Goal: Task Accomplishment & Management: Manage account settings

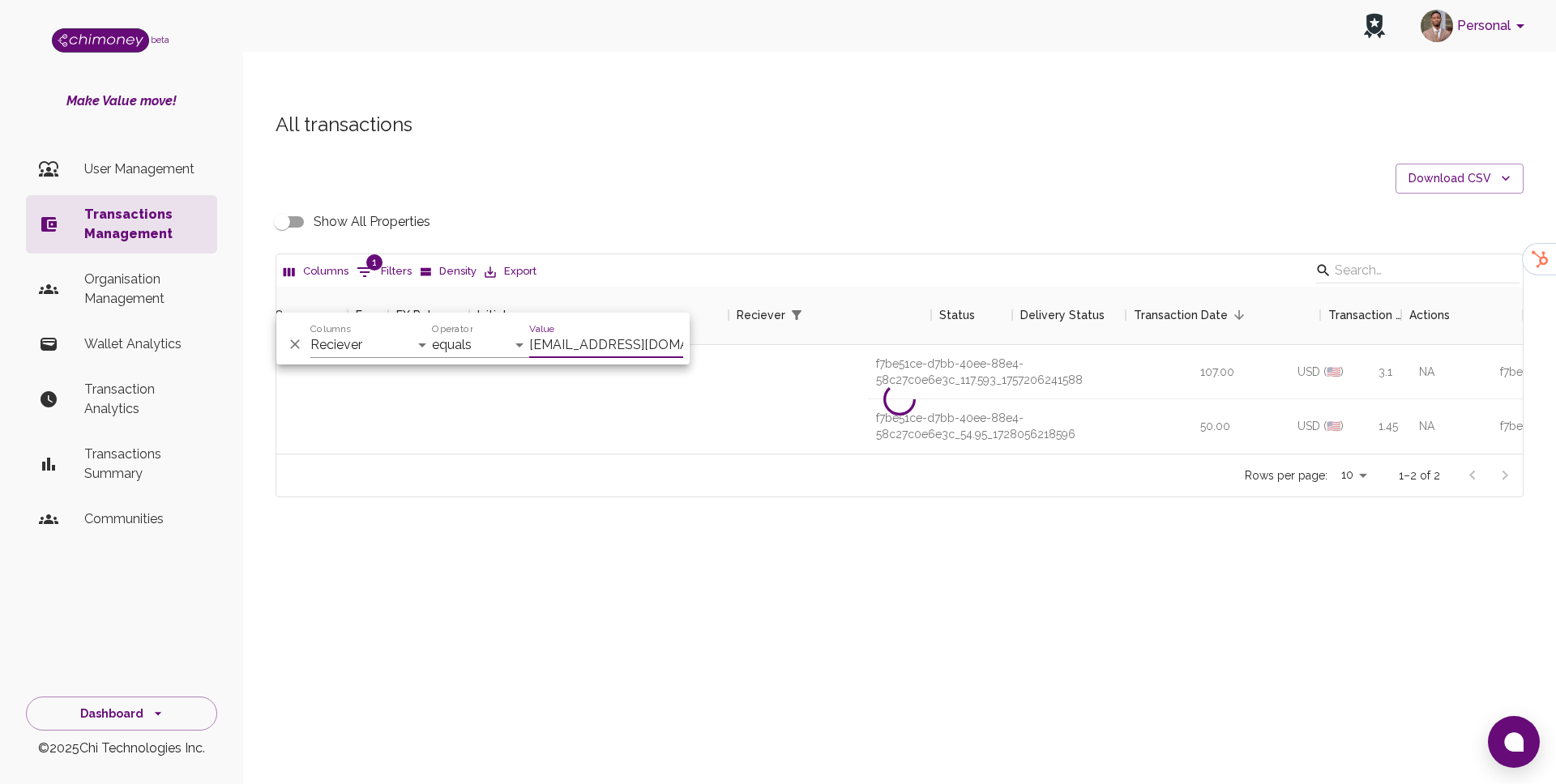
select select "email"
select select "equals"
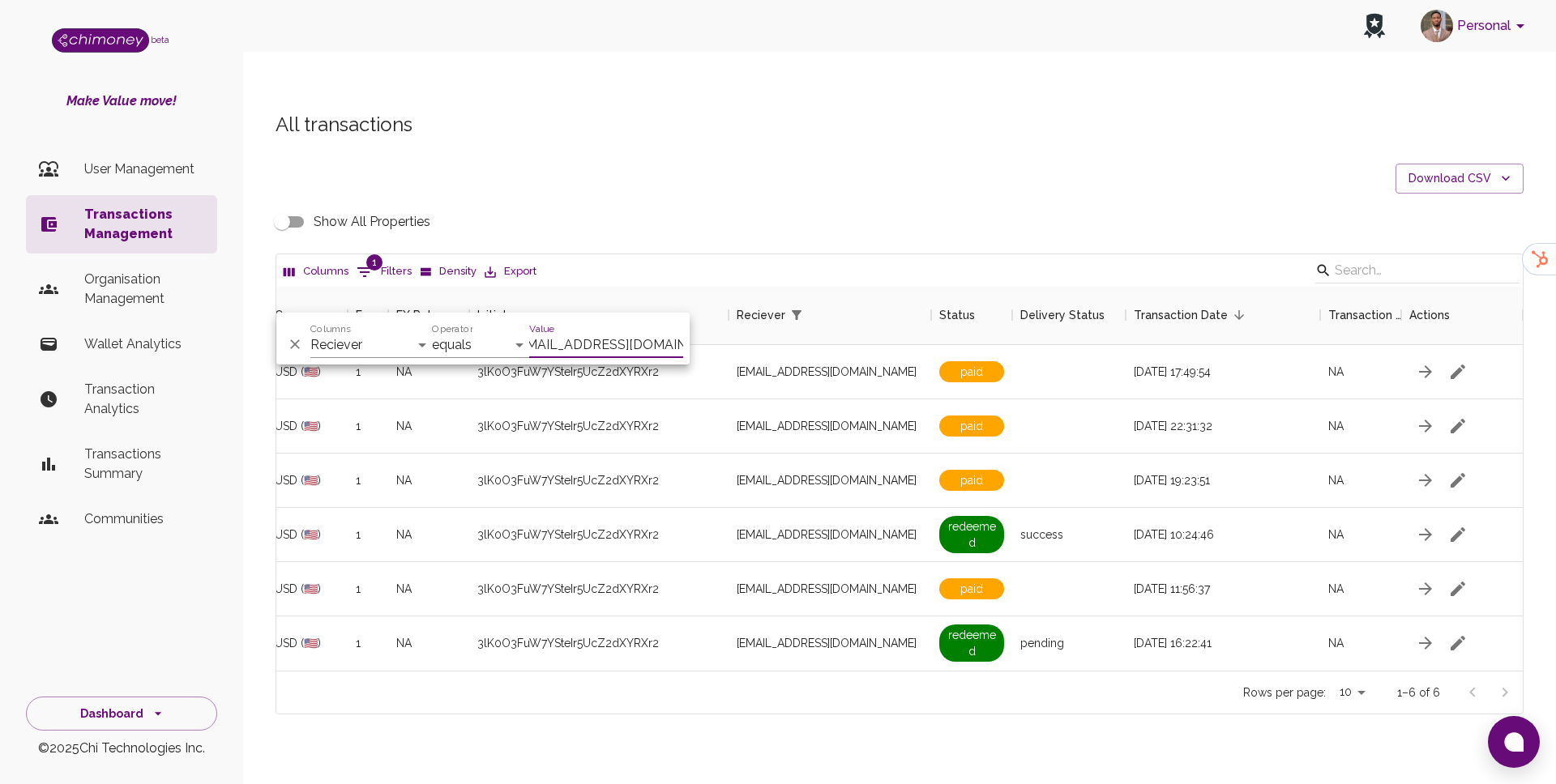
scroll to position [384, 1246]
type input "eliza.mathenjwa@gmail.com"
click at [857, 472] on span "eliza.mathenjwa@gmail.com" at bounding box center [827, 480] width 180 height 16
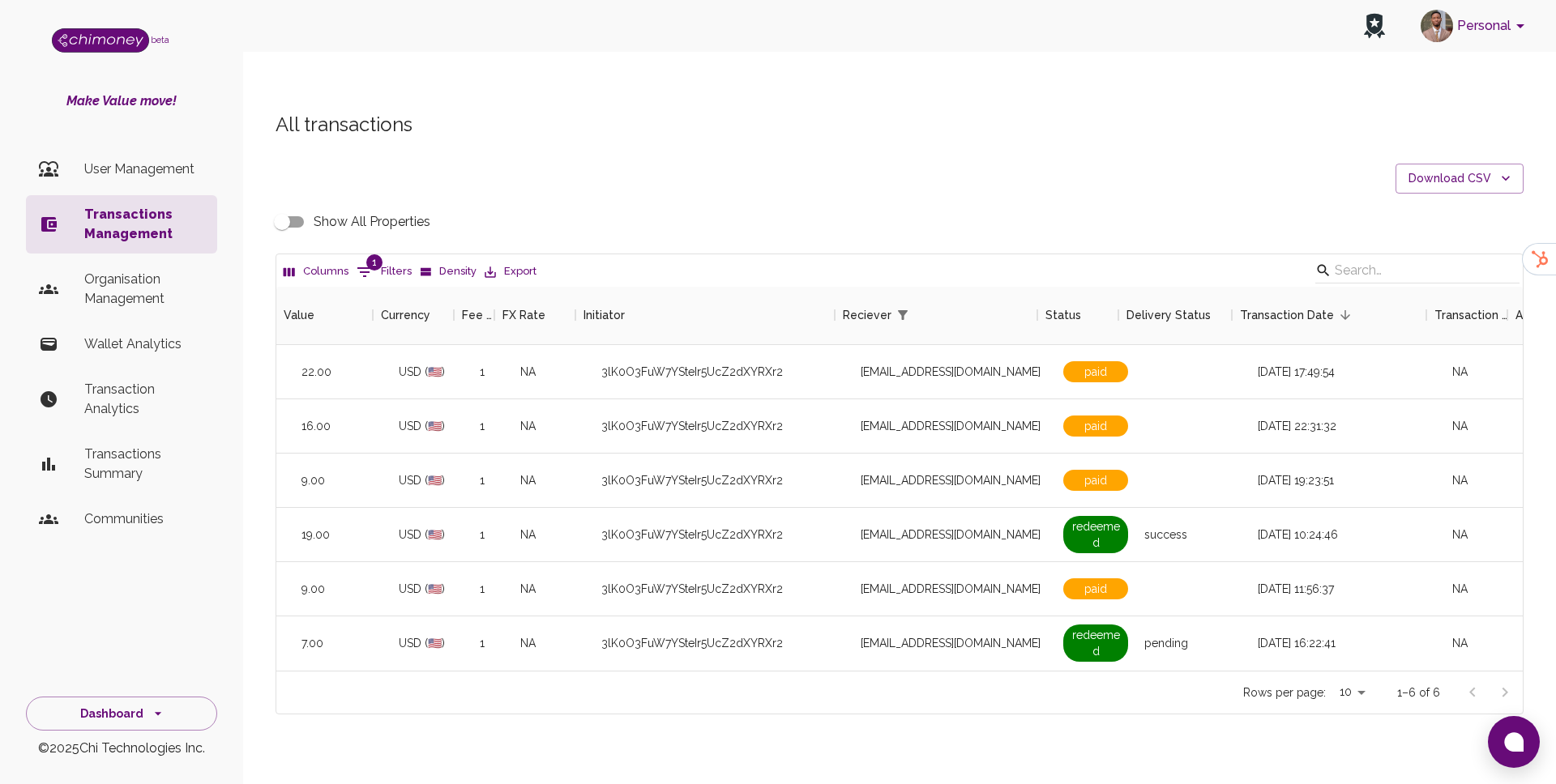
scroll to position [0, 1023]
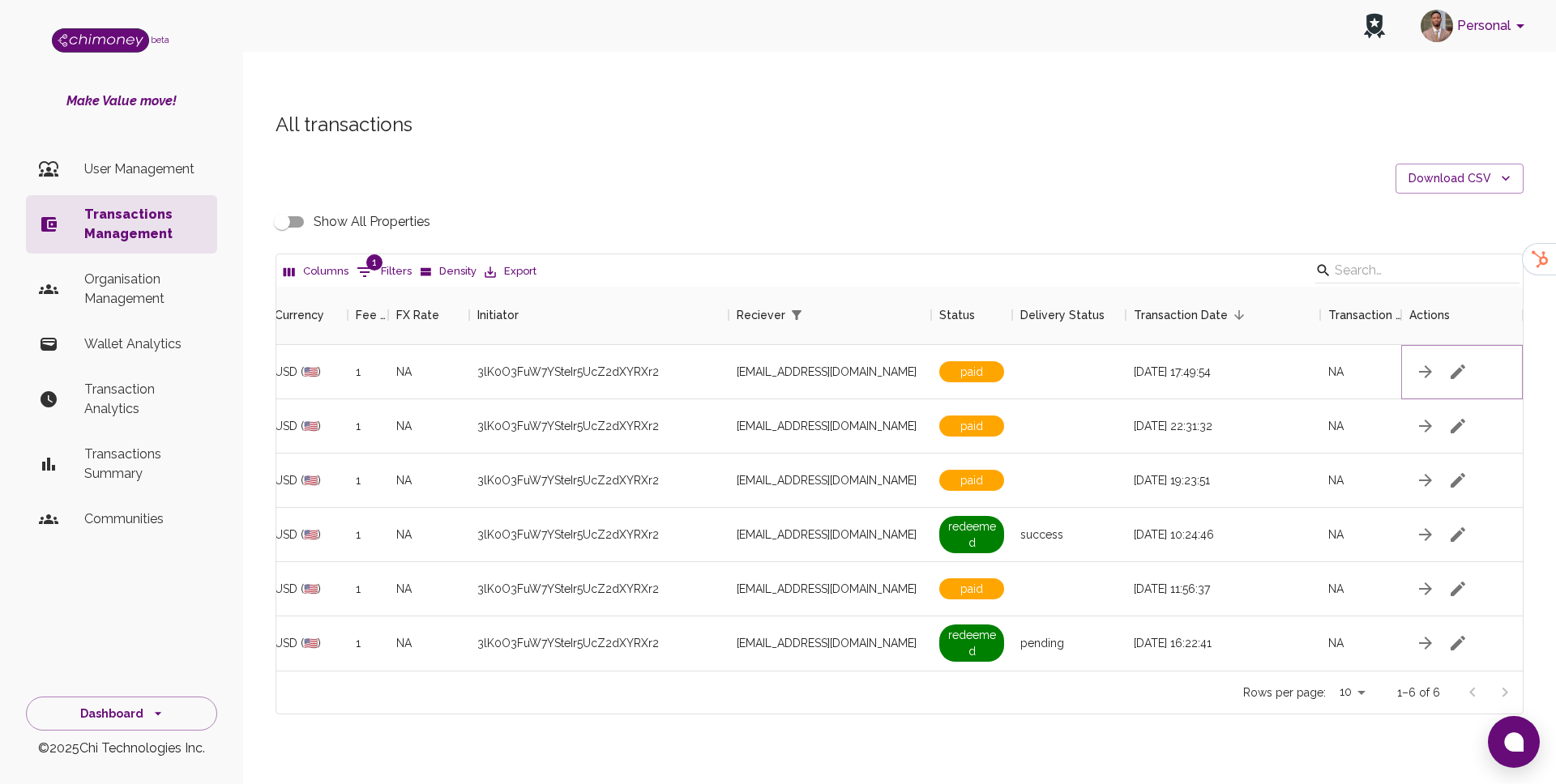
click at [1470, 355] on button "button" at bounding box center [1458, 371] width 33 height 33
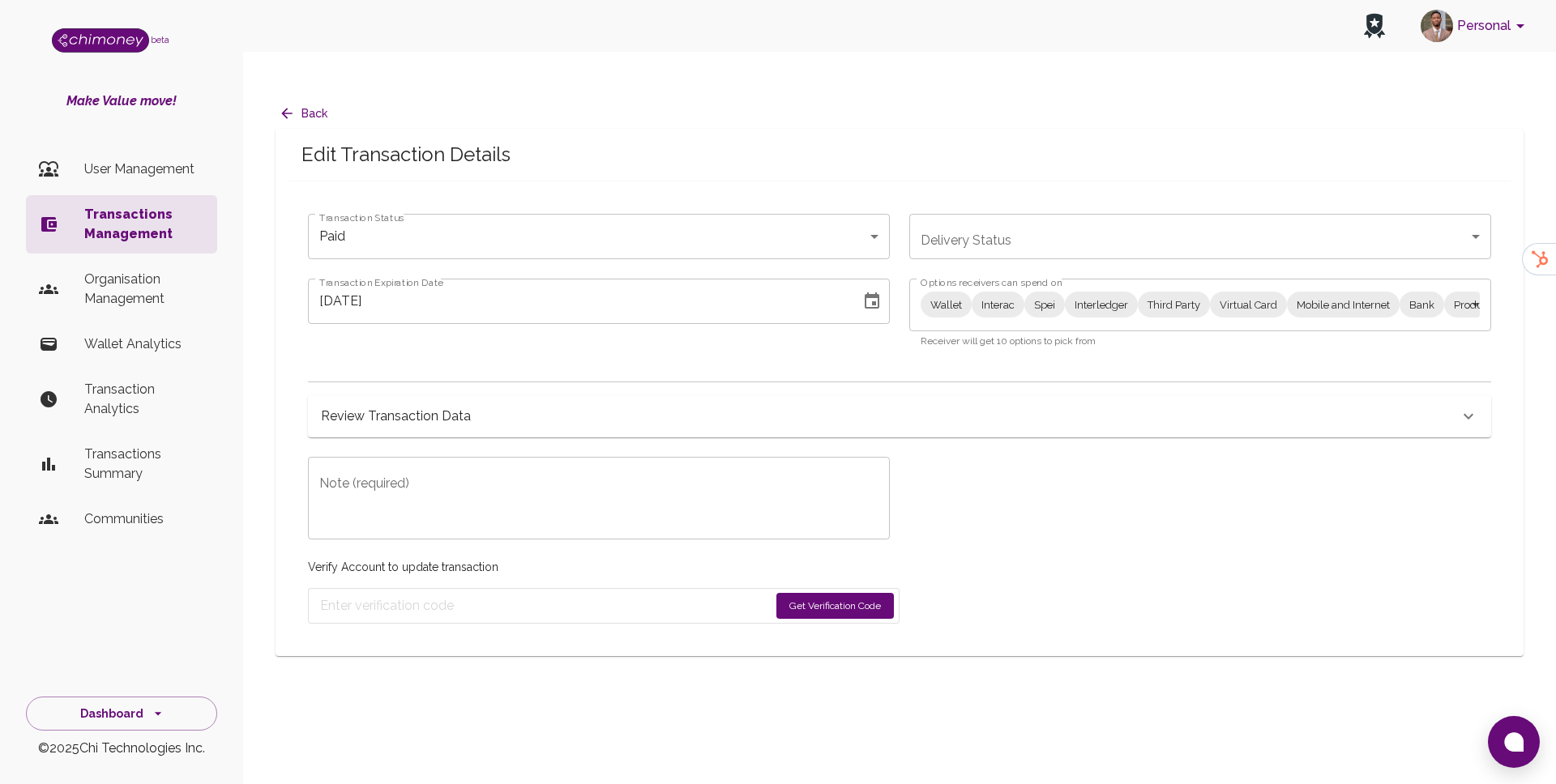
click at [1005, 259] on div "Options receivers can spend on Wallet Interac Spei Interledger Third Party Virt…" at bounding box center [1191, 304] width 602 height 91
click at [1000, 275] on label "Options receivers can spend on" at bounding box center [992, 282] width 142 height 14
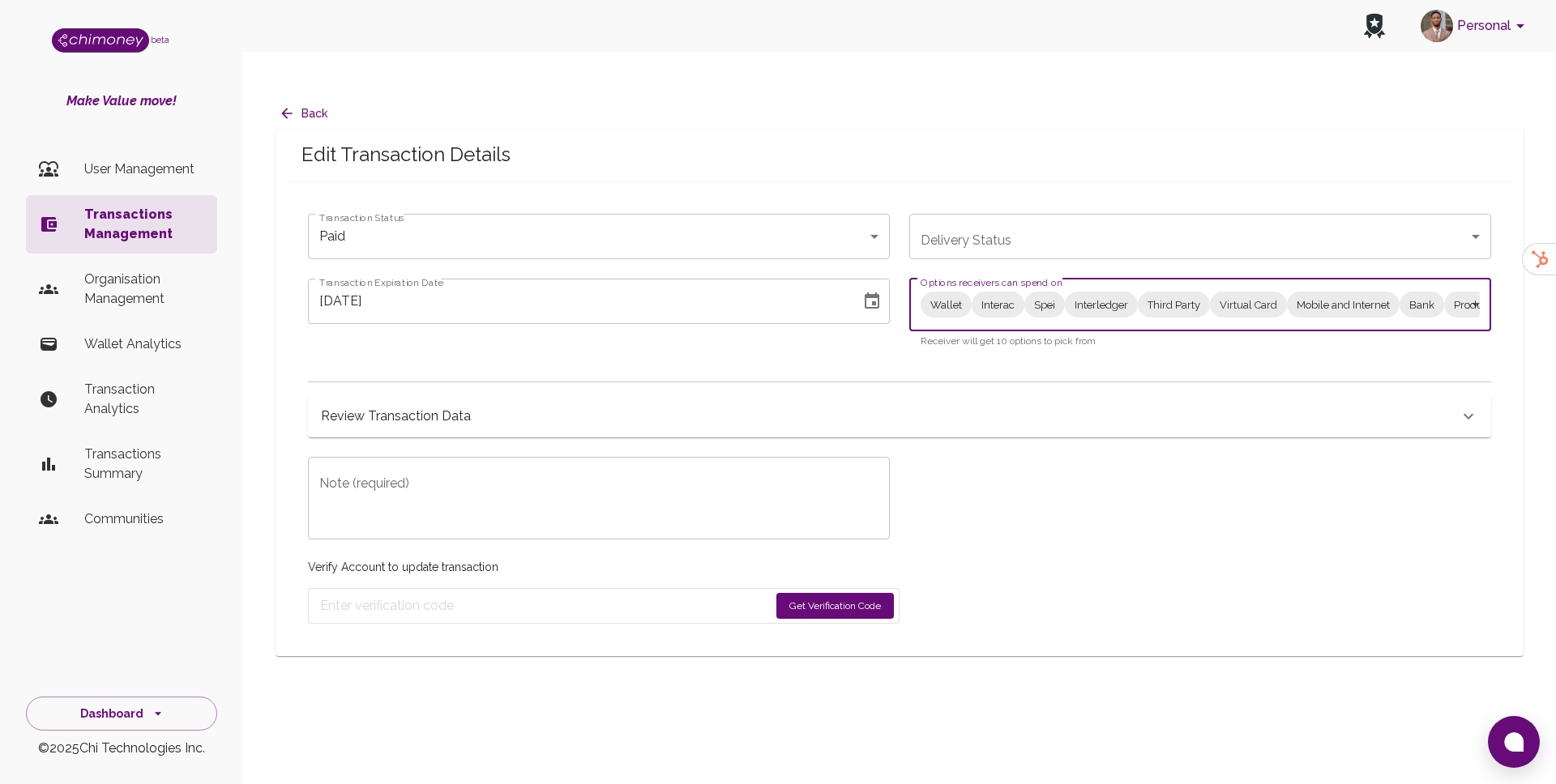
click at [989, 275] on body "Personal beta Make Value move! User Management Transactions Management Organisa…" at bounding box center [778, 408] width 1556 height 817
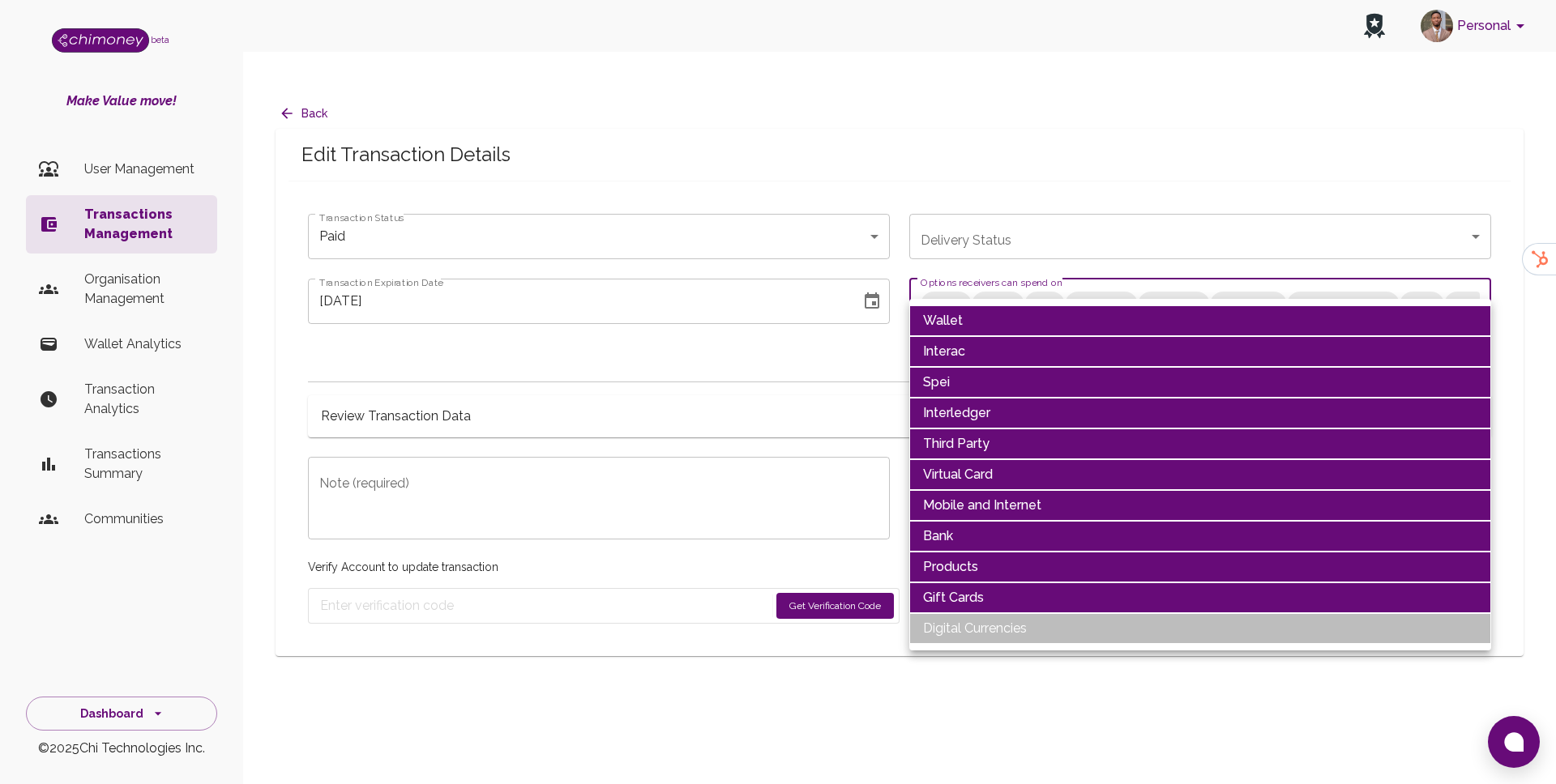
click at [990, 309] on li "Wallet" at bounding box center [1201, 320] width 582 height 31
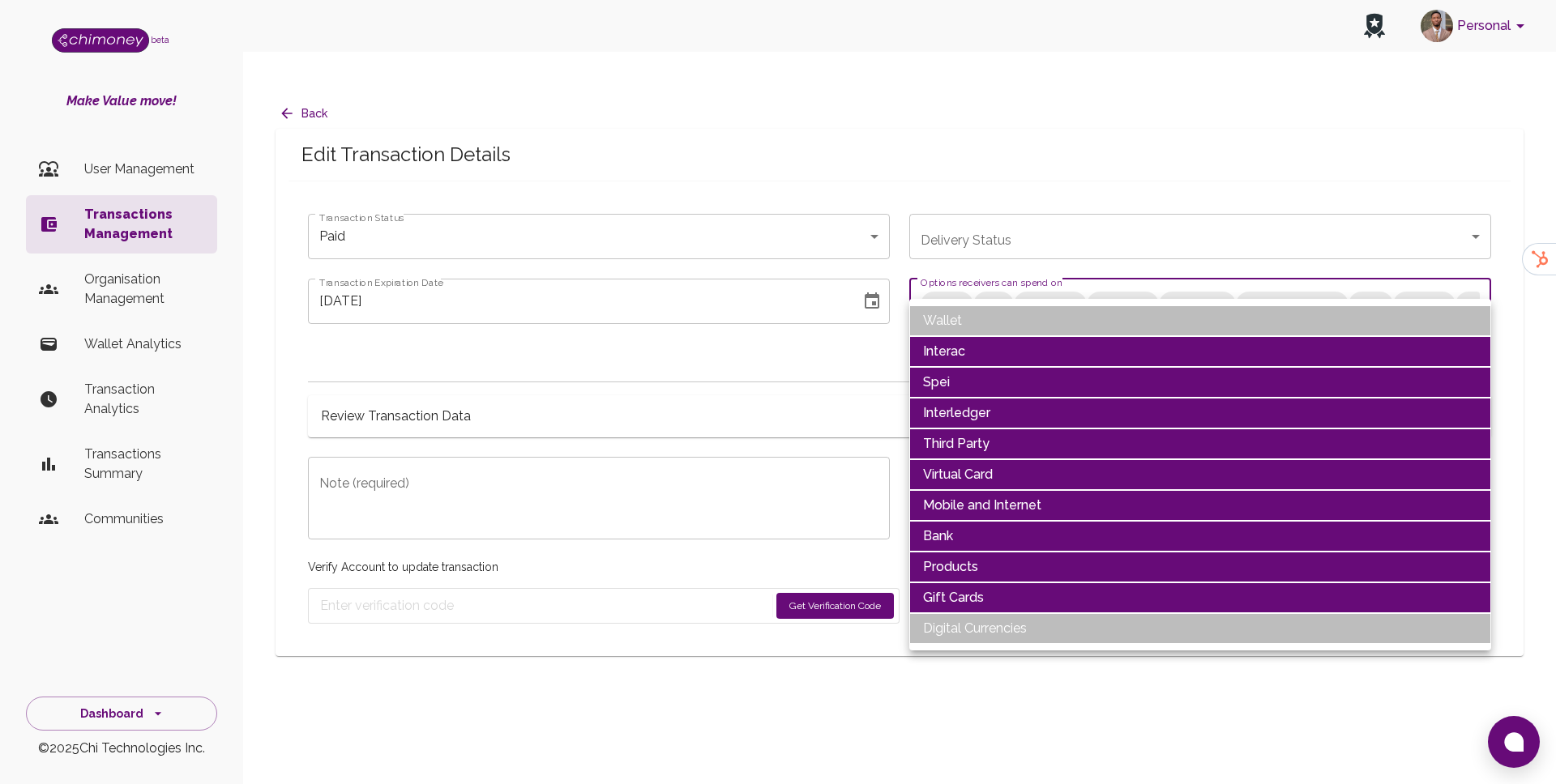
click at [980, 338] on li "Interac" at bounding box center [1201, 351] width 582 height 31
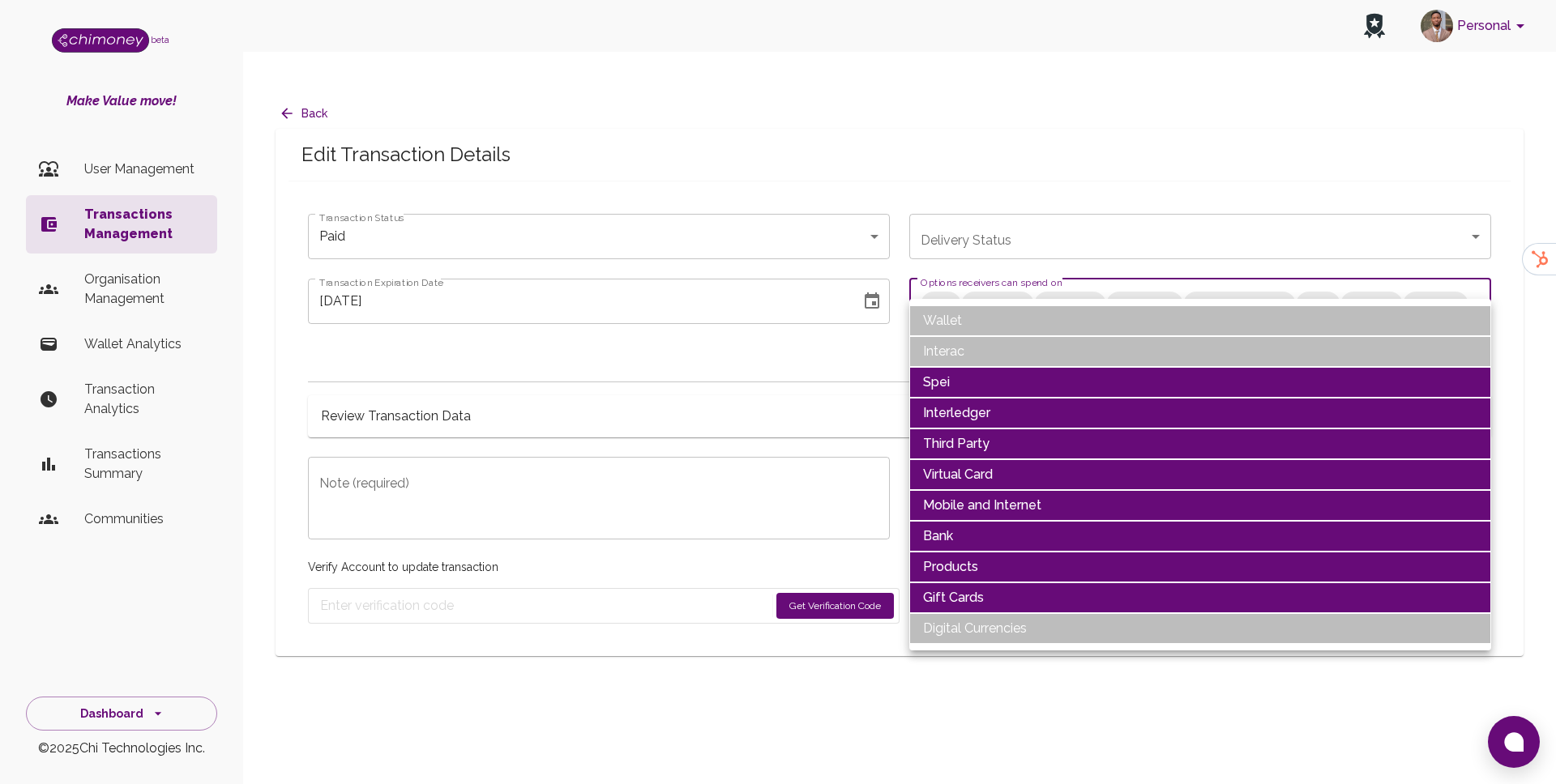
click at [972, 387] on li "Spei" at bounding box center [1201, 382] width 582 height 31
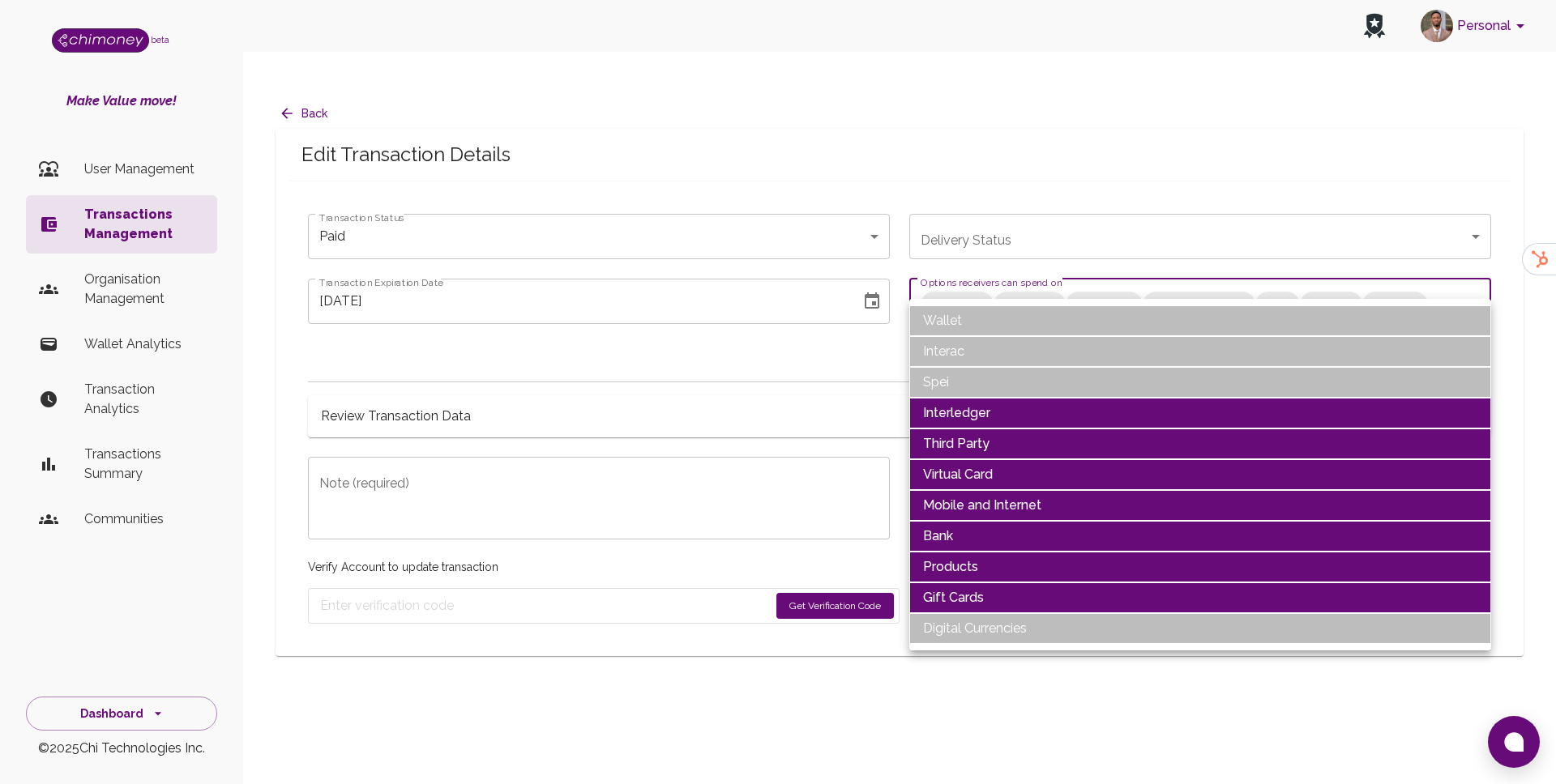
click at [971, 415] on li "Interledger" at bounding box center [1201, 413] width 582 height 31
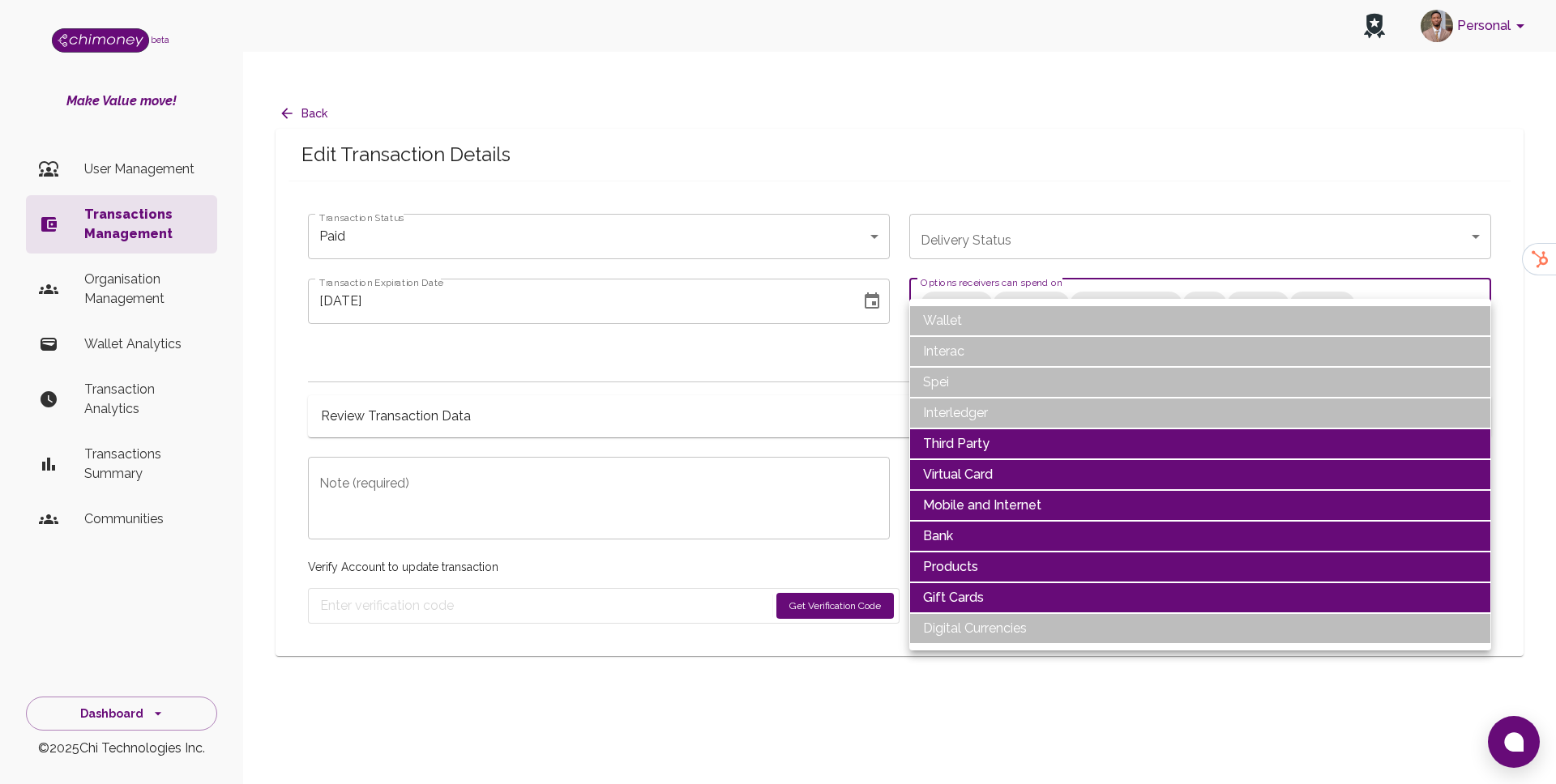
click at [969, 445] on li "Third Party" at bounding box center [1201, 444] width 582 height 31
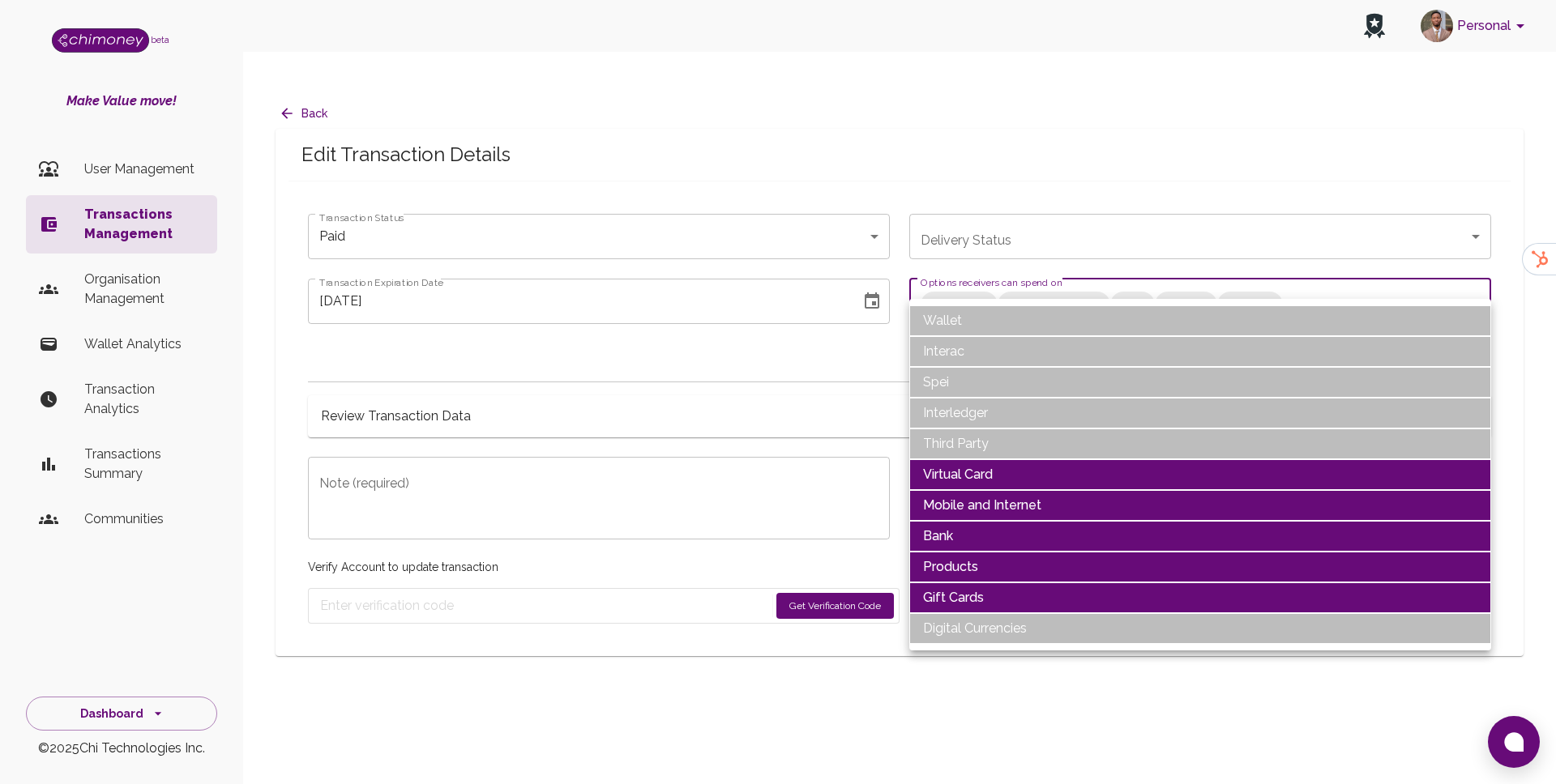
click at [968, 469] on li "Virtual Card" at bounding box center [1201, 475] width 582 height 31
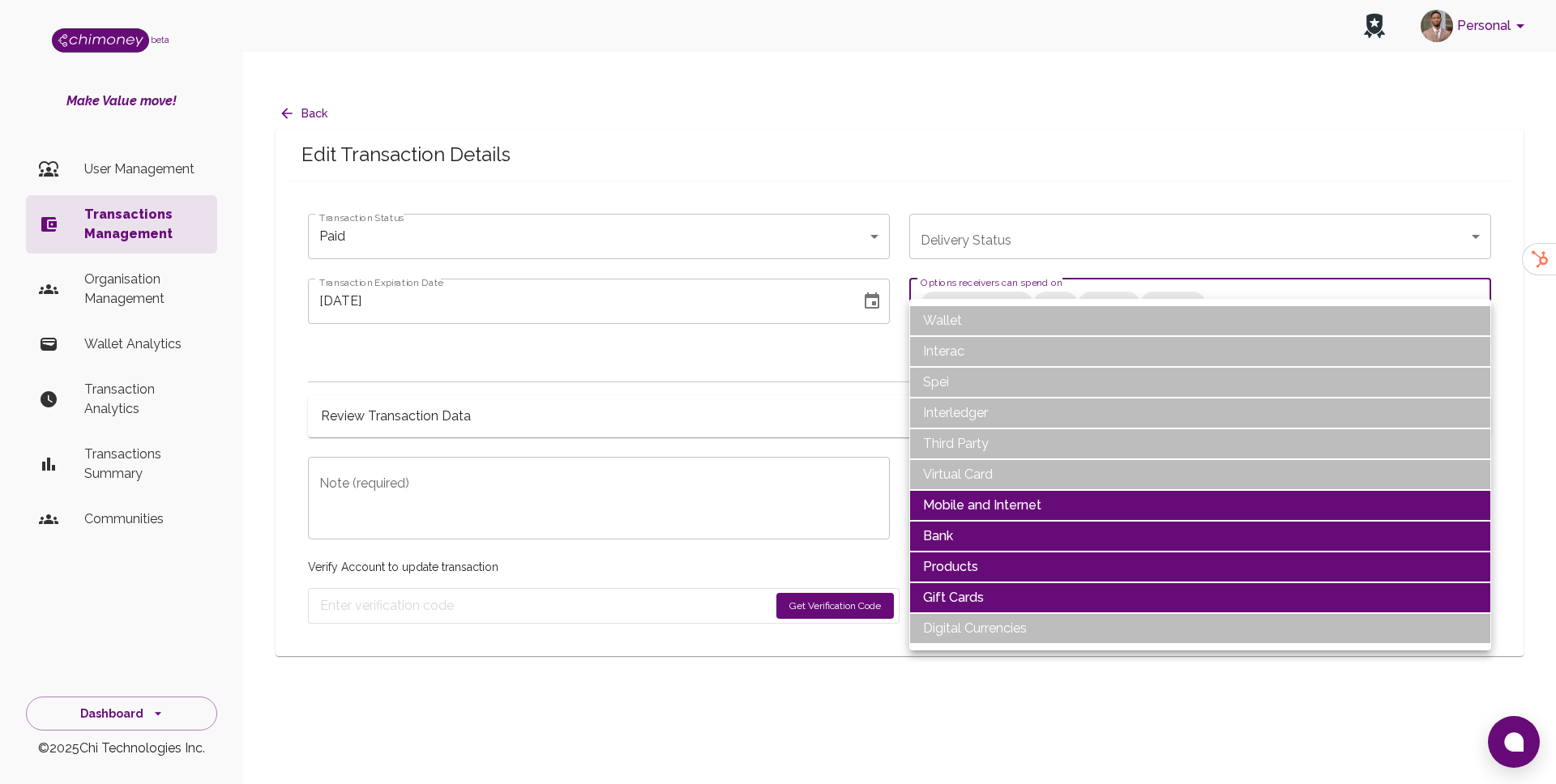
click at [972, 497] on li "Mobile and Internet" at bounding box center [1201, 505] width 582 height 31
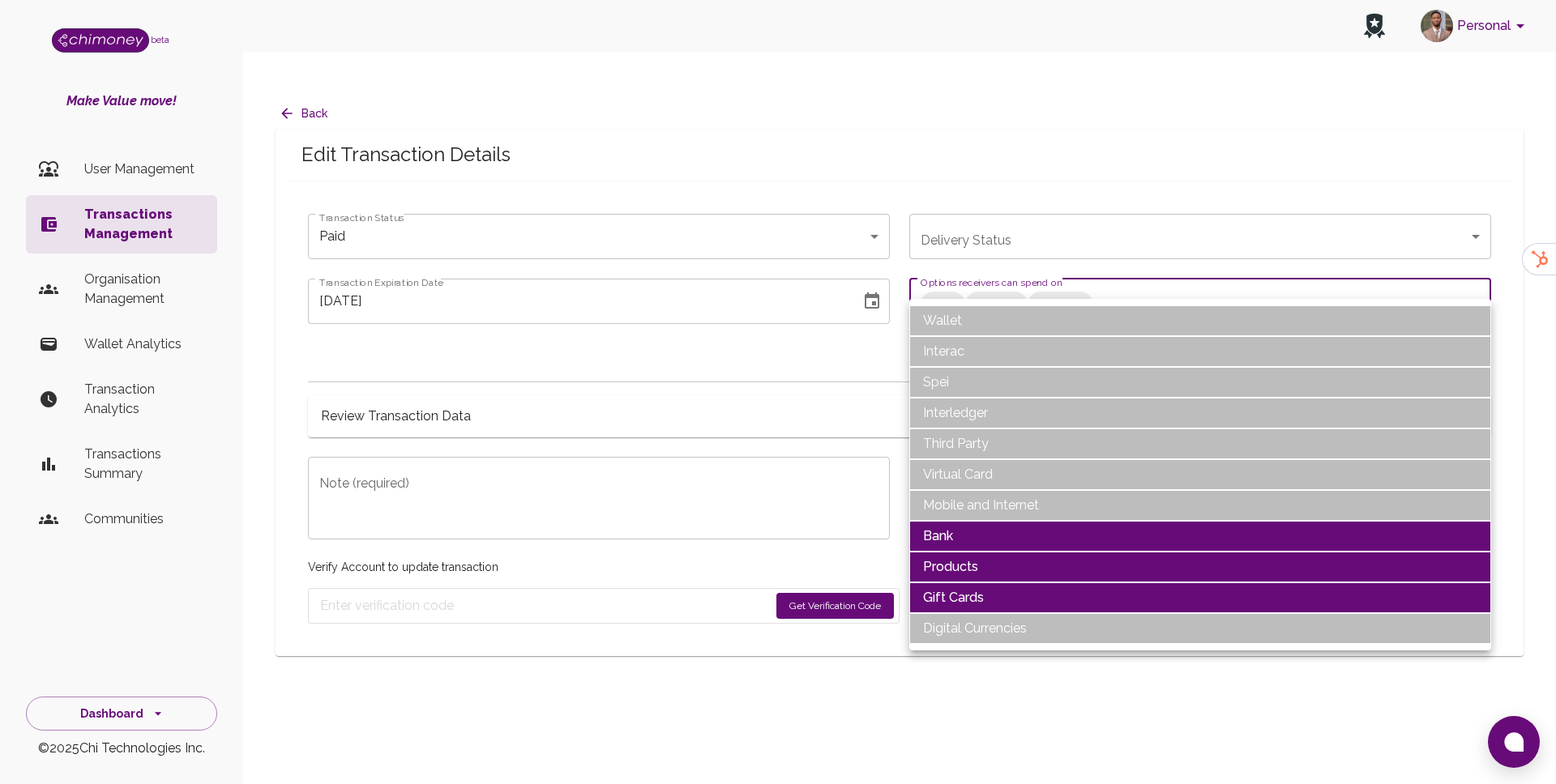
click at [965, 587] on li "Gift Cards" at bounding box center [1201, 597] width 582 height 31
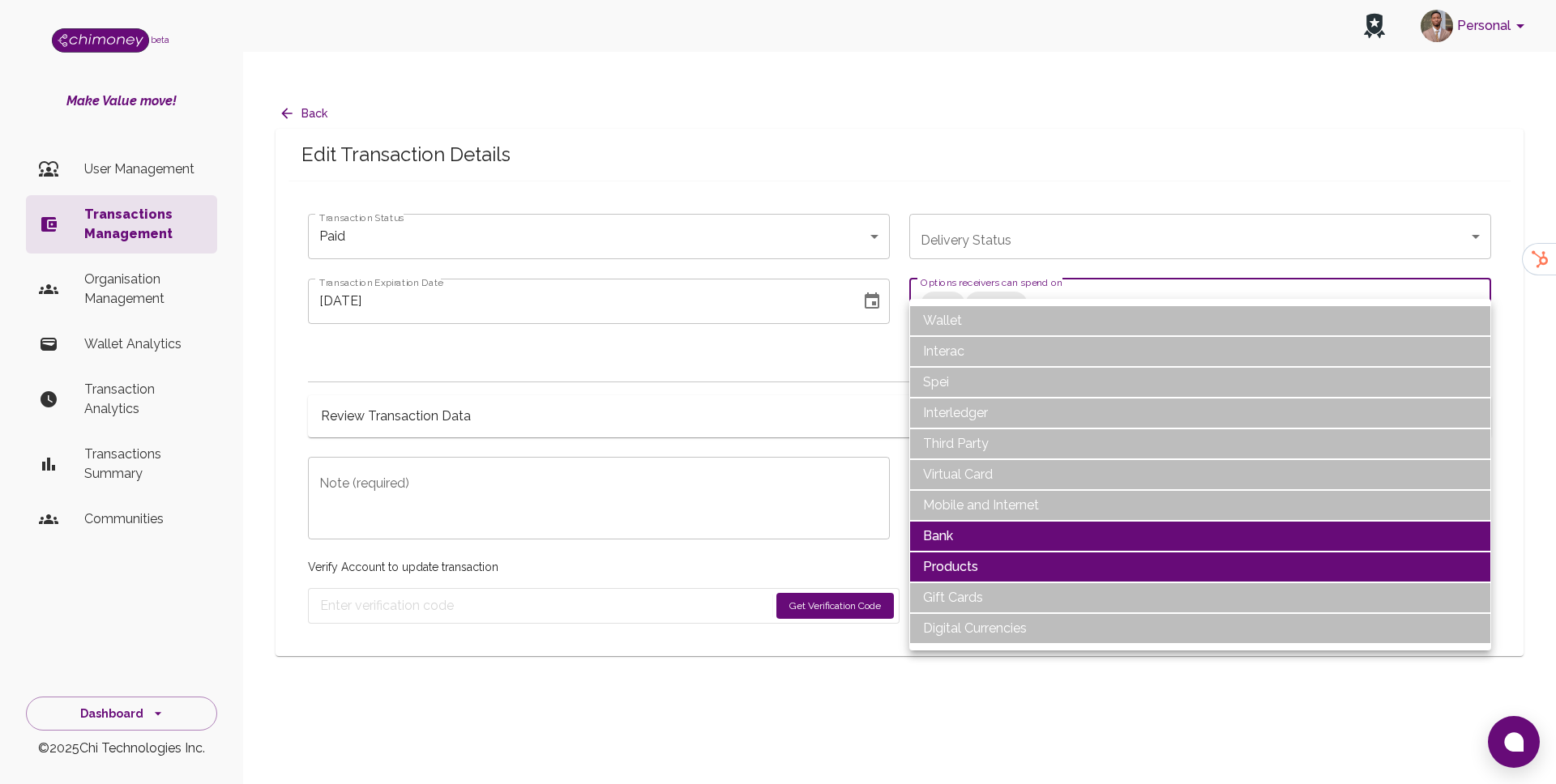
click at [958, 566] on li "Products" at bounding box center [1201, 567] width 582 height 31
type input "Bank"
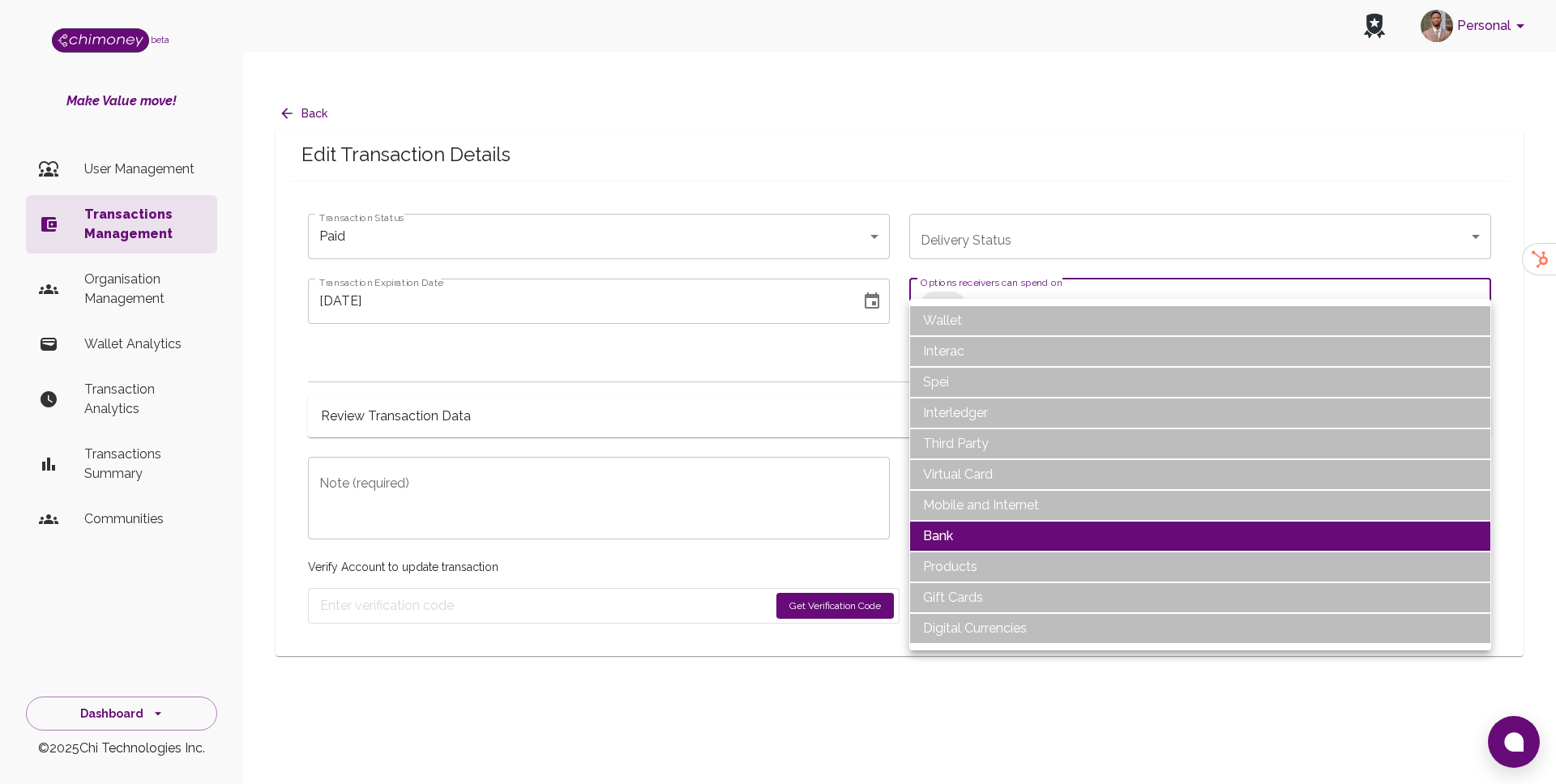
click at [610, 233] on div at bounding box center [778, 392] width 1556 height 784
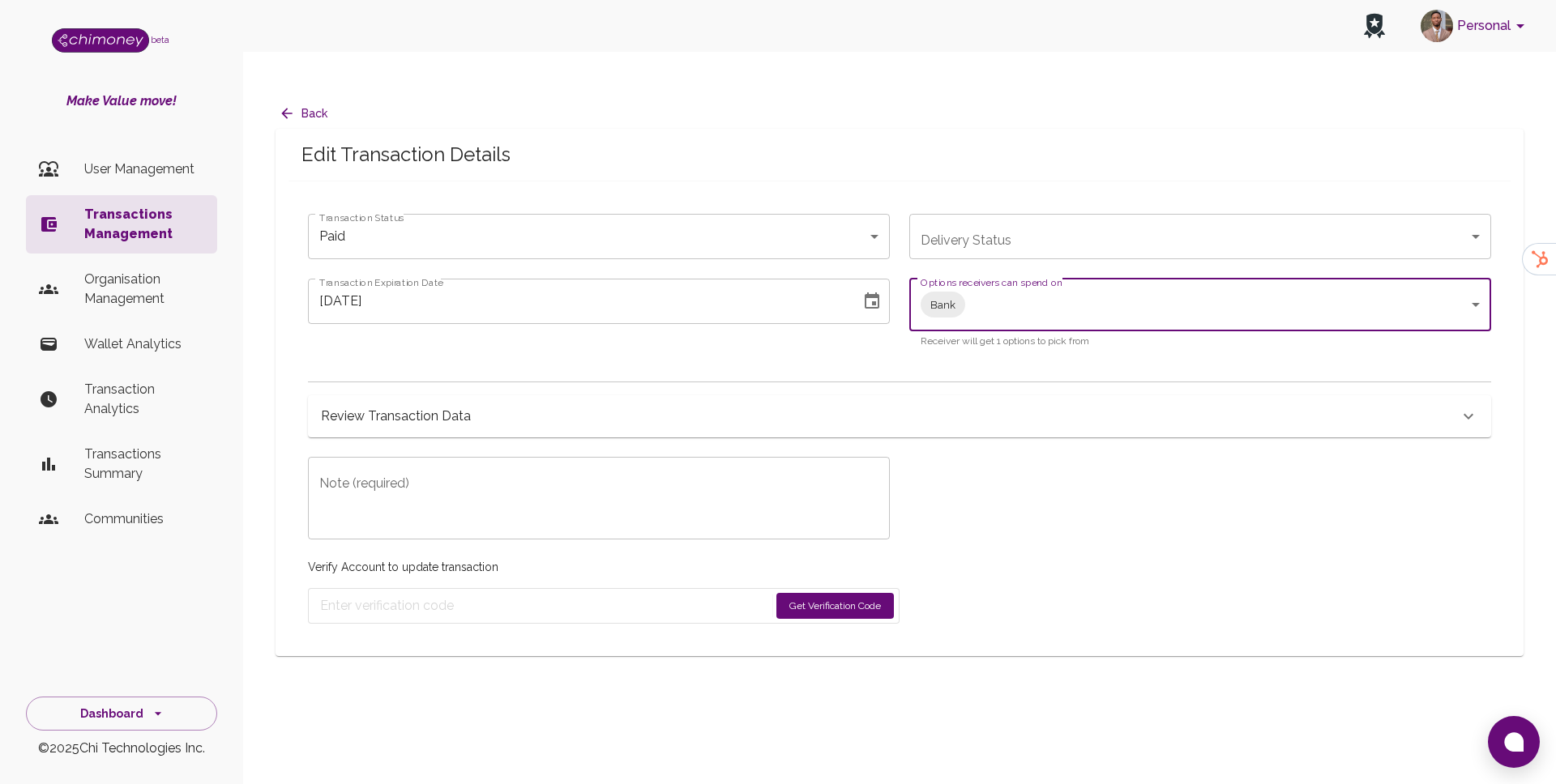
click at [650, 279] on input "09/23/2025" at bounding box center [578, 301] width 541 height 45
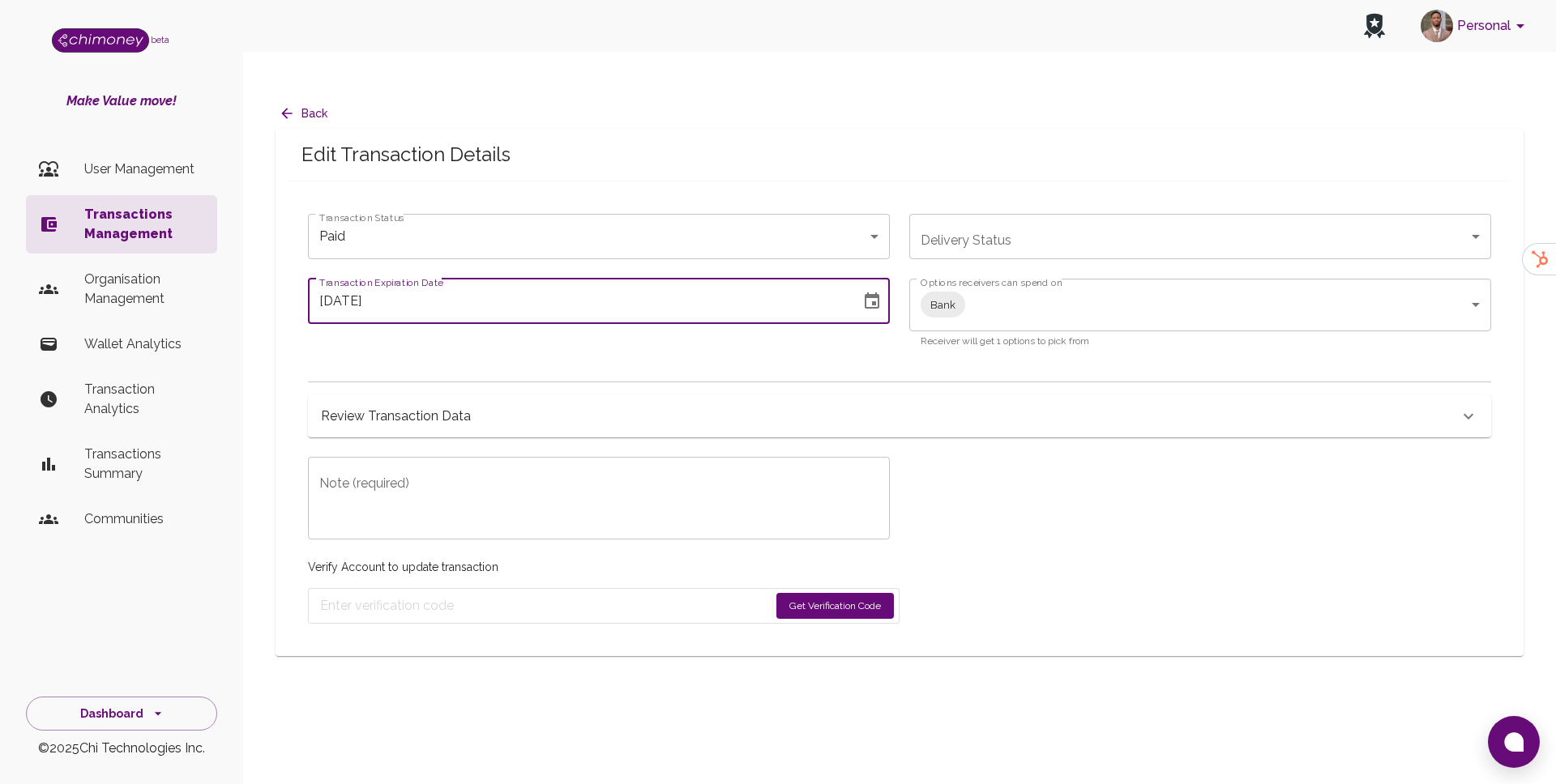
click at [888, 285] on button "Choose date, selected date is Sep 23, 2025" at bounding box center [872, 301] width 33 height 33
click at [542, 321] on icon "Next month" at bounding box center [541, 317] width 19 height 19
click at [507, 510] on button "31" at bounding box center [496, 509] width 29 height 29
type input "10/31/2025"
click at [497, 489] on textarea "Note (required)" at bounding box center [599, 498] width 559 height 56
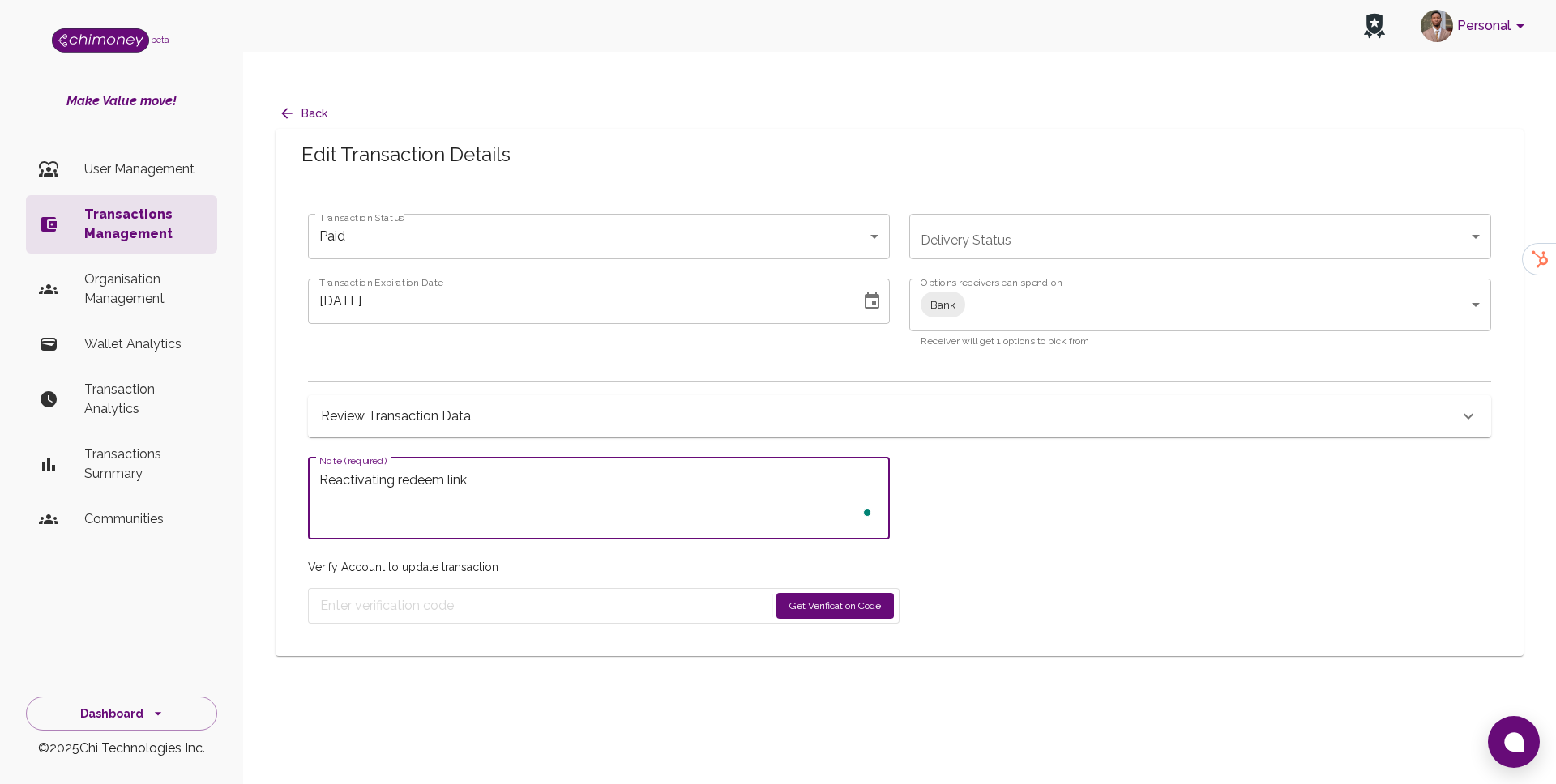
type textarea "Reactivating redeem link"
click at [844, 593] on button "Get Verification Code" at bounding box center [835, 606] width 118 height 26
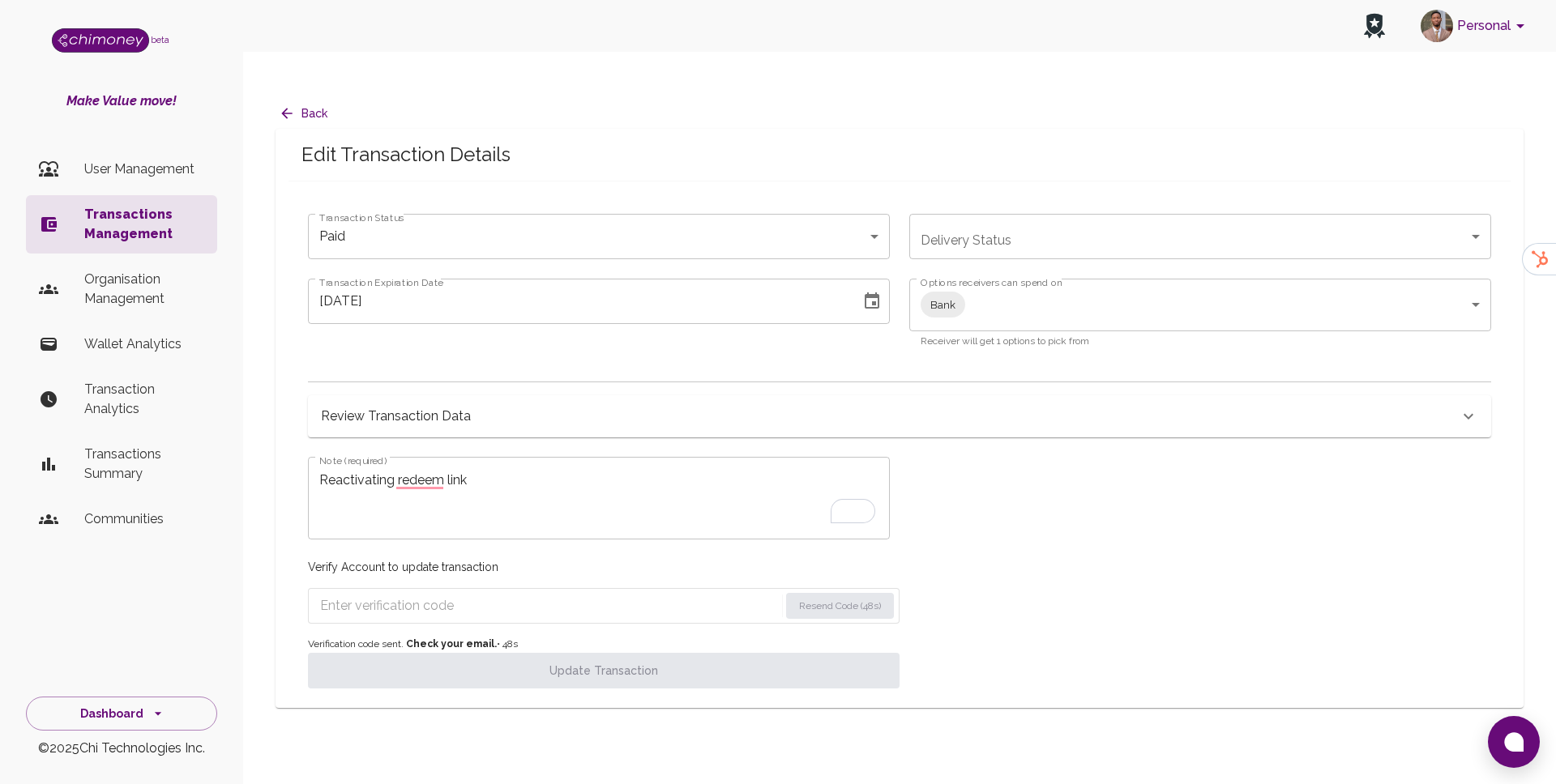
click at [412, 593] on input "Enter verification code" at bounding box center [550, 606] width 459 height 26
paste input "9228"
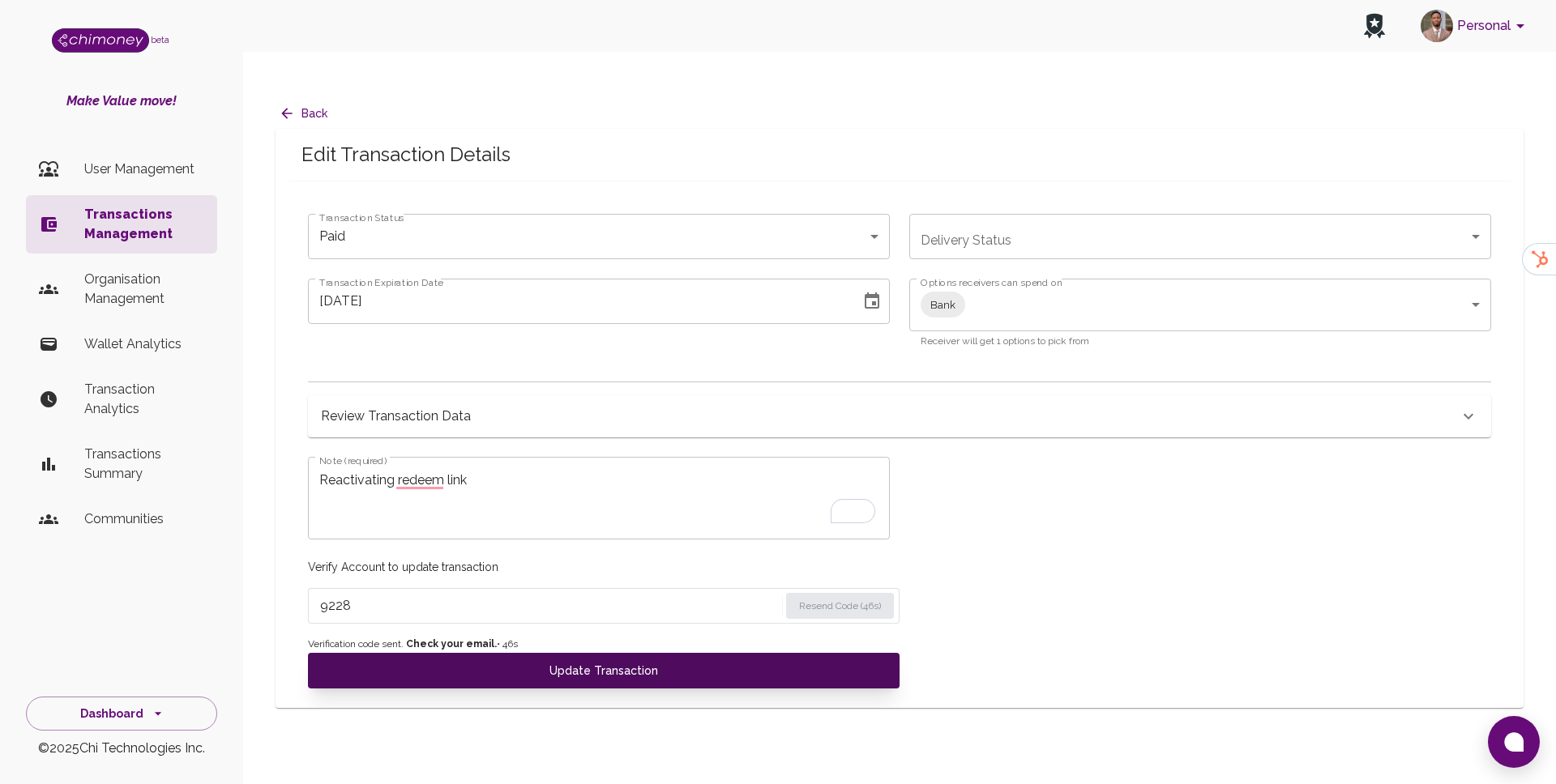
type input "9228"
click at [407, 653] on button "Update Transaction" at bounding box center [603, 671] width 592 height 36
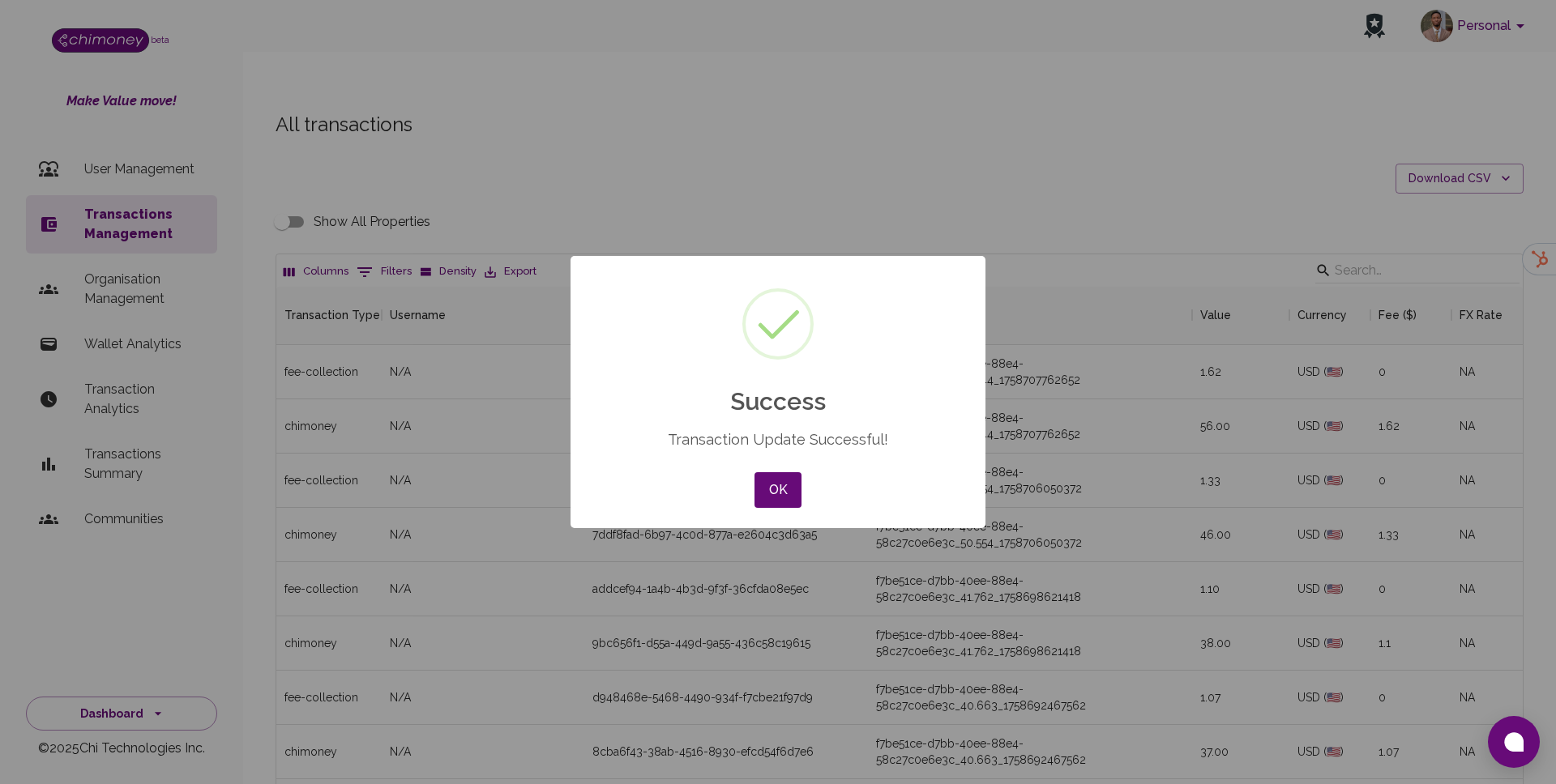
scroll to position [601, 1246]
click at [776, 478] on button "OK" at bounding box center [778, 490] width 47 height 36
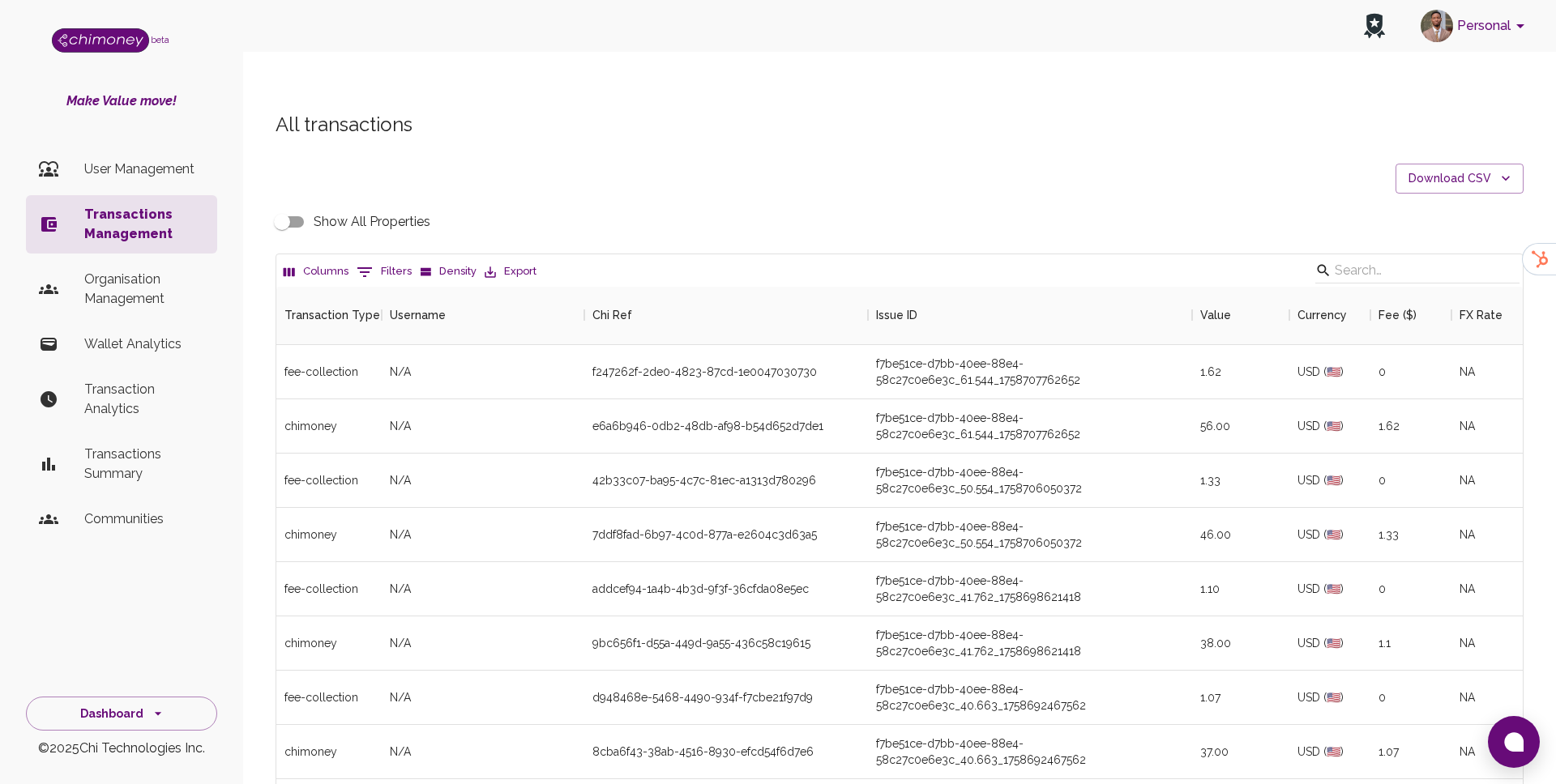
click at [110, 165] on p "User Management" at bounding box center [144, 168] width 120 height 19
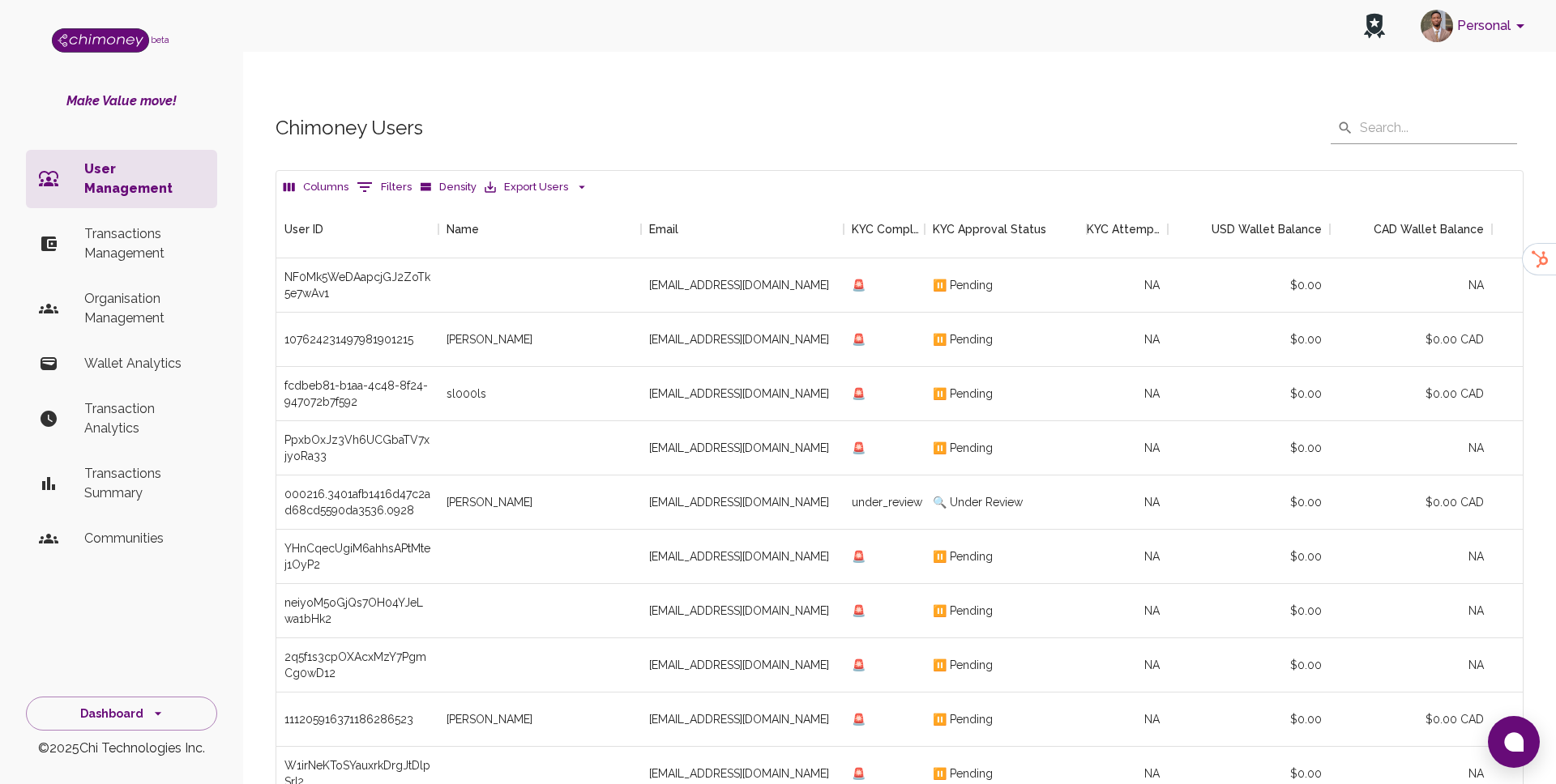
scroll to position [601, 1246]
click at [111, 228] on p "Transactions Management" at bounding box center [144, 244] width 120 height 39
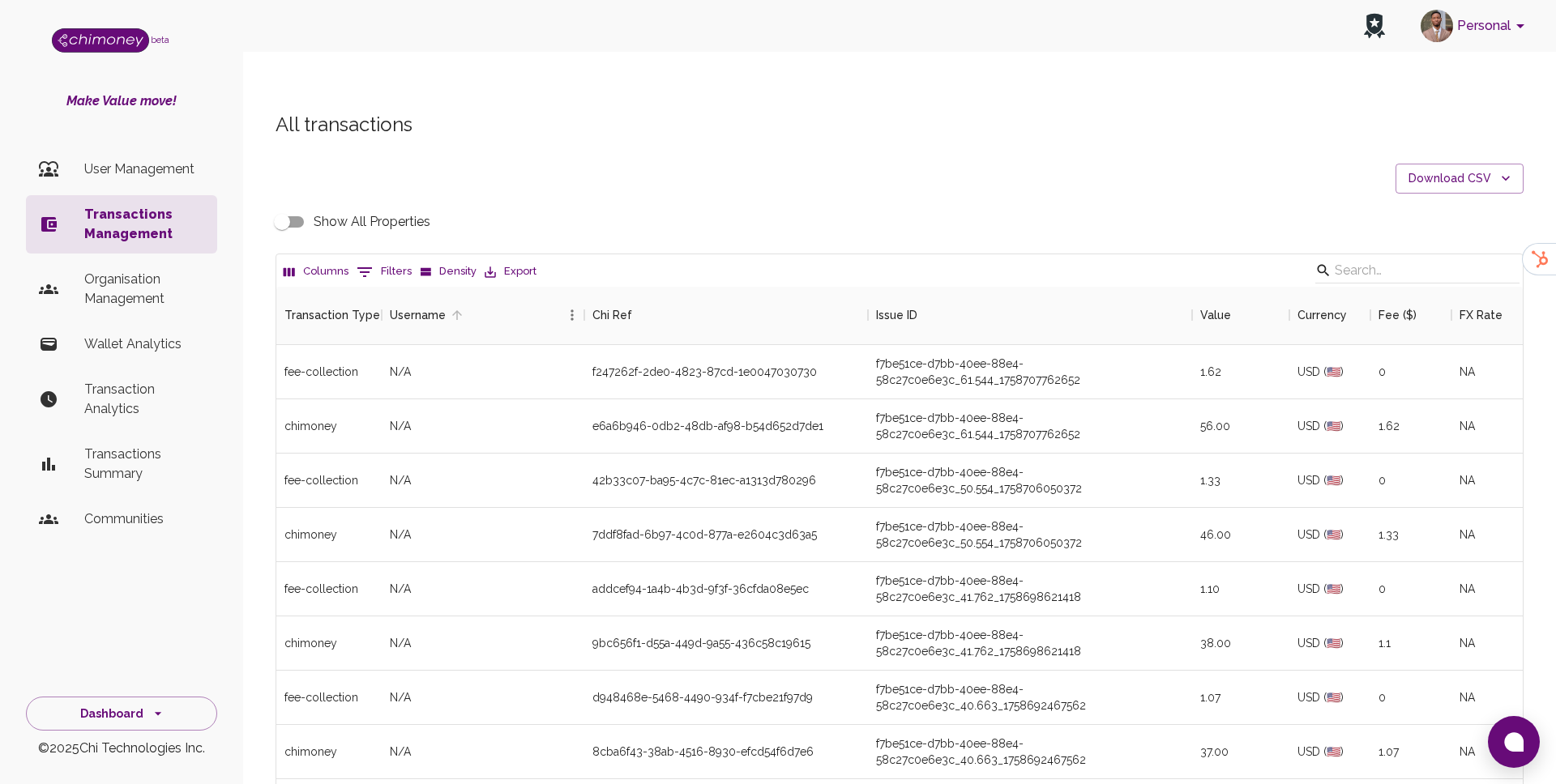
scroll to position [601, 1246]
click at [134, 279] on p "Organisation Management" at bounding box center [144, 289] width 120 height 39
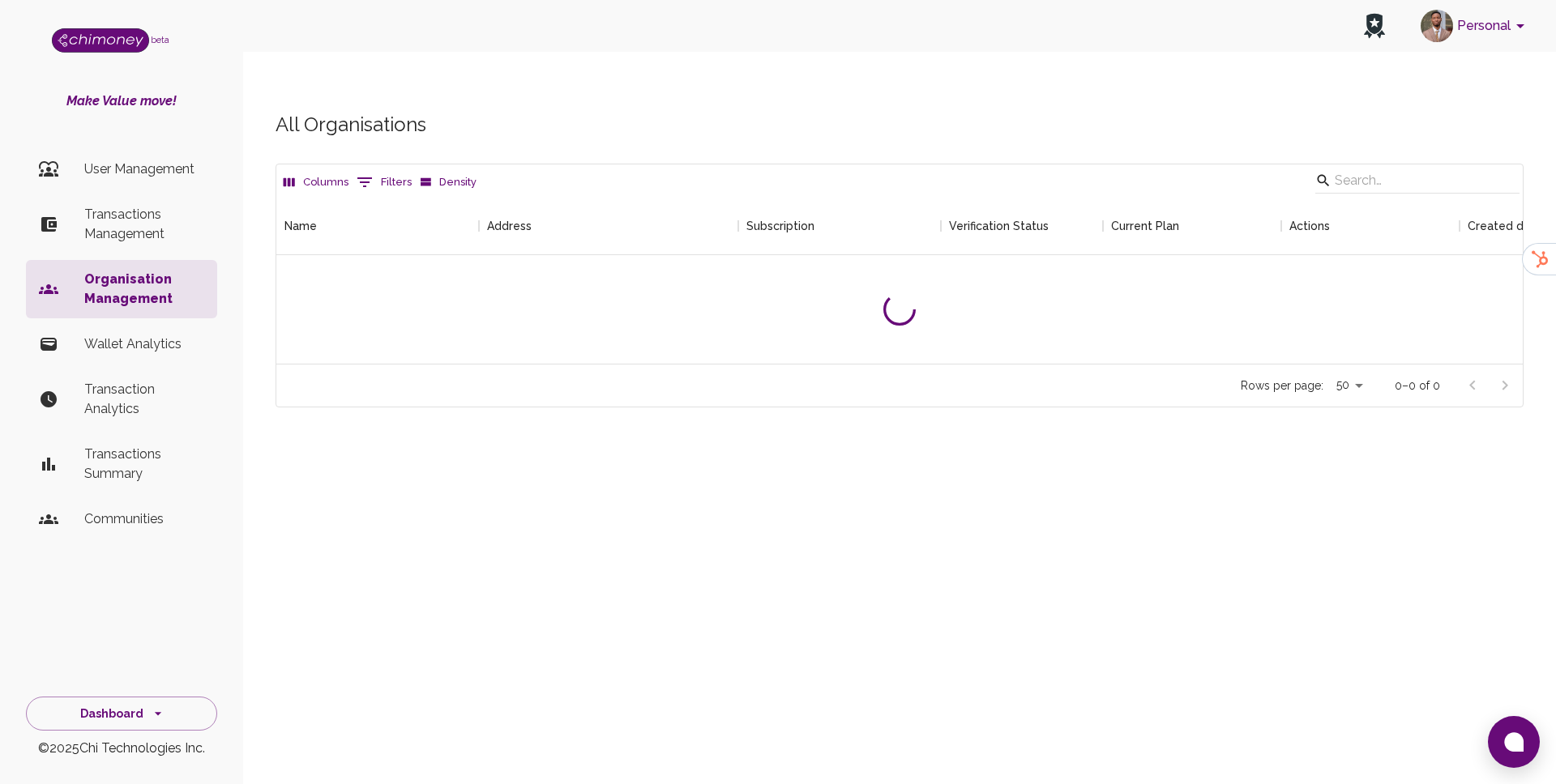
scroll to position [167, 1246]
click at [1104, 119] on div "All Organisations Columns 0 Filters Density Name Address Subscription Verificat…" at bounding box center [899, 259] width 1287 height 296
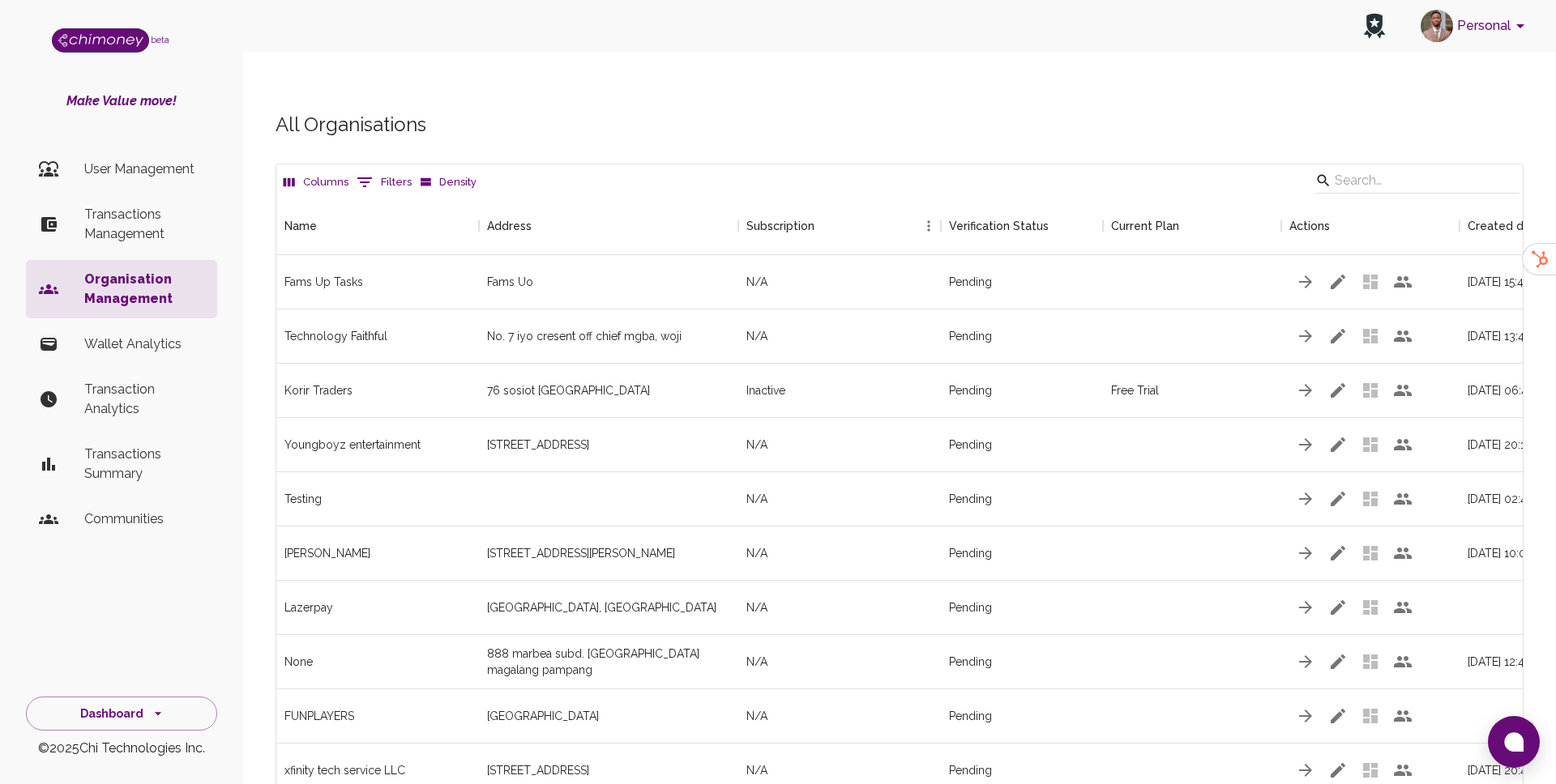
scroll to position [2772, 1246]
click at [1405, 168] on input "Search" at bounding box center [1415, 180] width 160 height 26
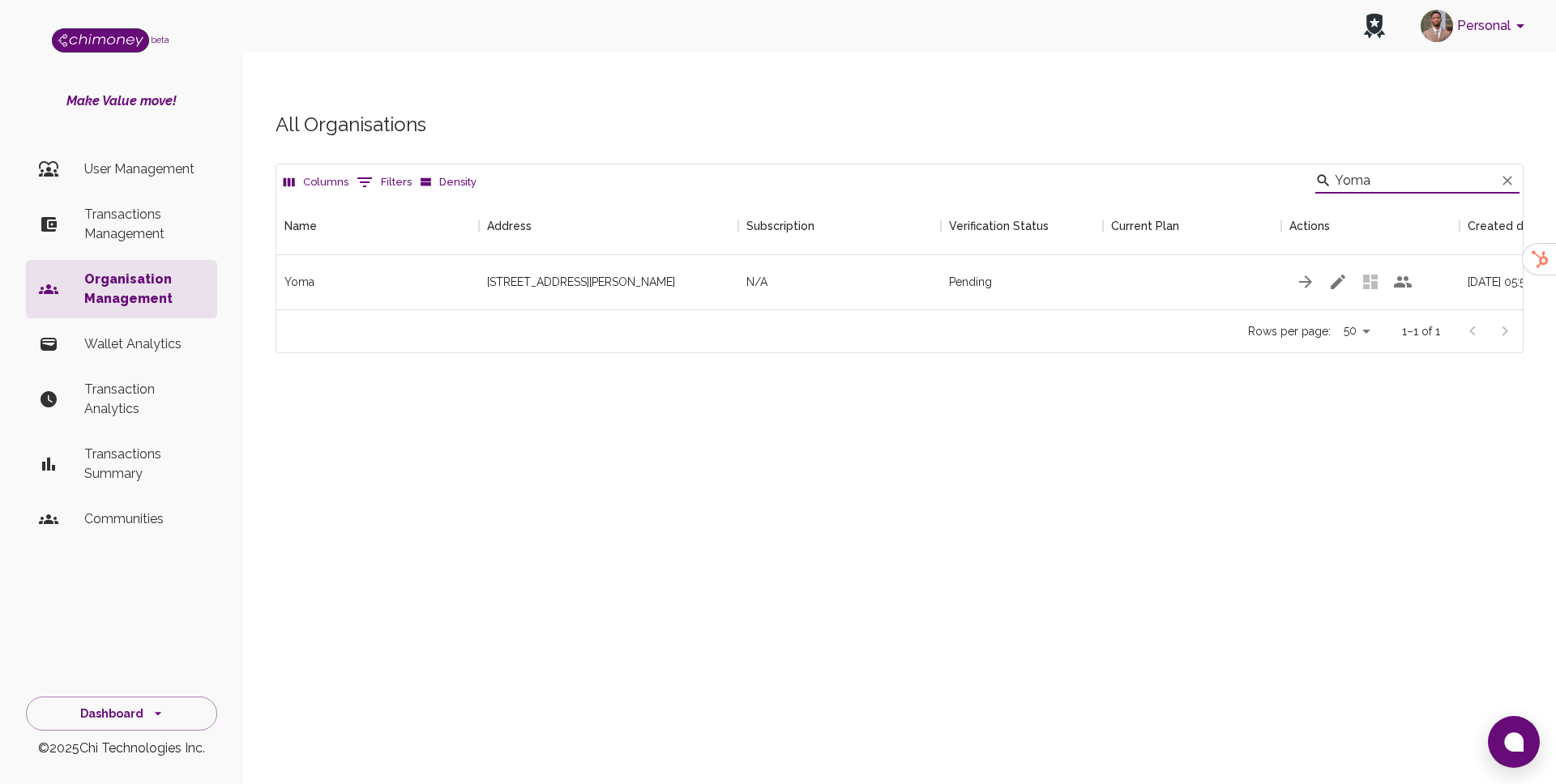
scroll to position [0, 180]
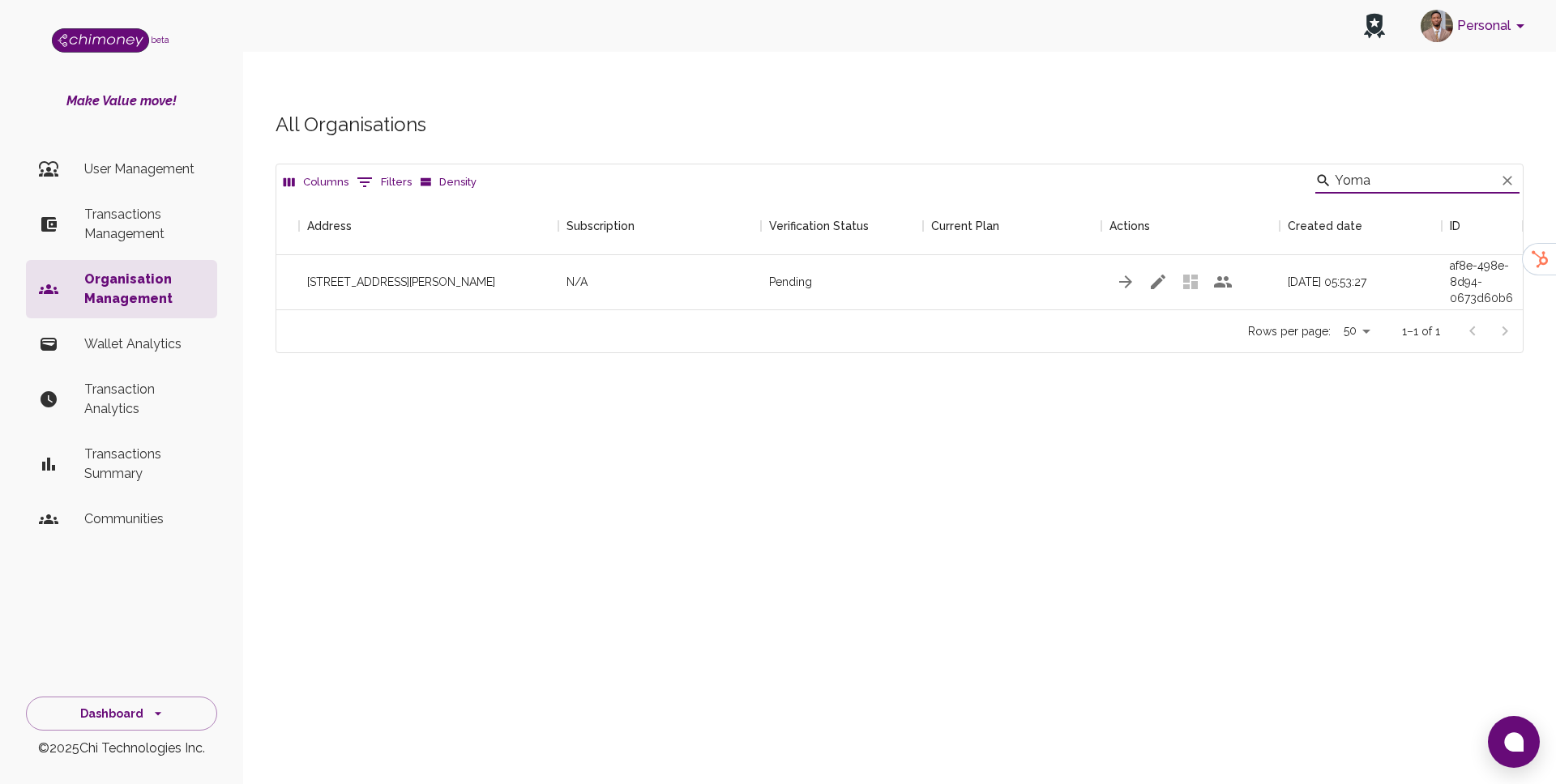
type input "Yoma"
click at [1157, 272] on icon "button" at bounding box center [1158, 281] width 19 height 19
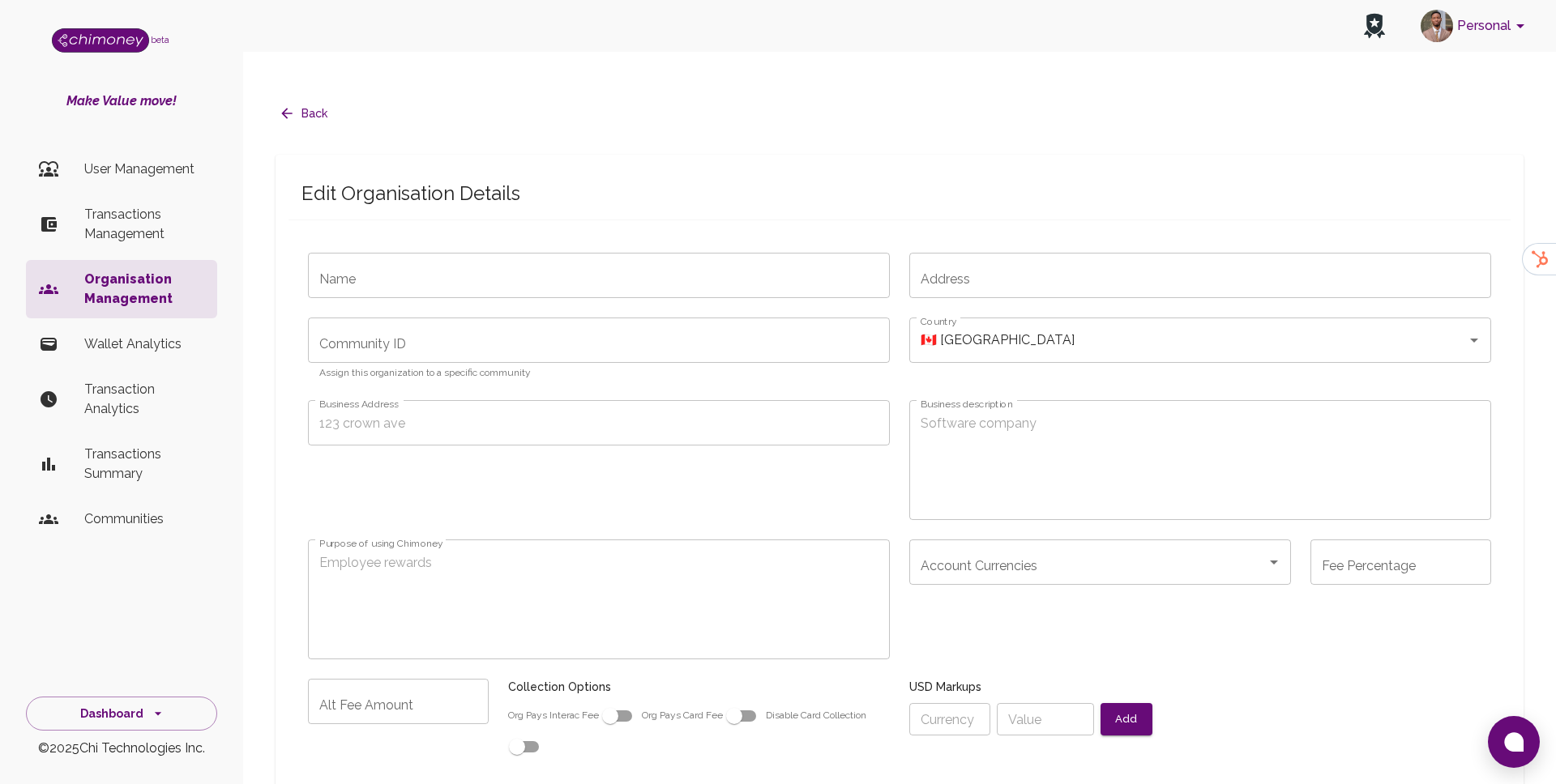
type input "Yoma"
type input "54 Kiewiet Road Bridgetown, Athlone Cape Town, Western Cape, 7764, ZA"
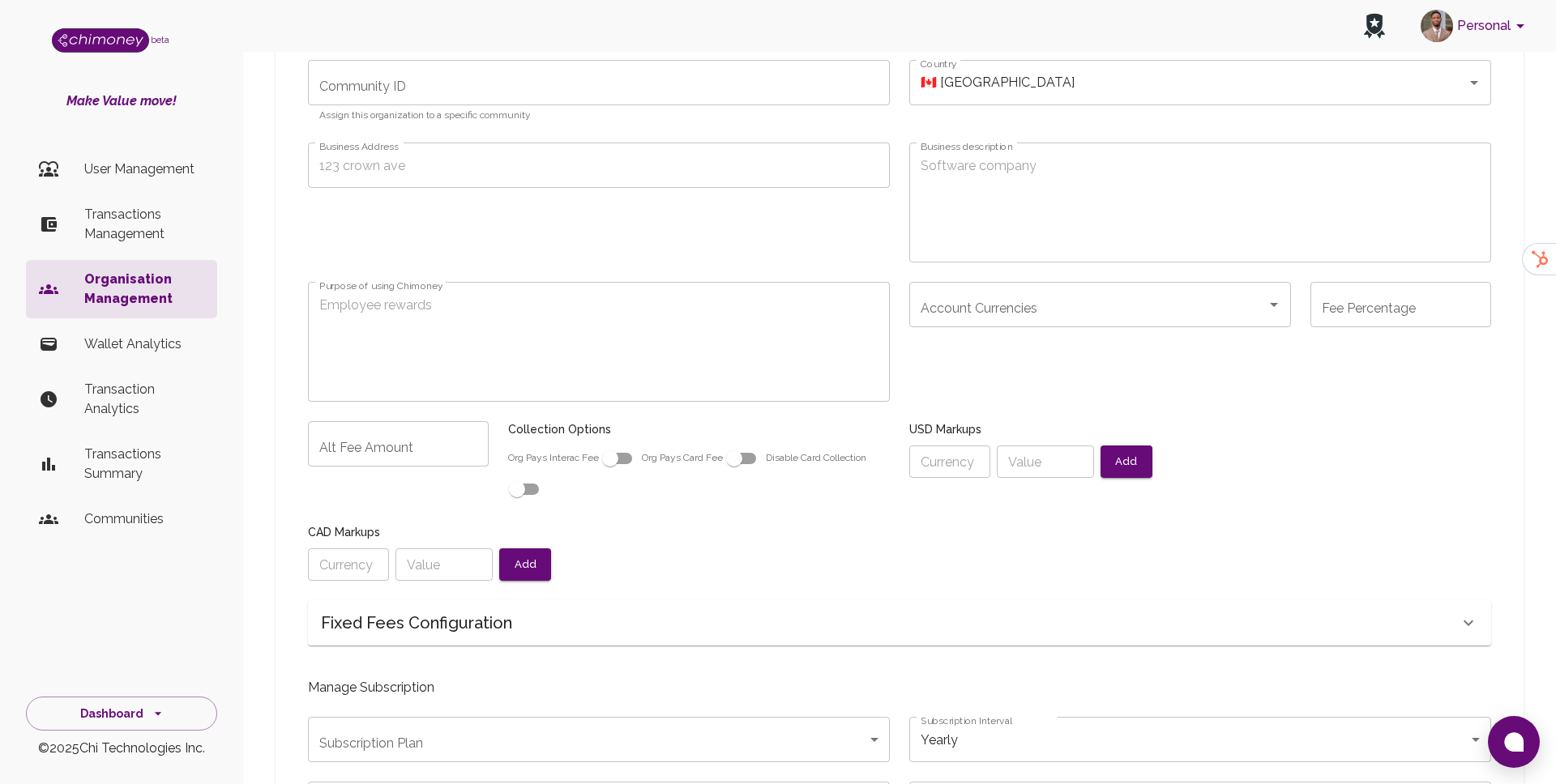
radio input "false"
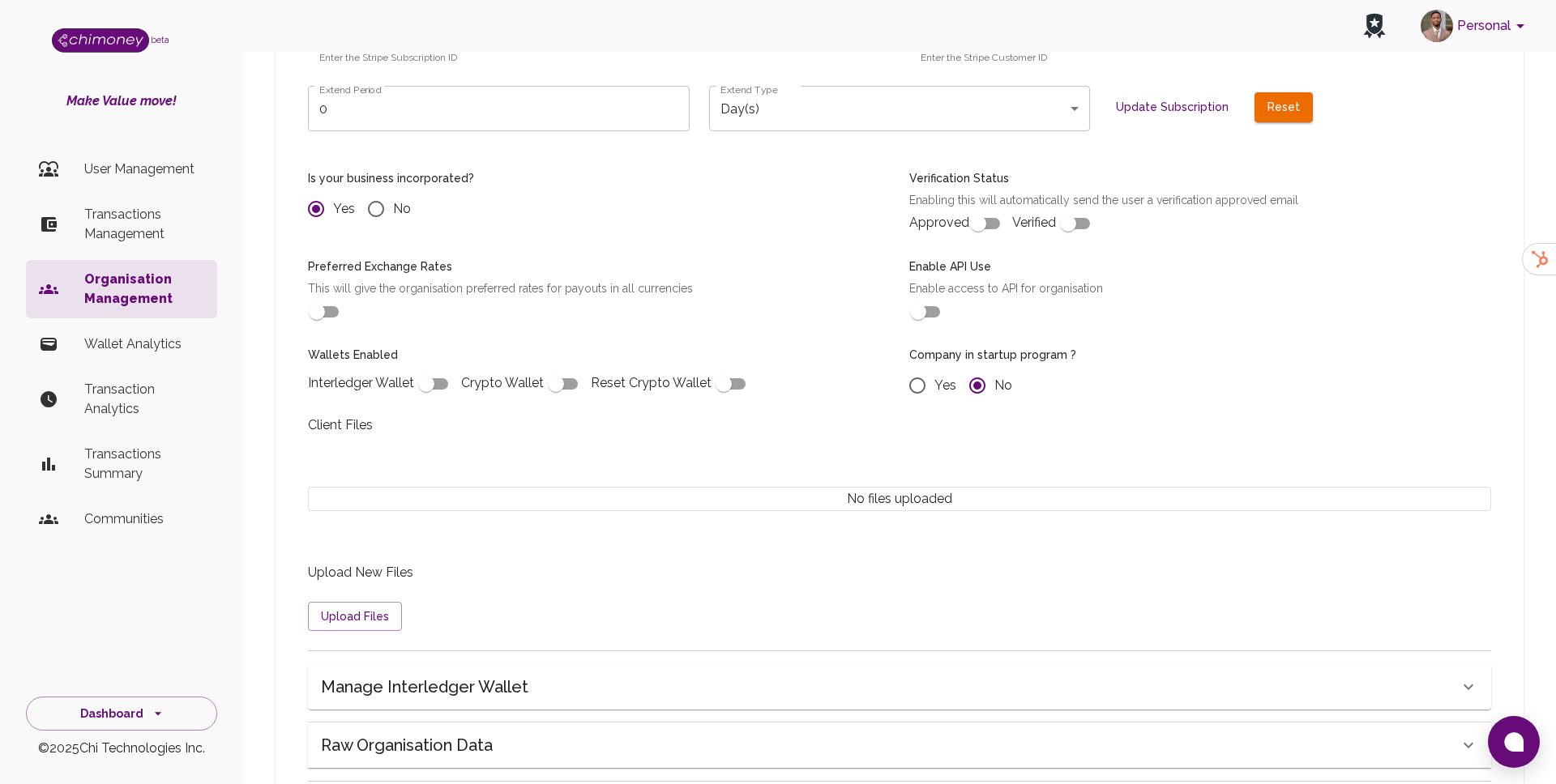
scroll to position [1164, 0]
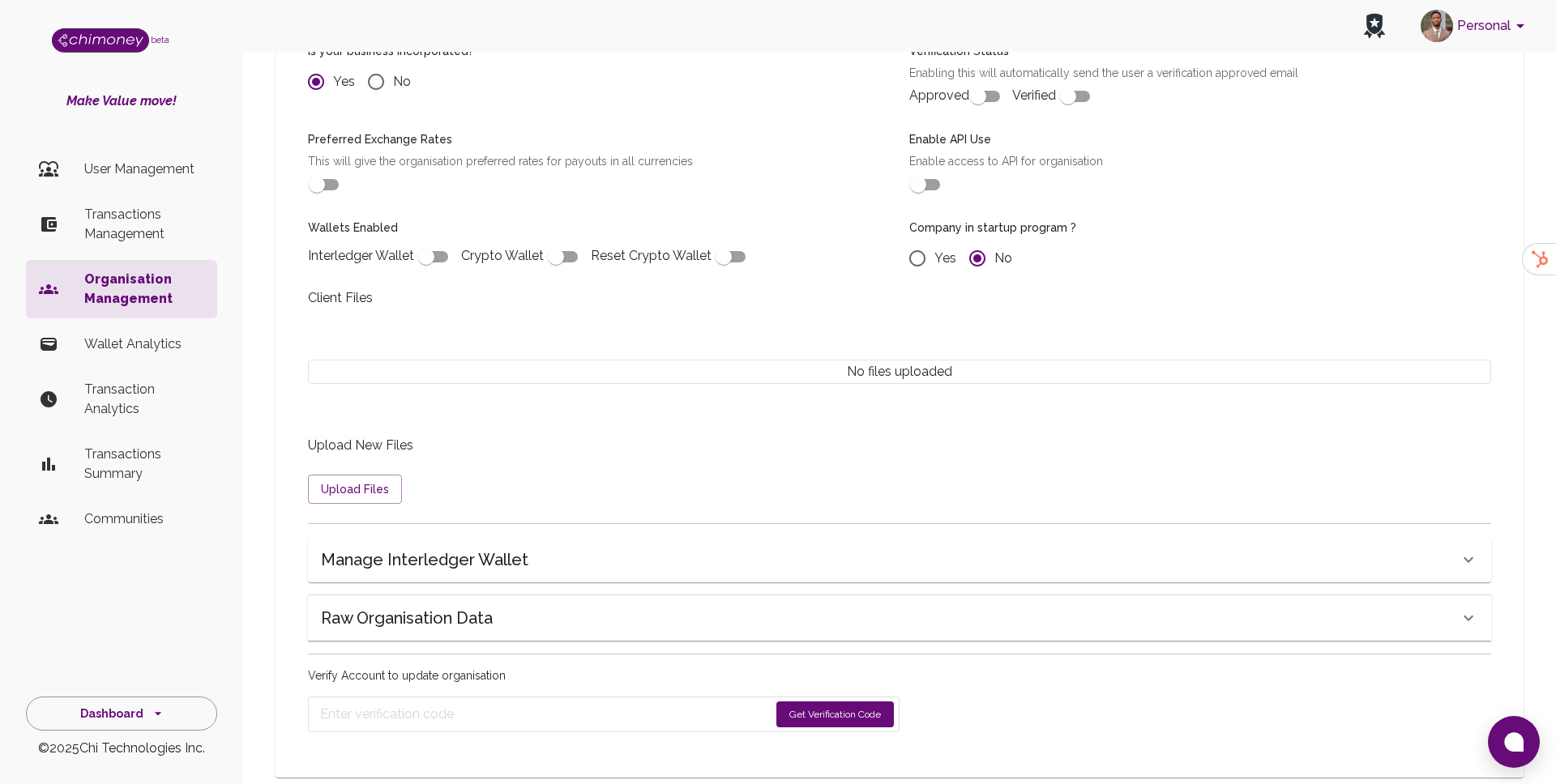
click at [498, 600] on div "Raw Organisation Data" at bounding box center [899, 618] width 1183 height 45
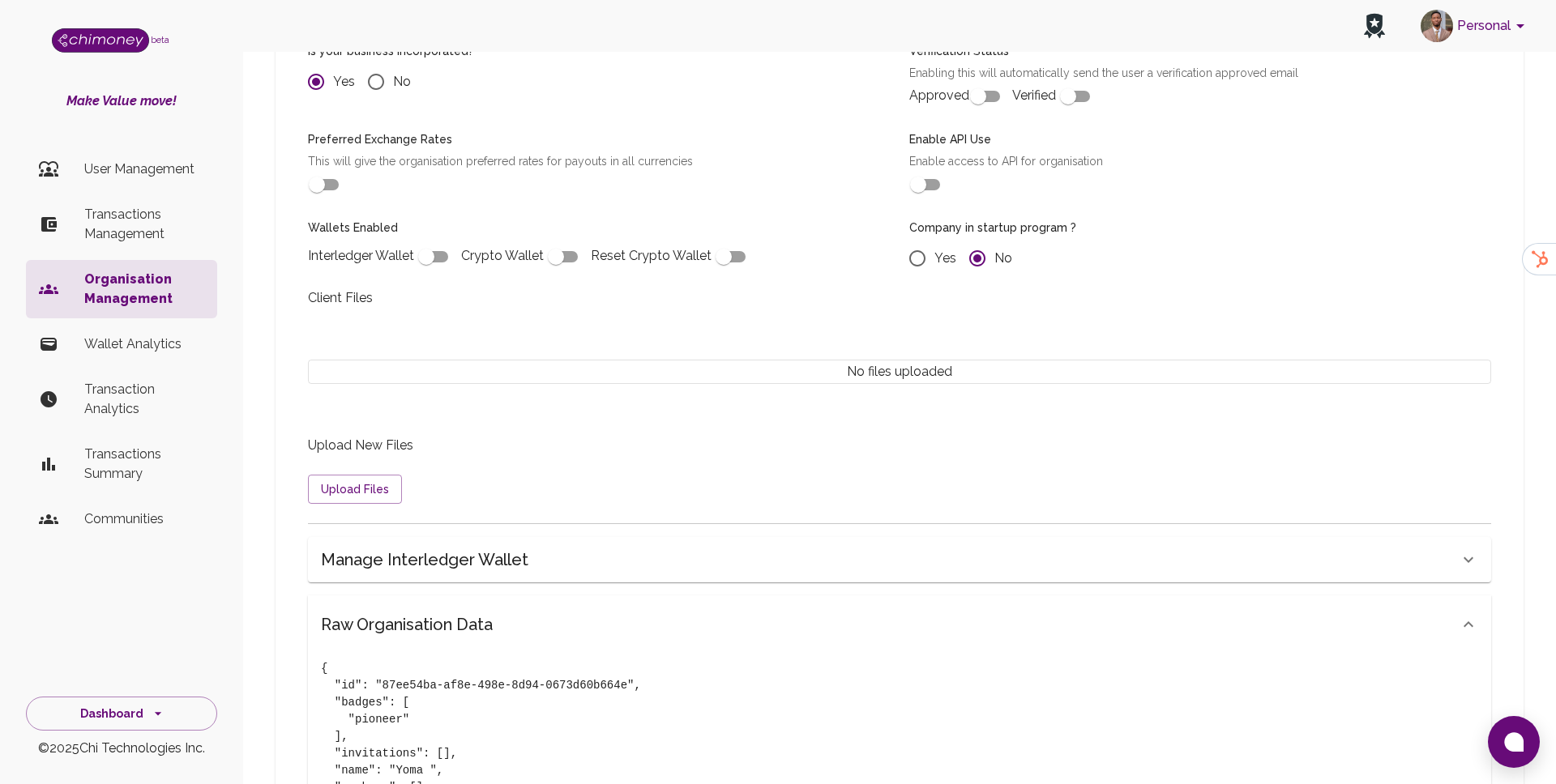
scroll to position [1503, 0]
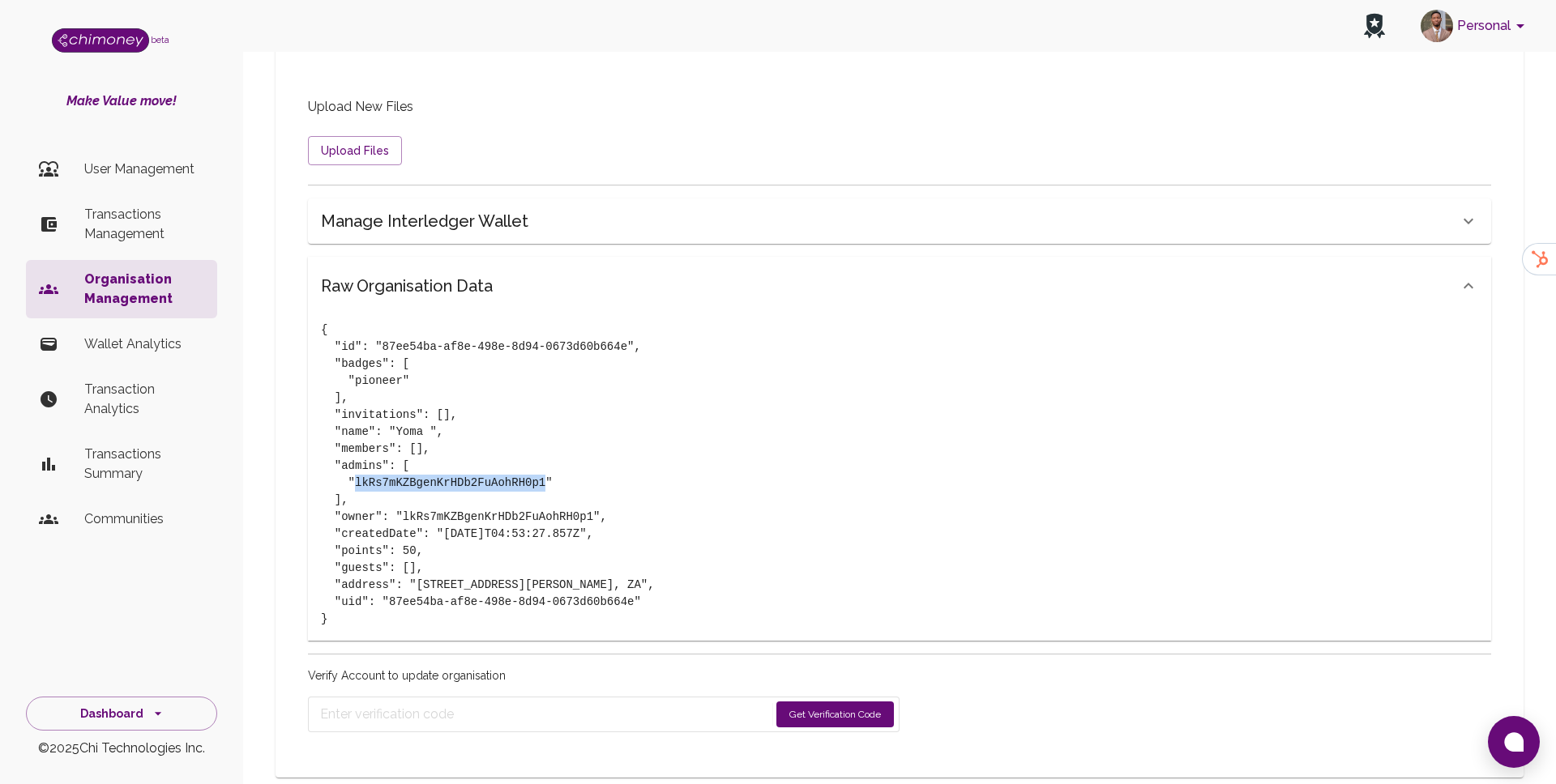
drag, startPoint x: 355, startPoint y: 453, endPoint x: 546, endPoint y: 449, distance: 191.0
click at [546, 449] on pre "{ "id": "87ee54ba-af8e-498e-8d94-0673d60b664e", "badges": [ "pioneer" ], "invit…" at bounding box center [899, 475] width 1157 height 306
copy pre "lkRs7mKZBgenKrHDb2FuAohRH0p1"
click at [174, 169] on p "User Management" at bounding box center [144, 168] width 120 height 19
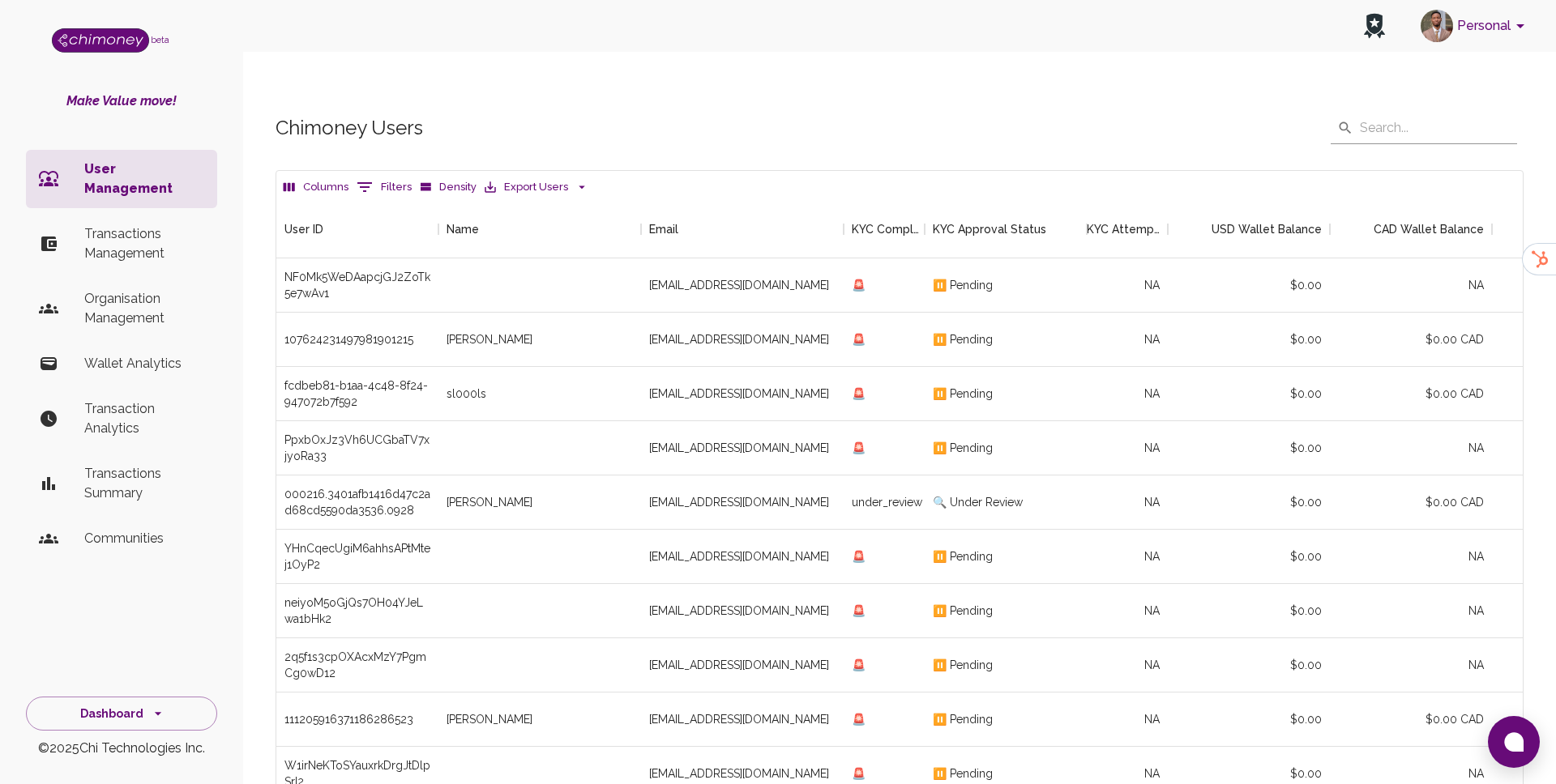
scroll to position [601, 1246]
click at [385, 174] on button "0 Filters" at bounding box center [385, 187] width 63 height 26
click at [869, 112] on div "Chimoney Users ​ ​" at bounding box center [899, 128] width 1248 height 33
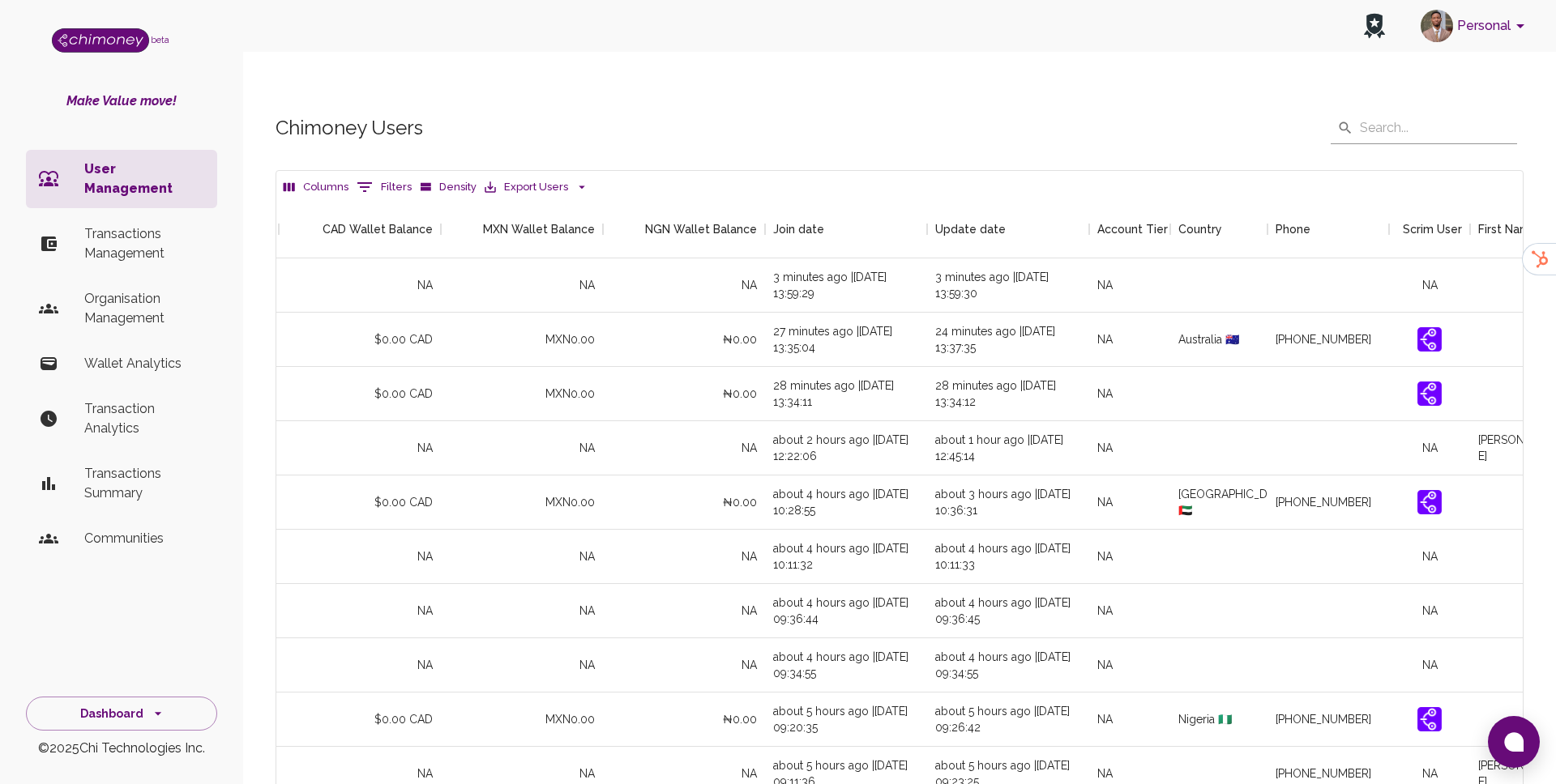
scroll to position [0, 1525]
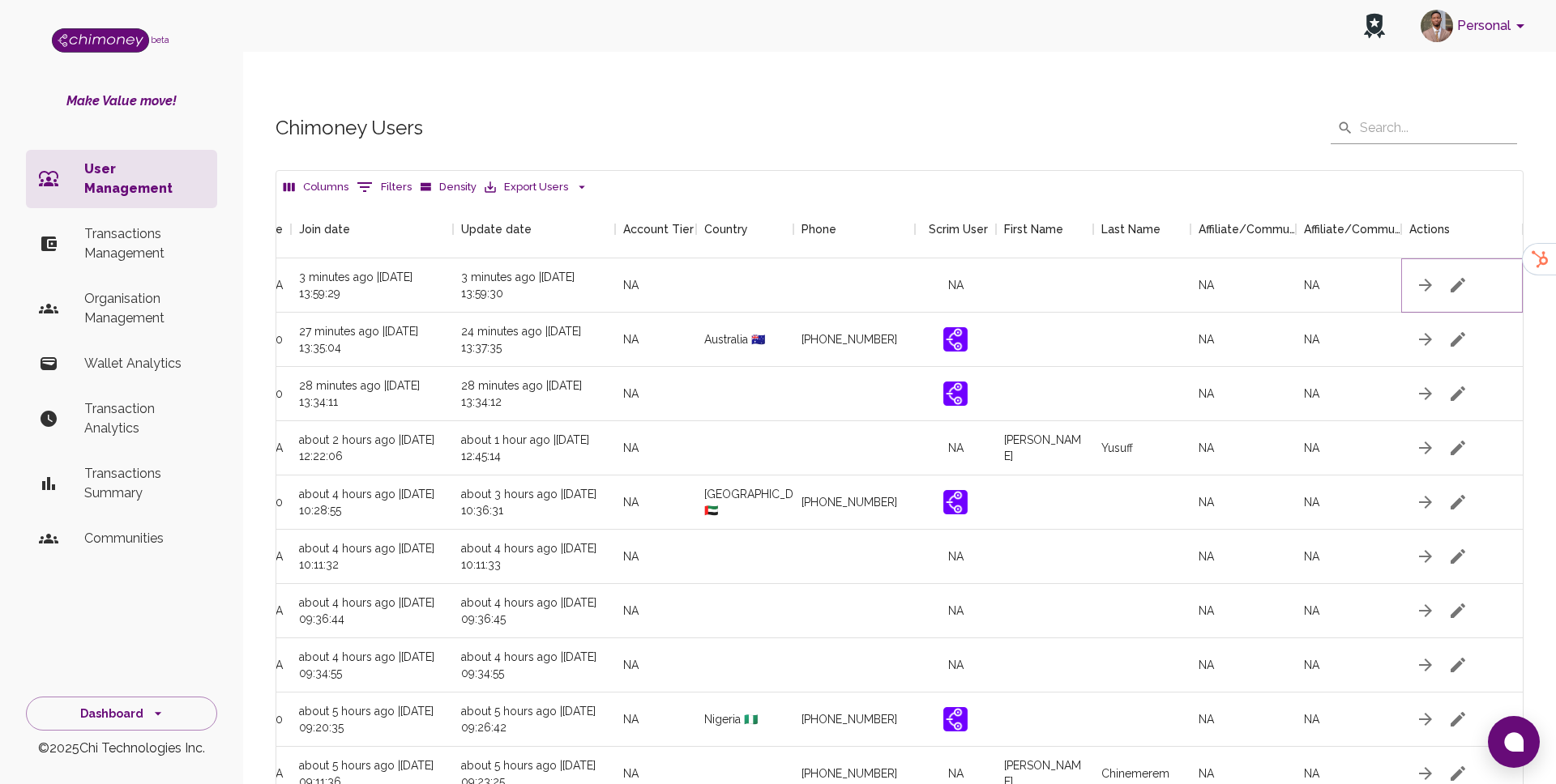
click at [1461, 278] on icon "button" at bounding box center [1458, 284] width 14 height 14
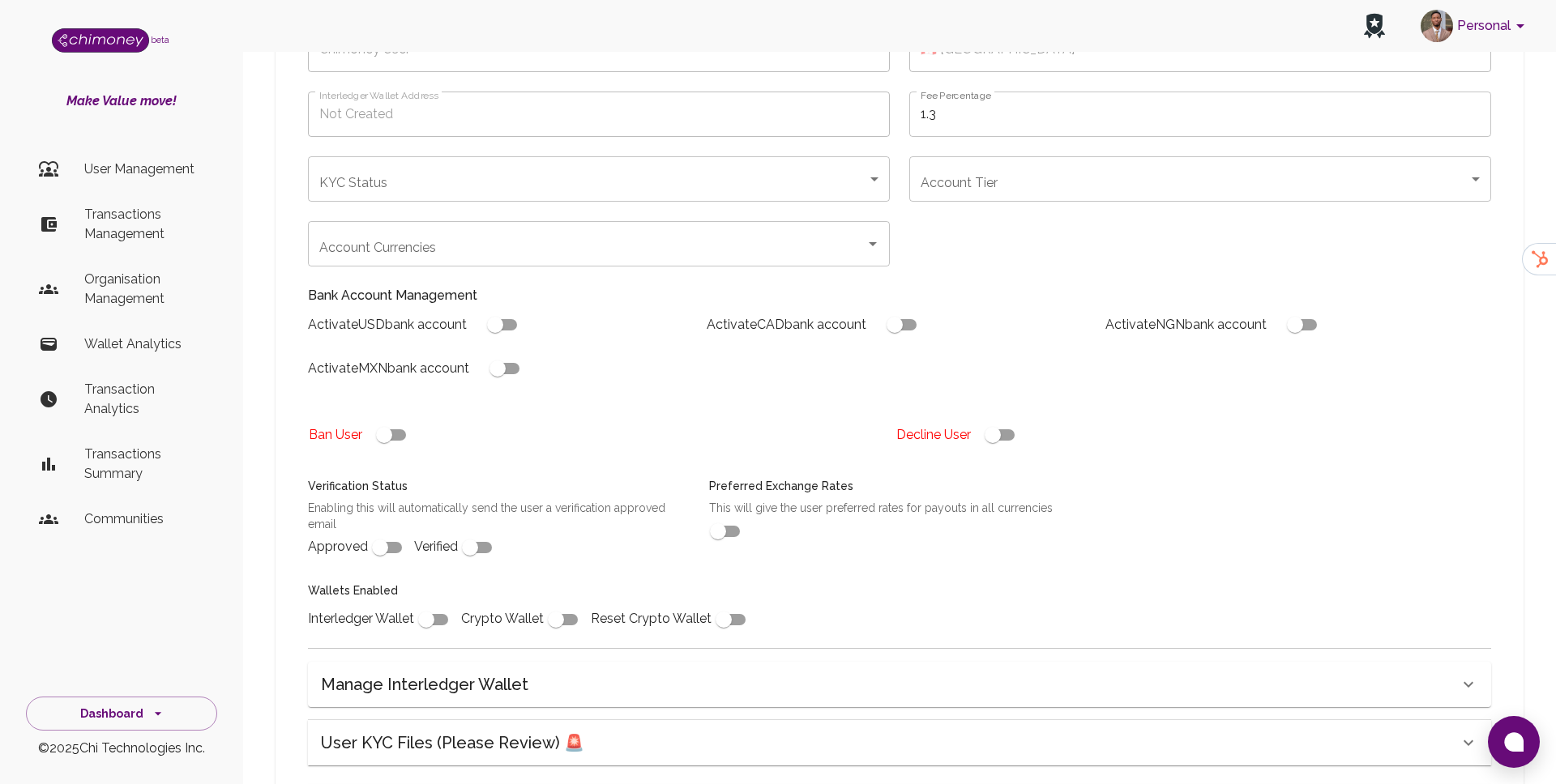
scroll to position [221, 0]
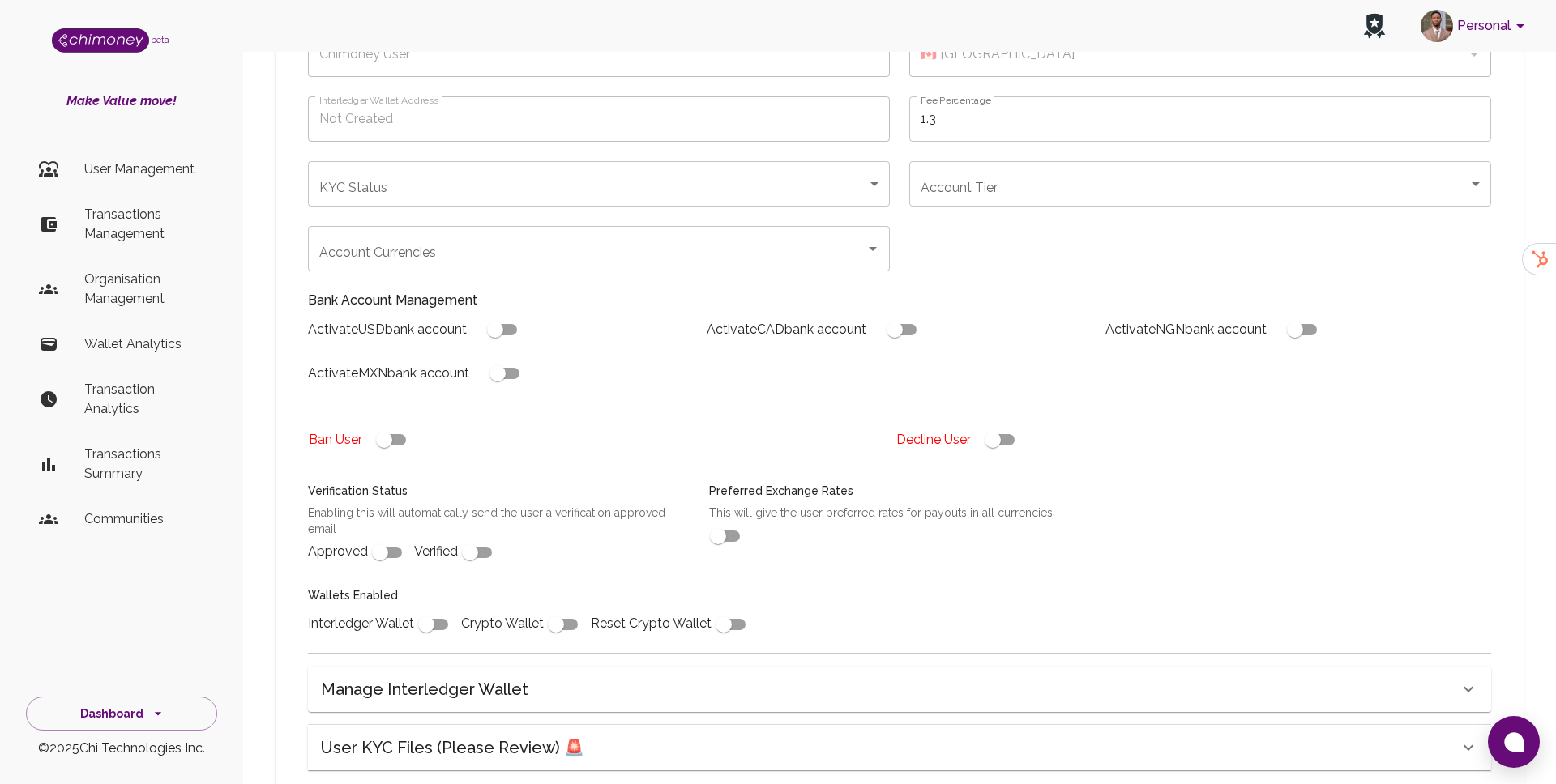
click at [979, 139] on body "Personal beta Make Value move! User Management Transactions Management Organisa…" at bounding box center [778, 395] width 1556 height 1233
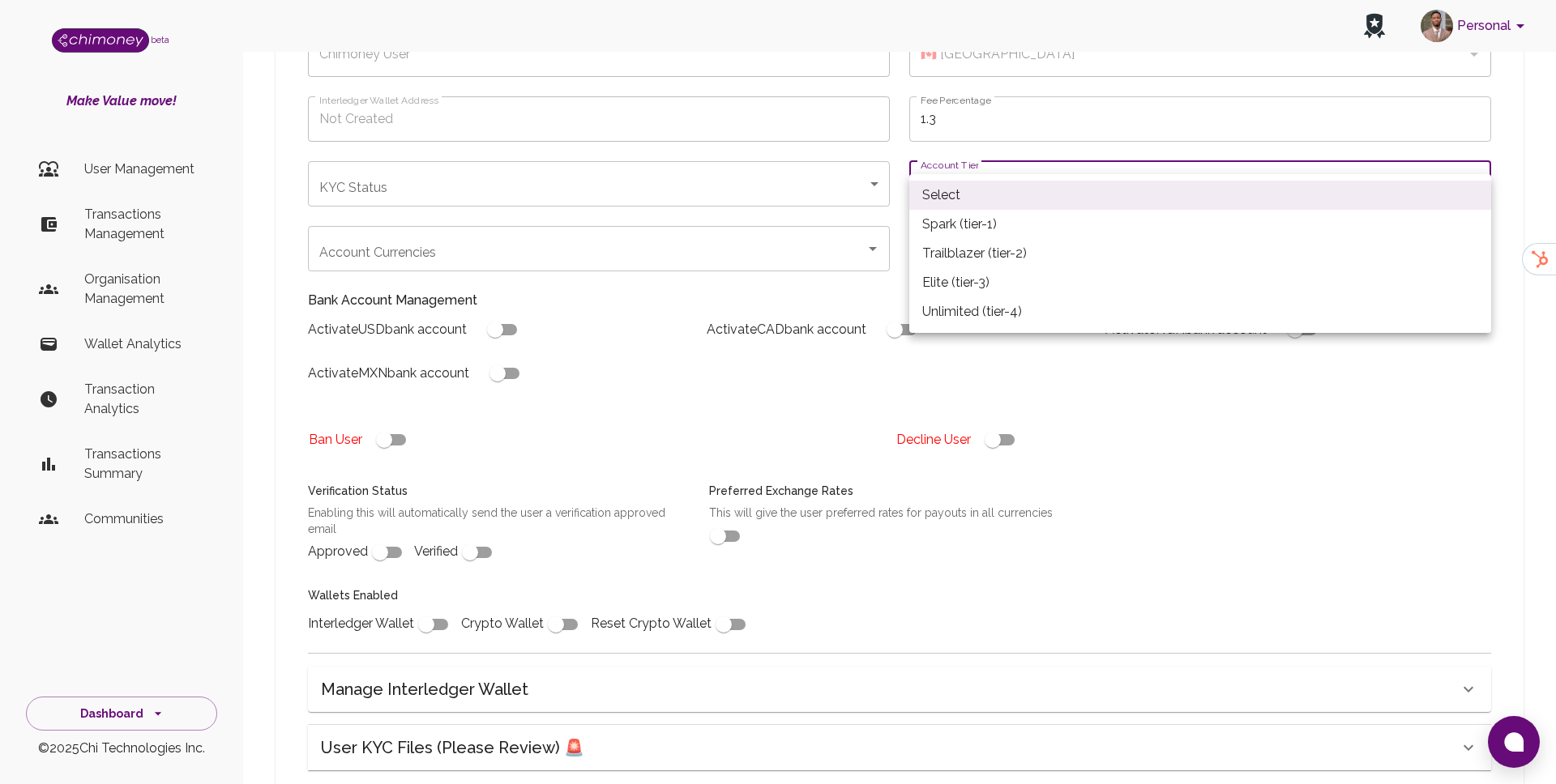
click at [647, 377] on div at bounding box center [778, 392] width 1556 height 784
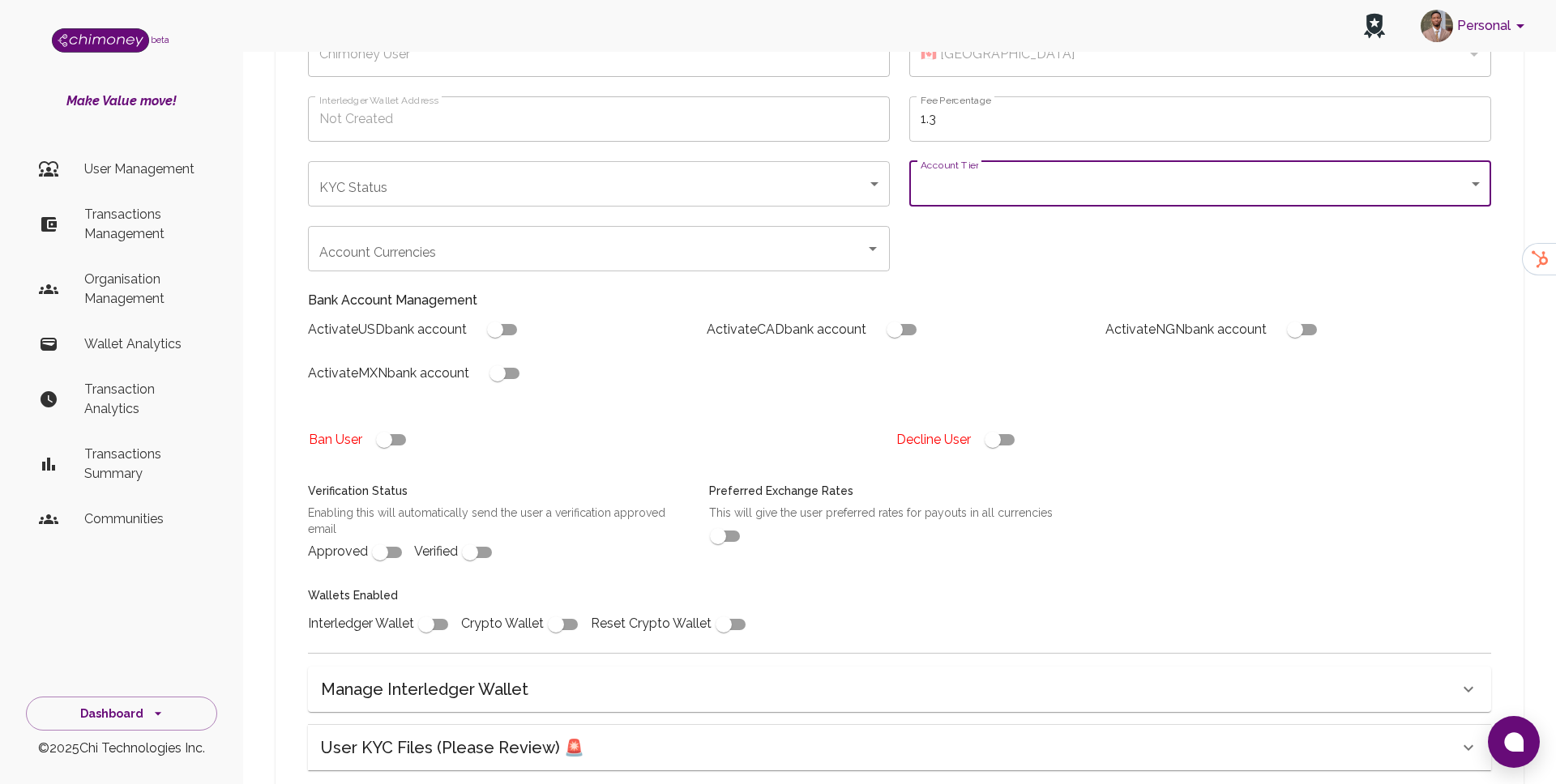
click at [645, 157] on body "Personal beta Make Value move! User Management Transactions Management Organisa…" at bounding box center [778, 395] width 1556 height 1233
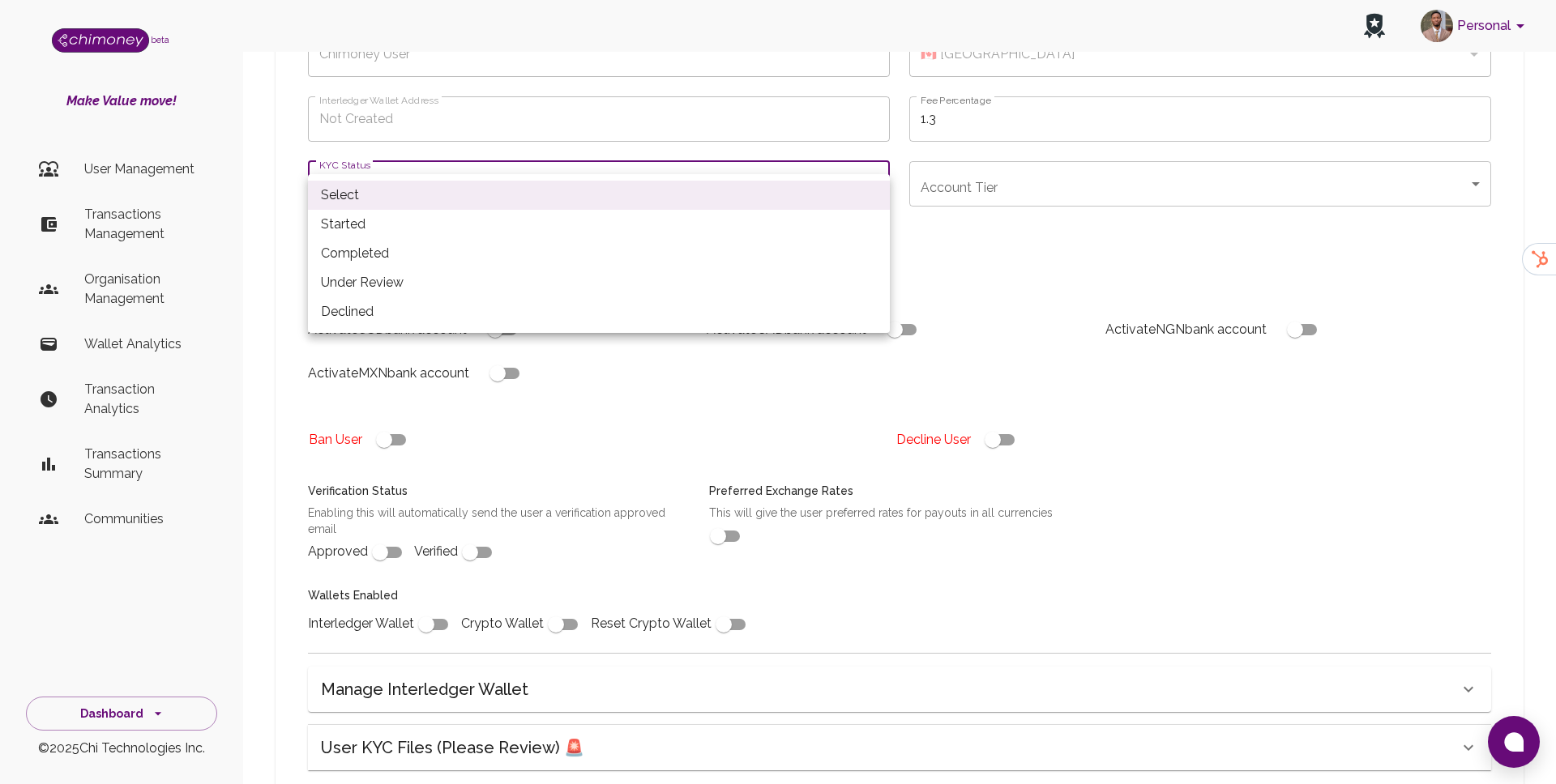
click at [382, 249] on li "Completed" at bounding box center [599, 254] width 582 height 29
type input "completed"
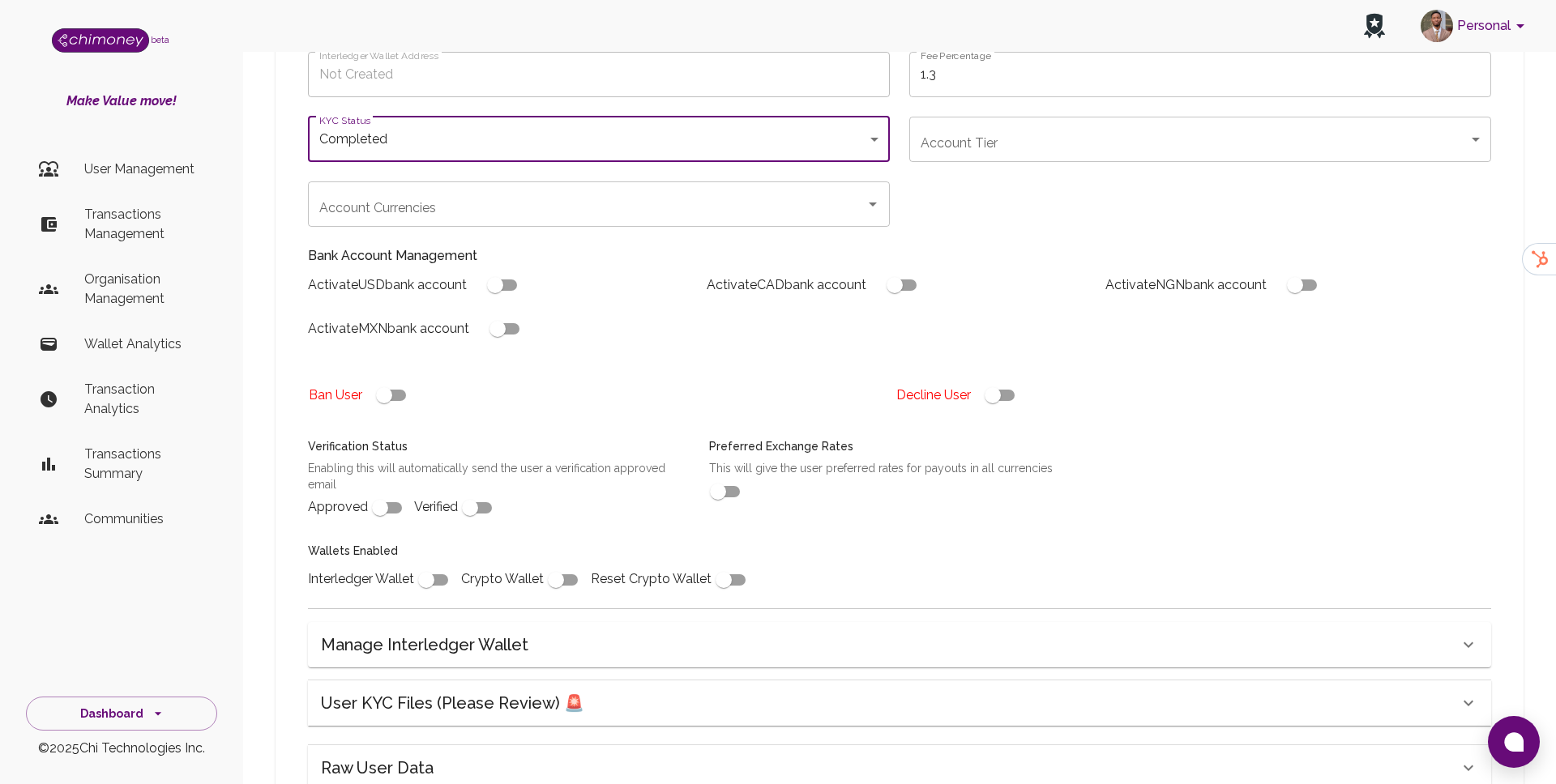
scroll to position [415, 0]
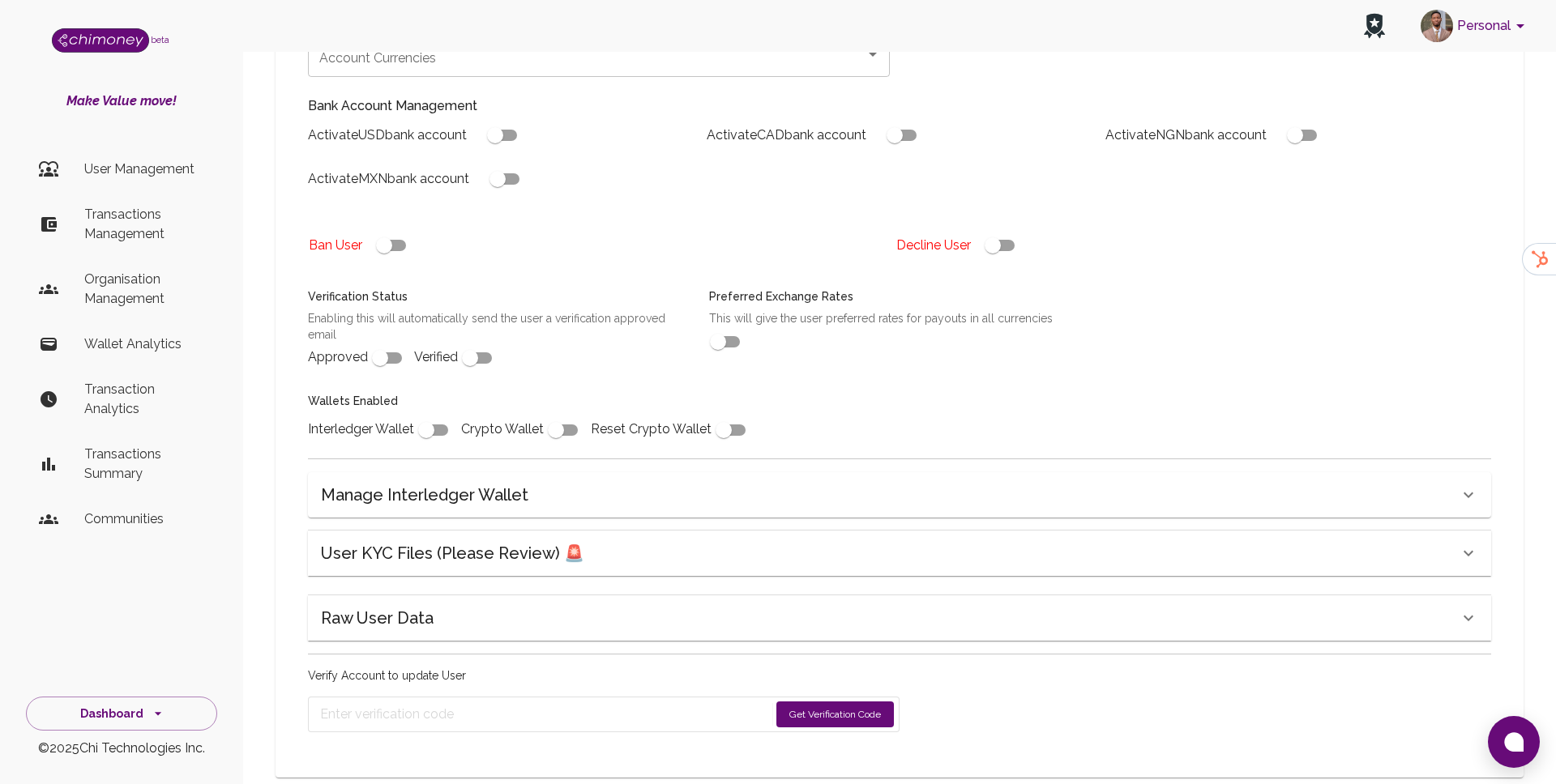
click at [838, 701] on button "Get Verification Code" at bounding box center [835, 714] width 118 height 26
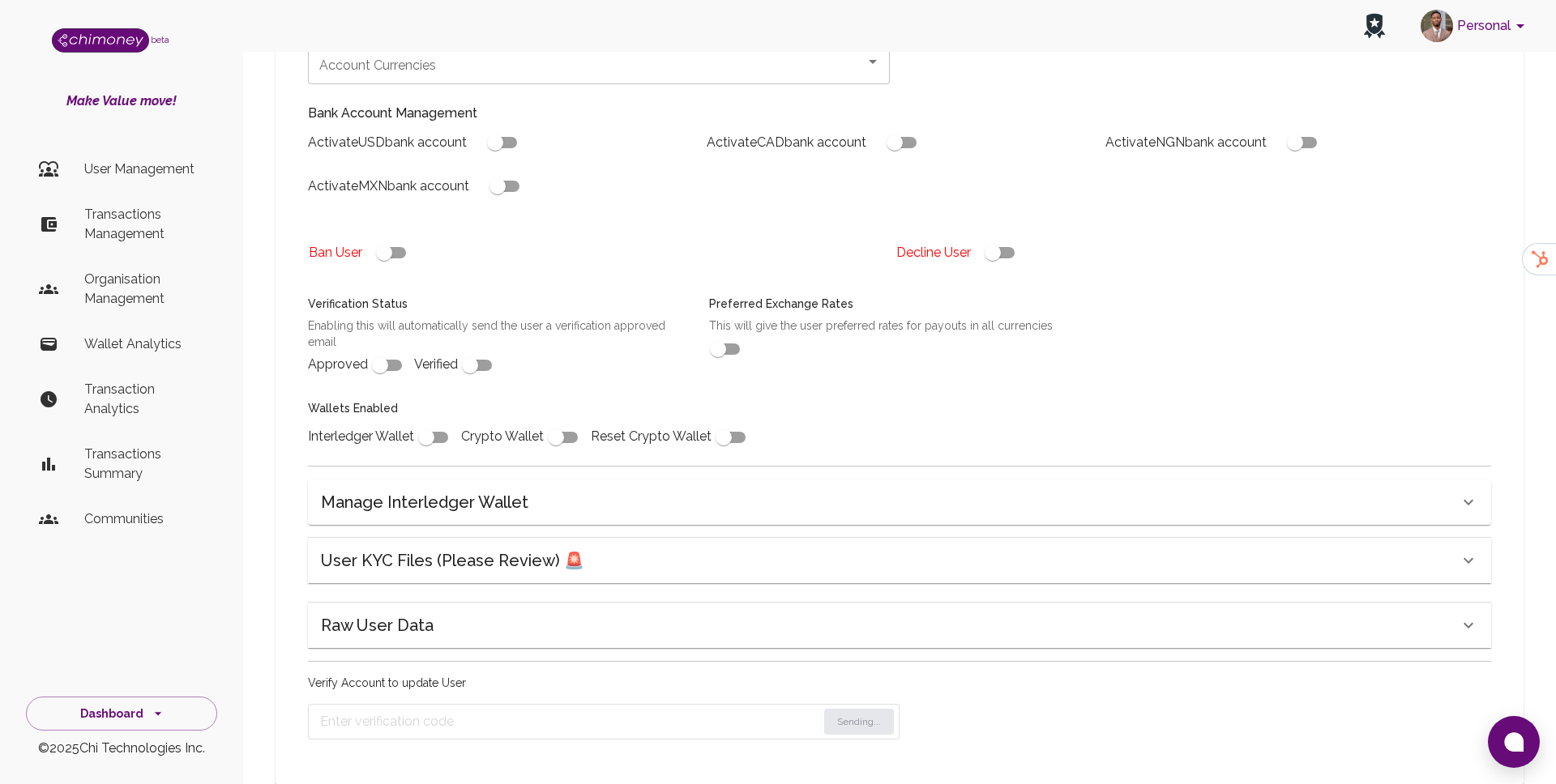
scroll to position [410, 0]
click at [380, 349] on input "checkbox" at bounding box center [380, 364] width 93 height 31
checkbox input "true"
click at [476, 349] on input "checkbox" at bounding box center [470, 364] width 93 height 31
checkbox input "true"
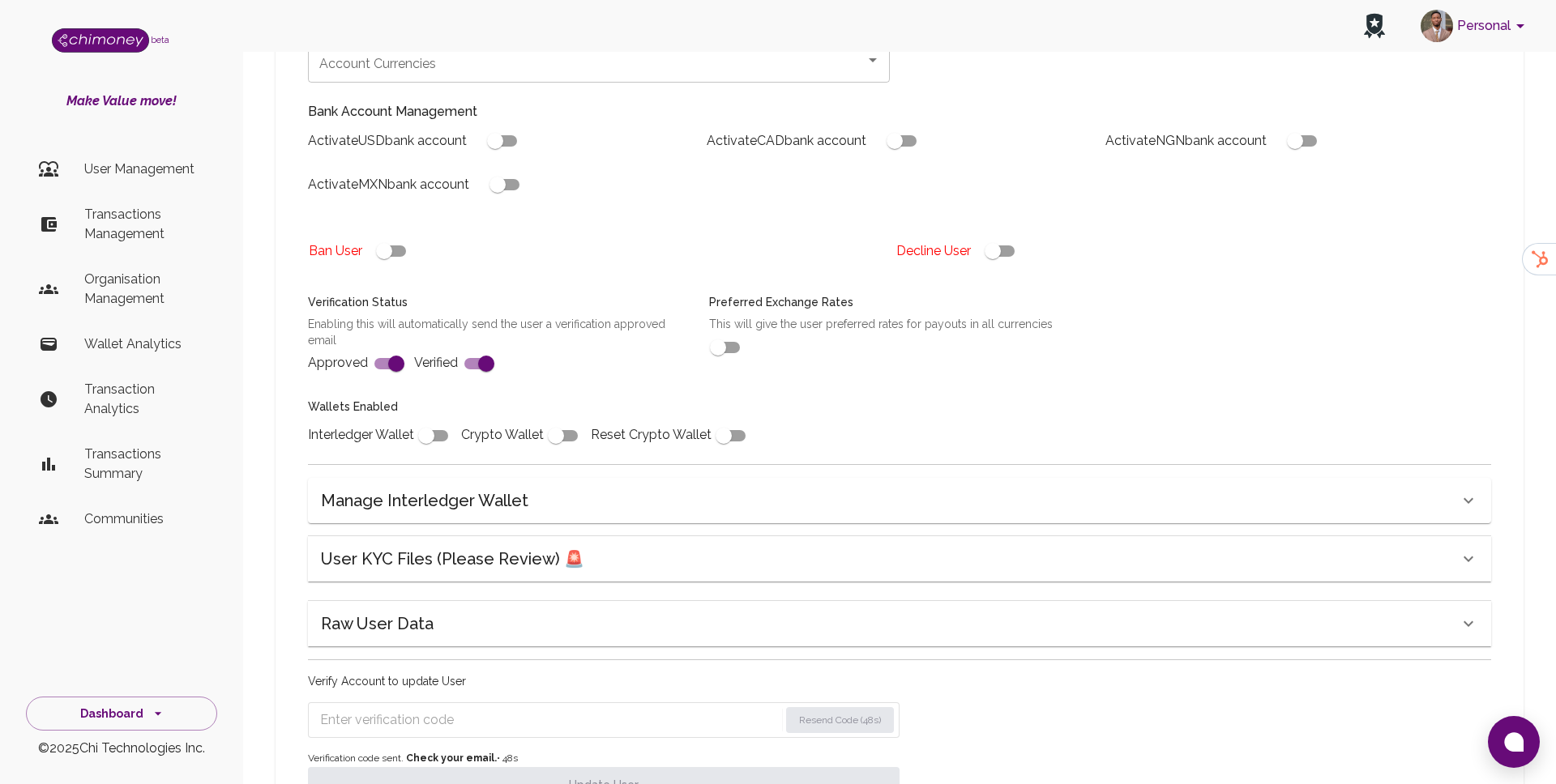
click at [514, 703] on form "Resend Code (48s)" at bounding box center [603, 720] width 592 height 36
click at [528, 707] on input "Enter verification code" at bounding box center [550, 720] width 460 height 26
paste input "8473"
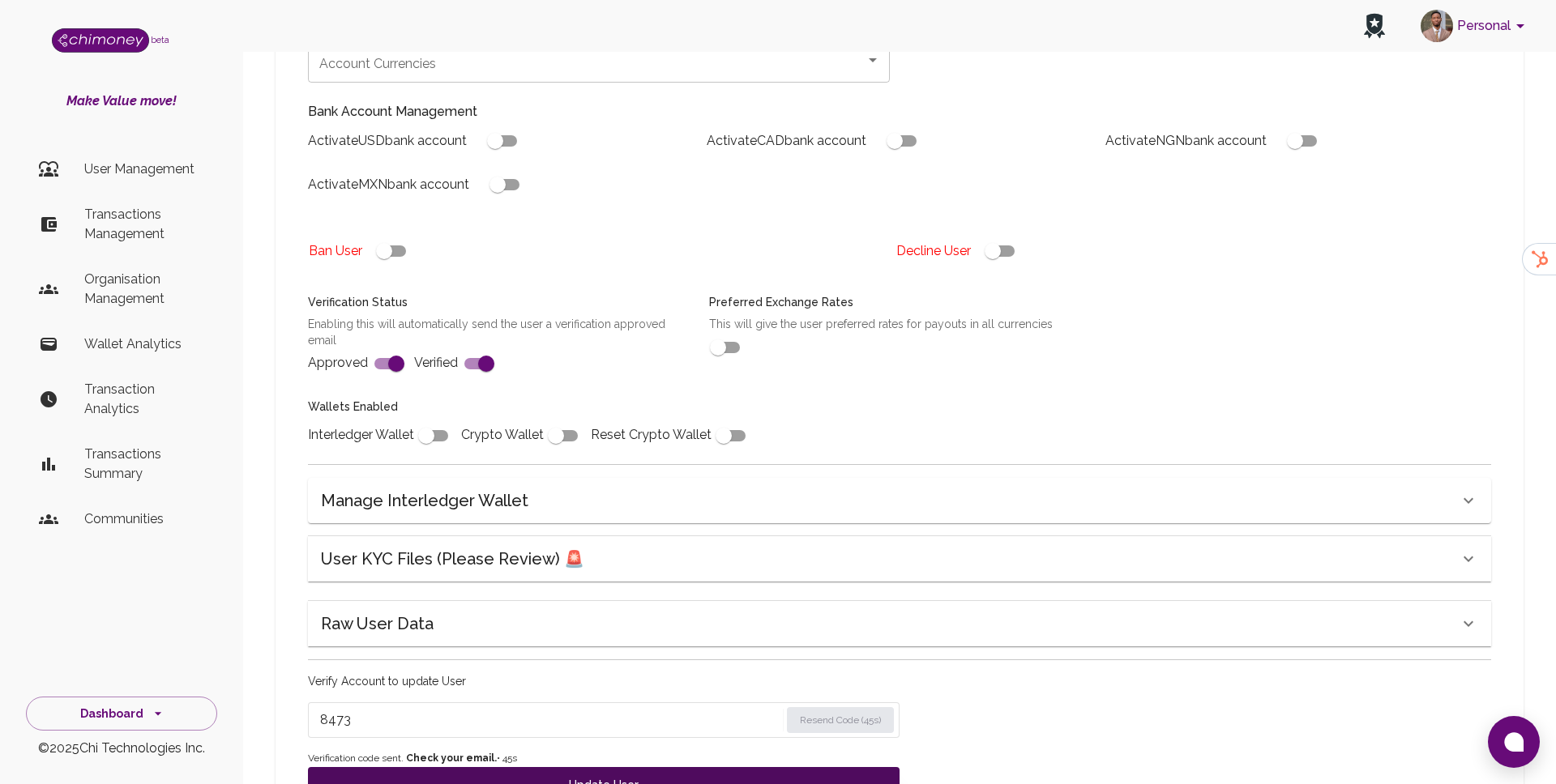
type input "8473"
click at [499, 767] on button "Update User" at bounding box center [603, 785] width 592 height 36
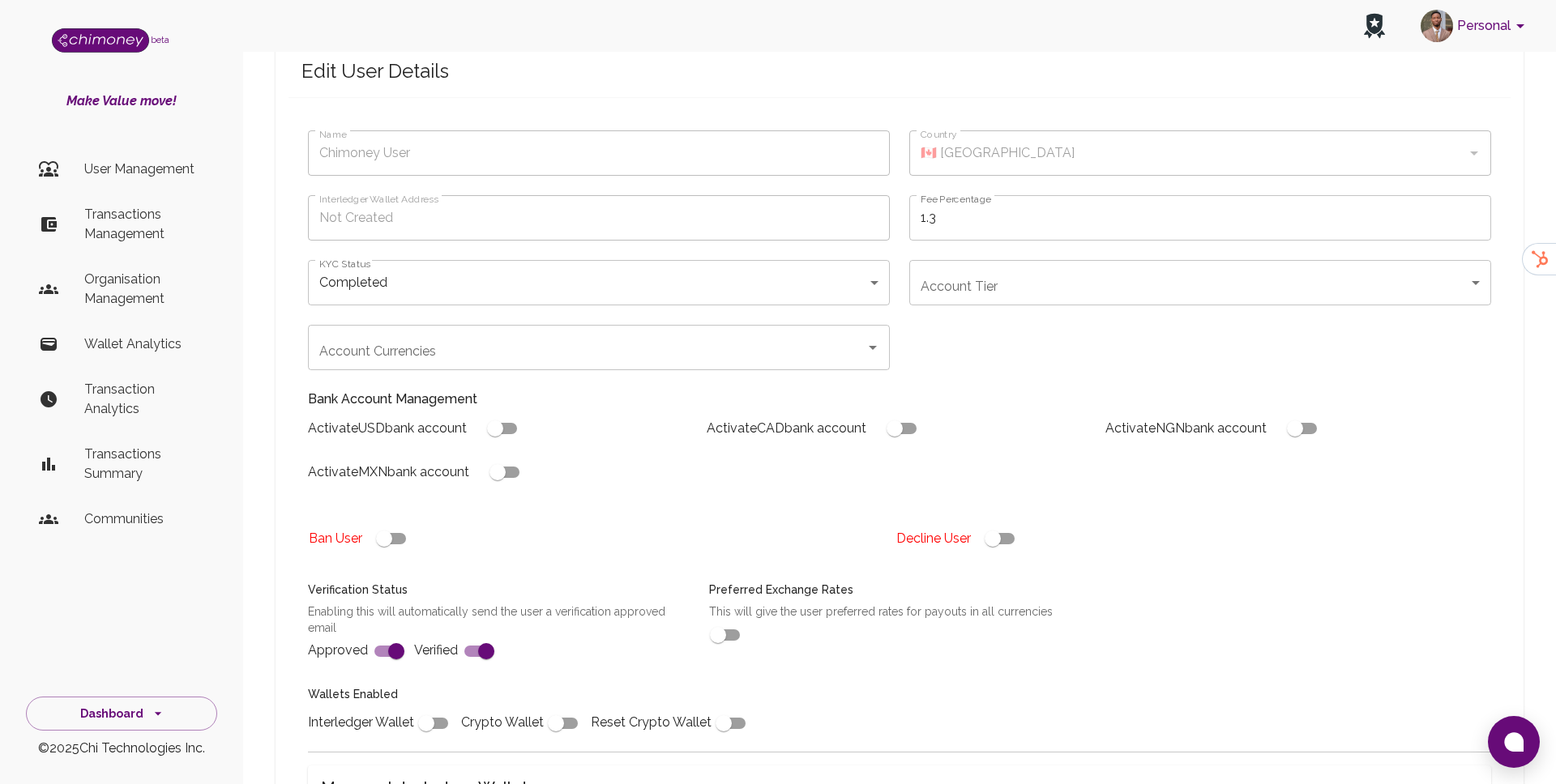
scroll to position [0, 0]
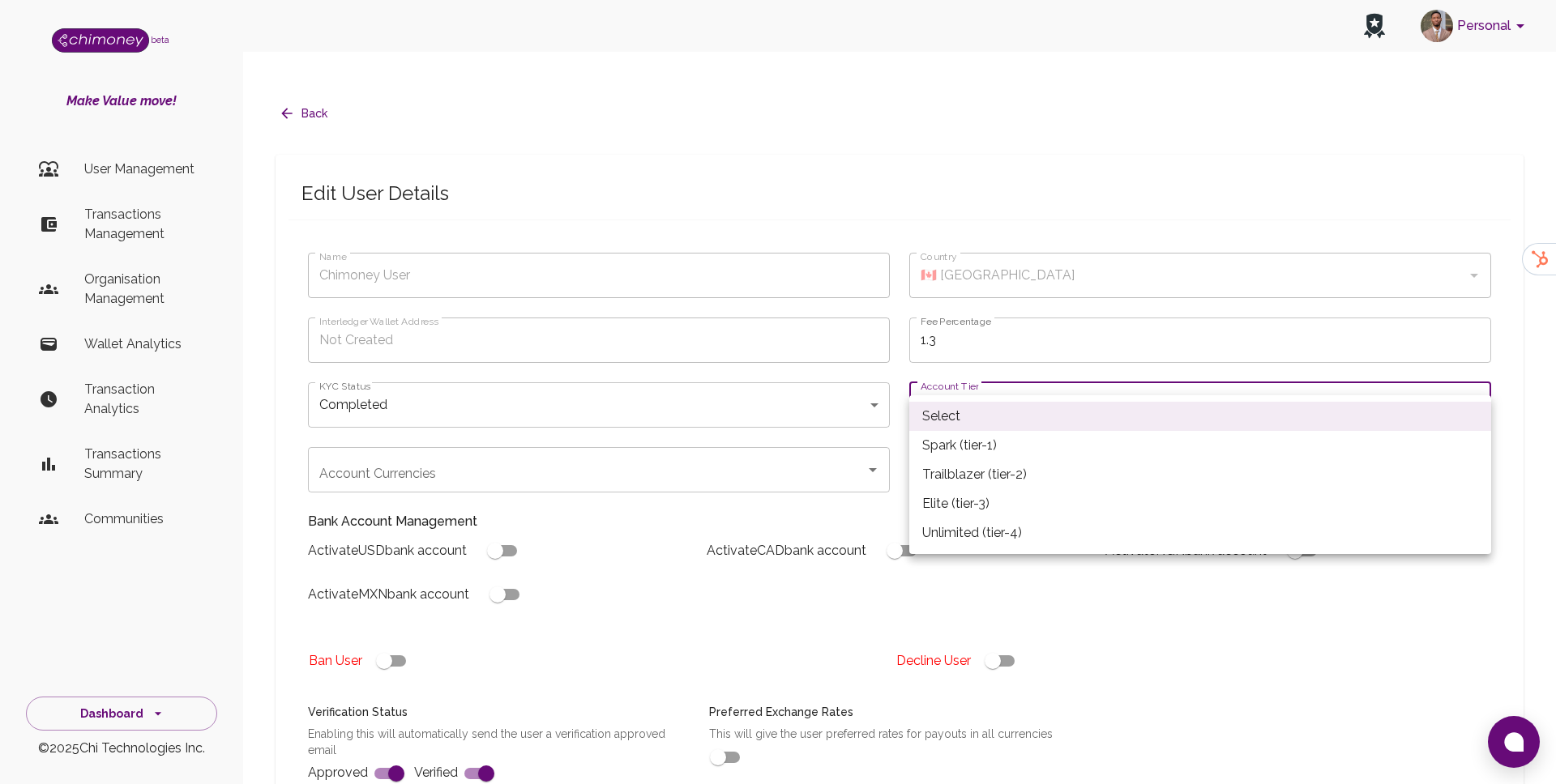
click at [999, 382] on body "Personal beta Make Value move! User Management Transactions Management Organisa…" at bounding box center [778, 642] width 1556 height 1284
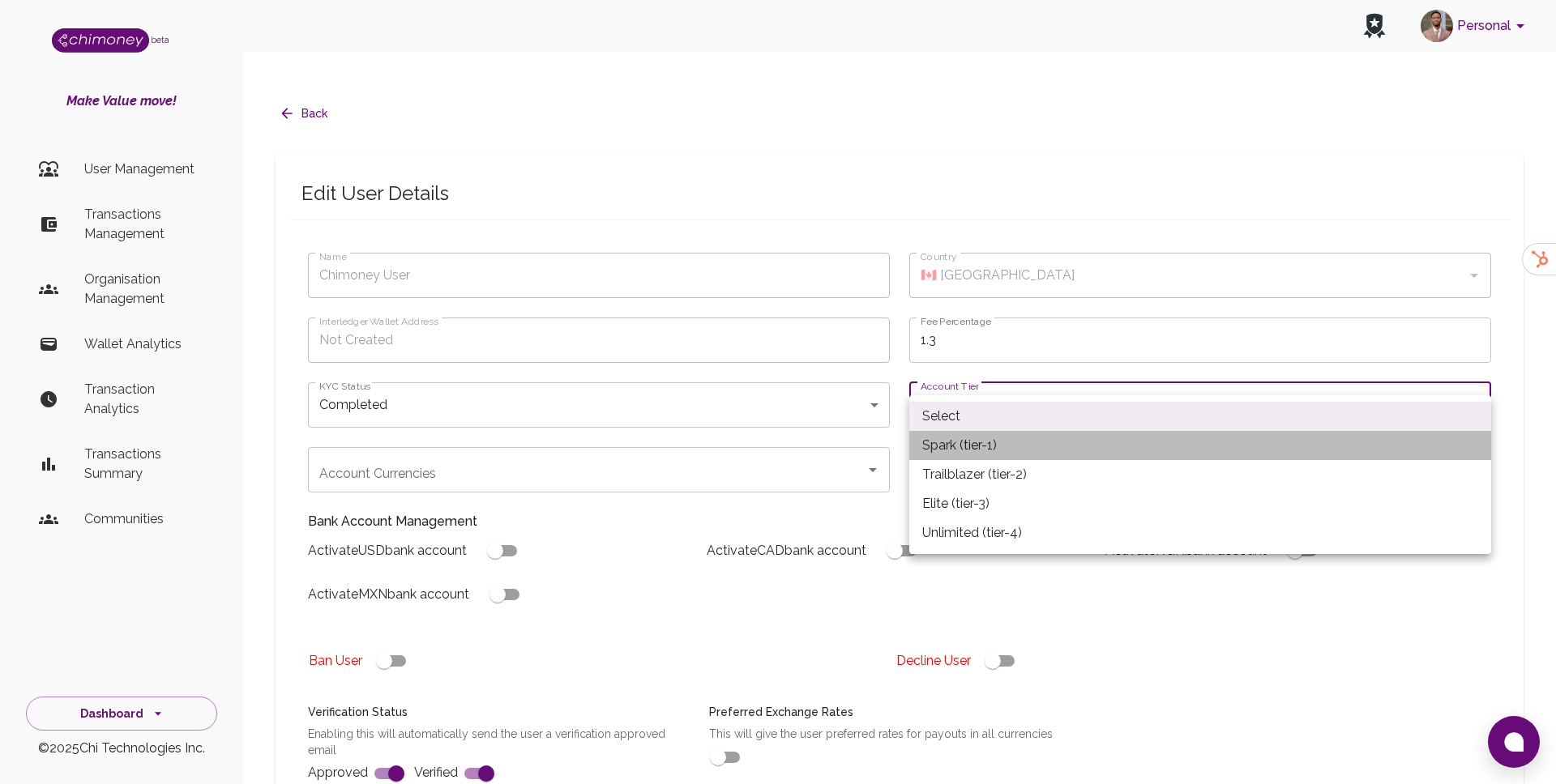
click at [961, 457] on li "Spark (tier-1)" at bounding box center [1201, 445] width 582 height 29
type input "tier-1"
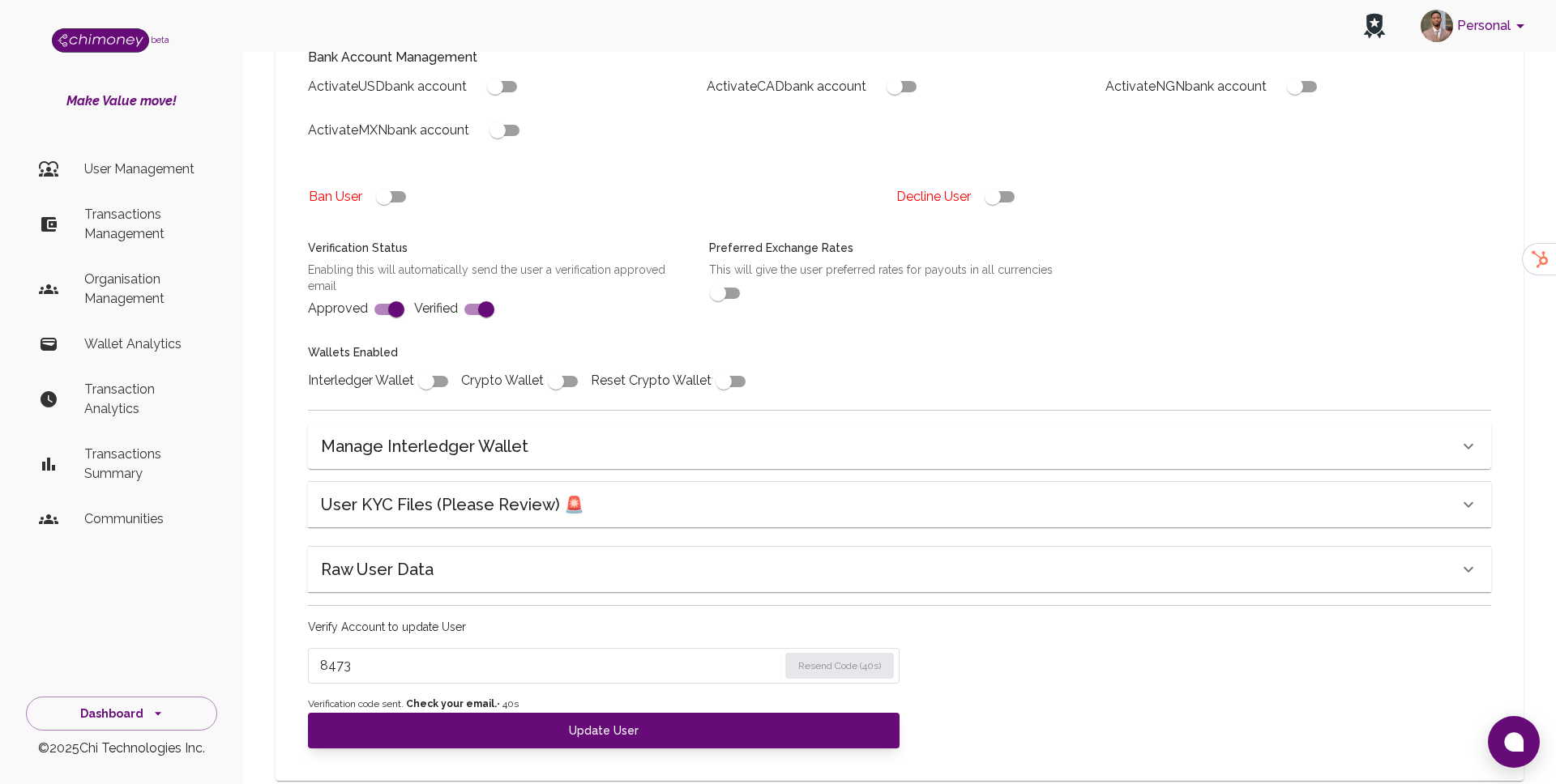
scroll to position [468, 0]
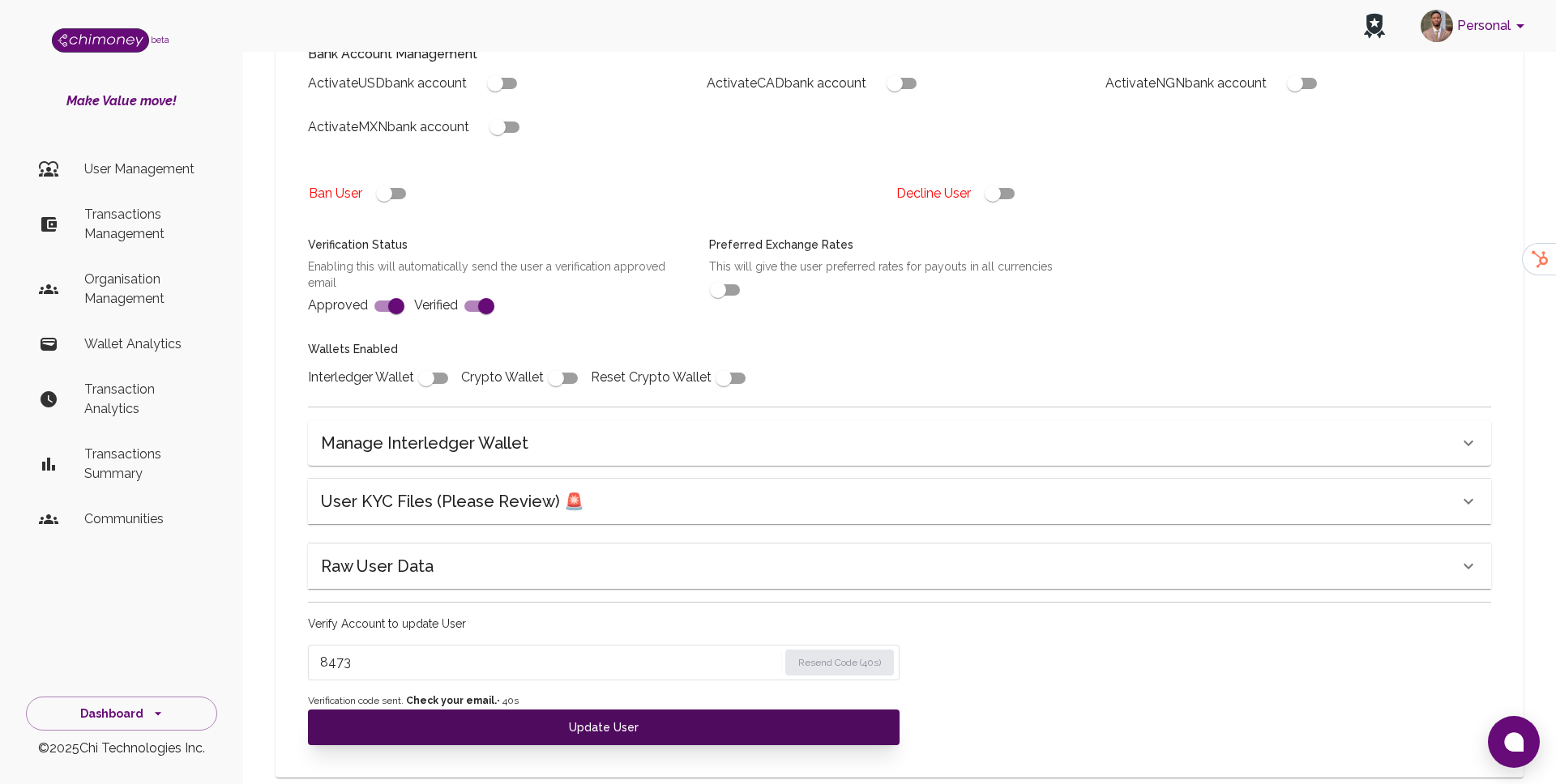
click at [606, 710] on button "Update User" at bounding box center [603, 727] width 592 height 36
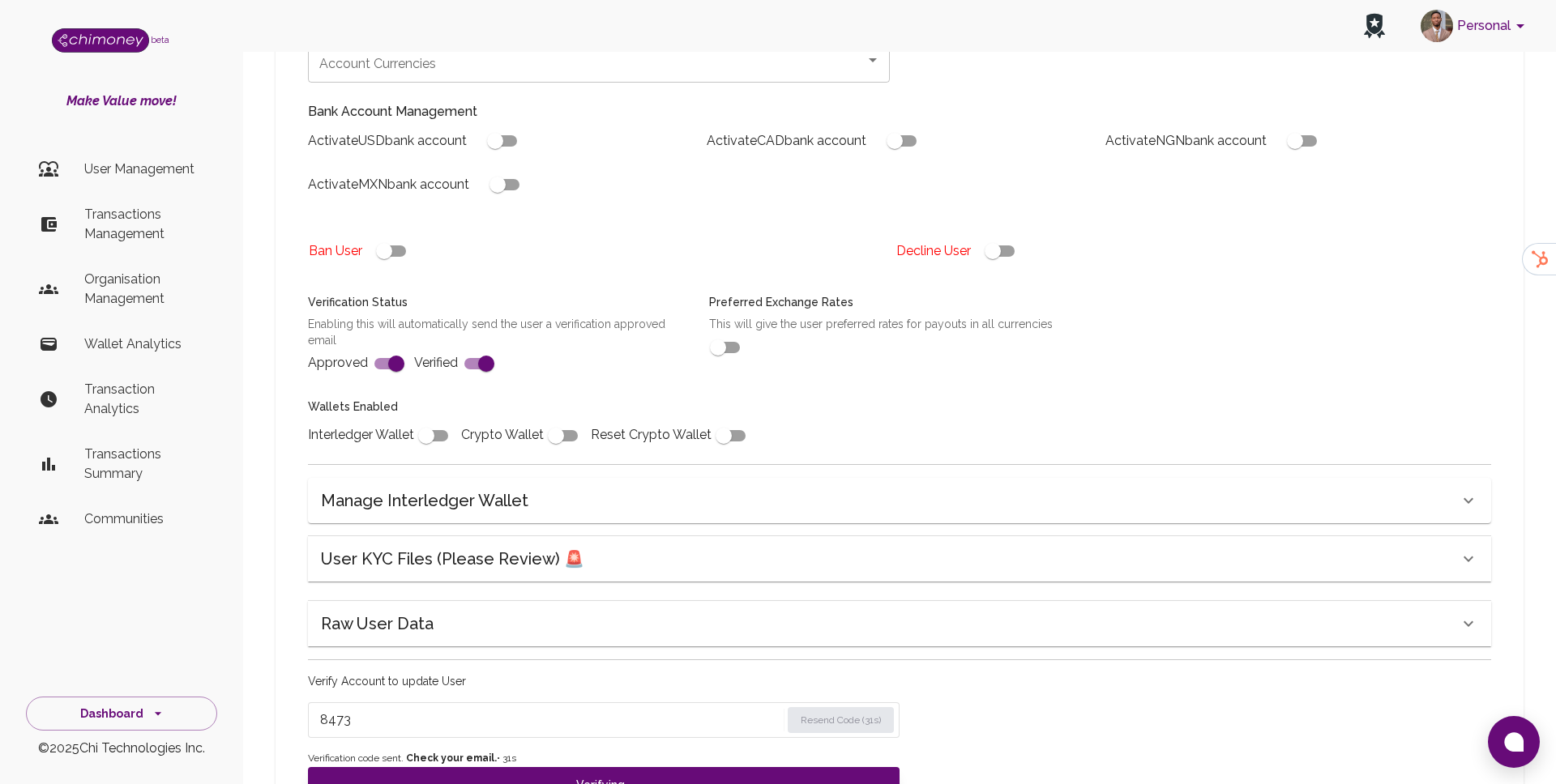
scroll to position [403, 0]
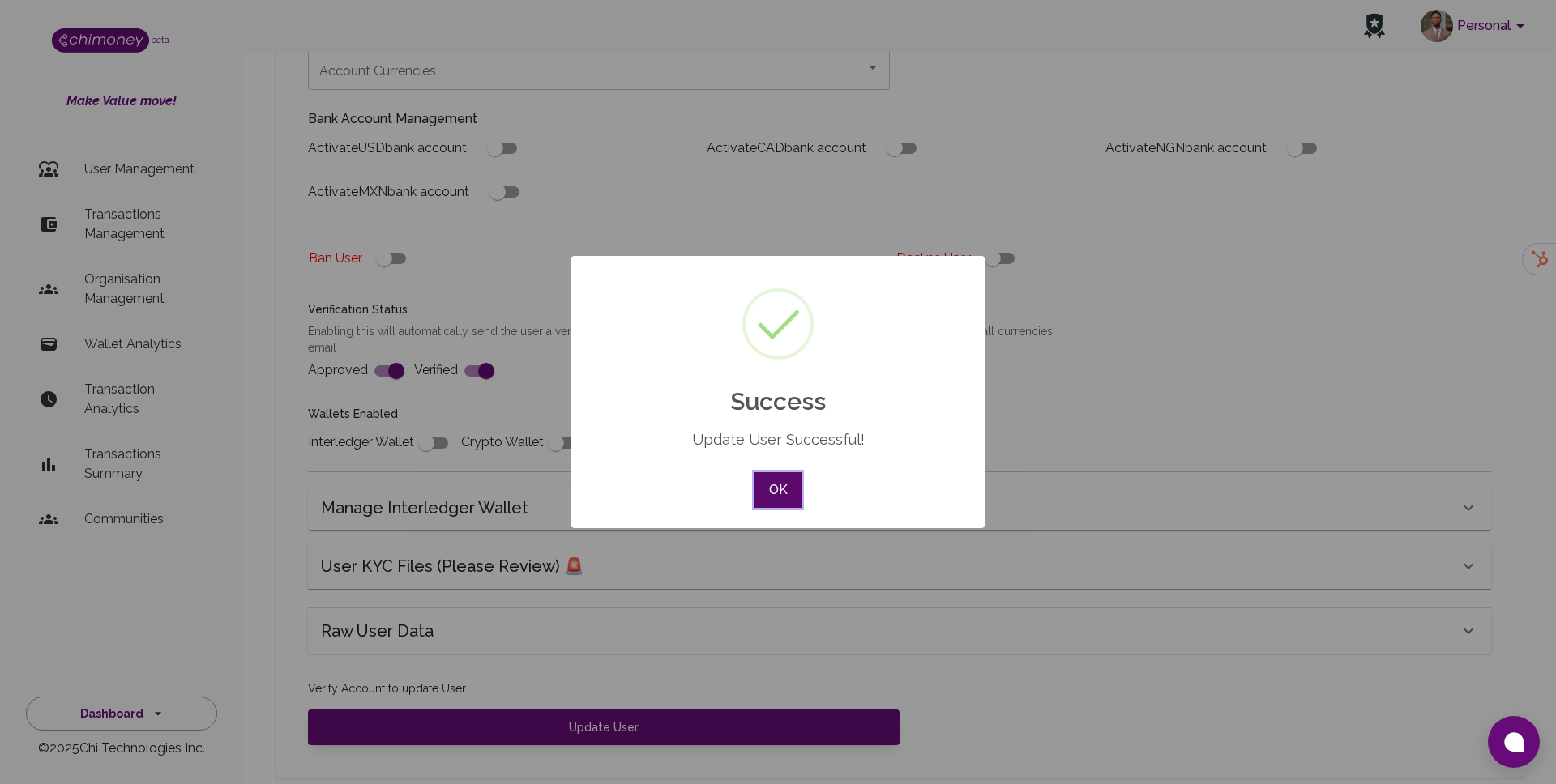
click at [778, 493] on button "OK" at bounding box center [778, 490] width 47 height 36
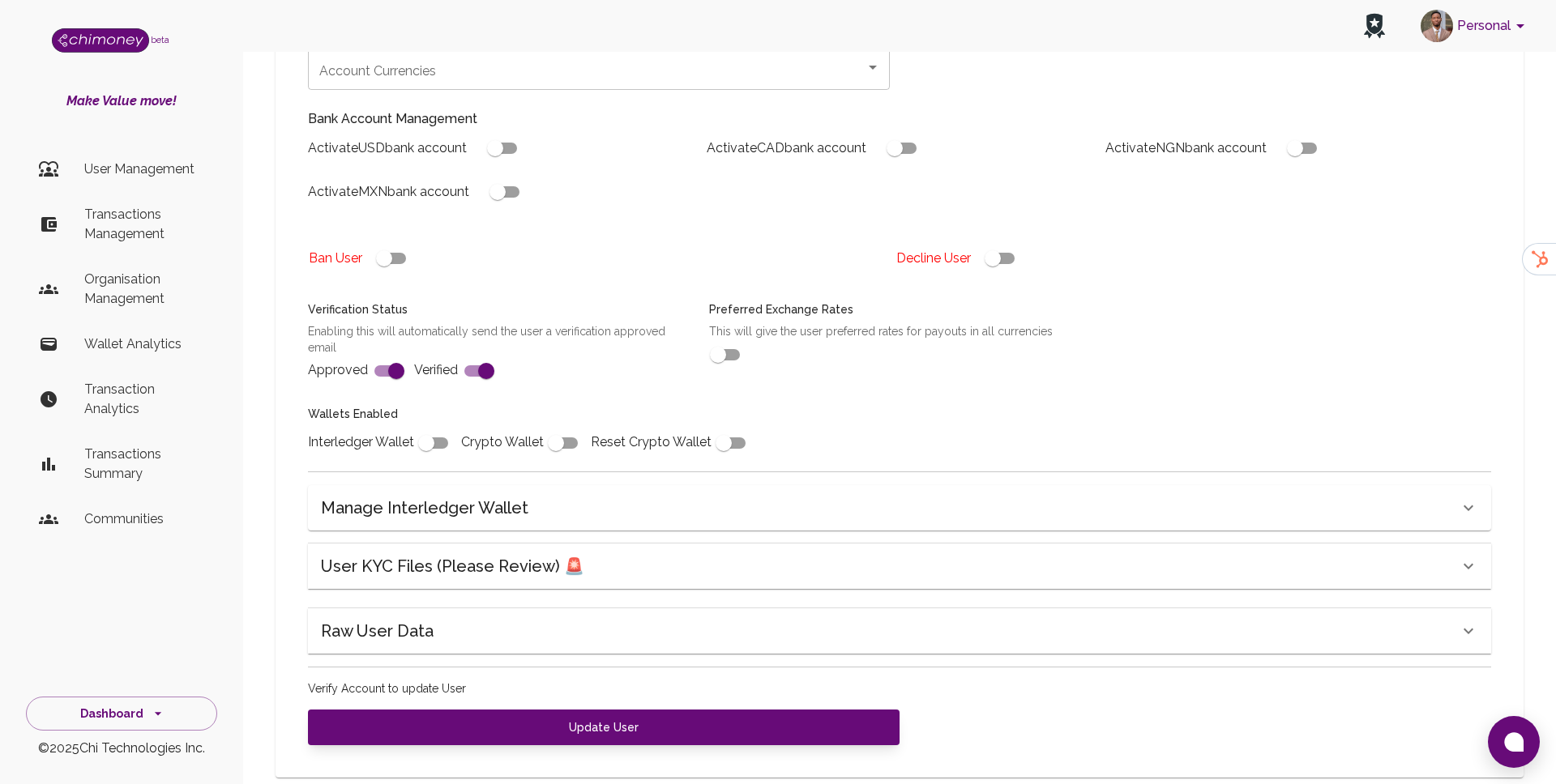
scroll to position [0, 0]
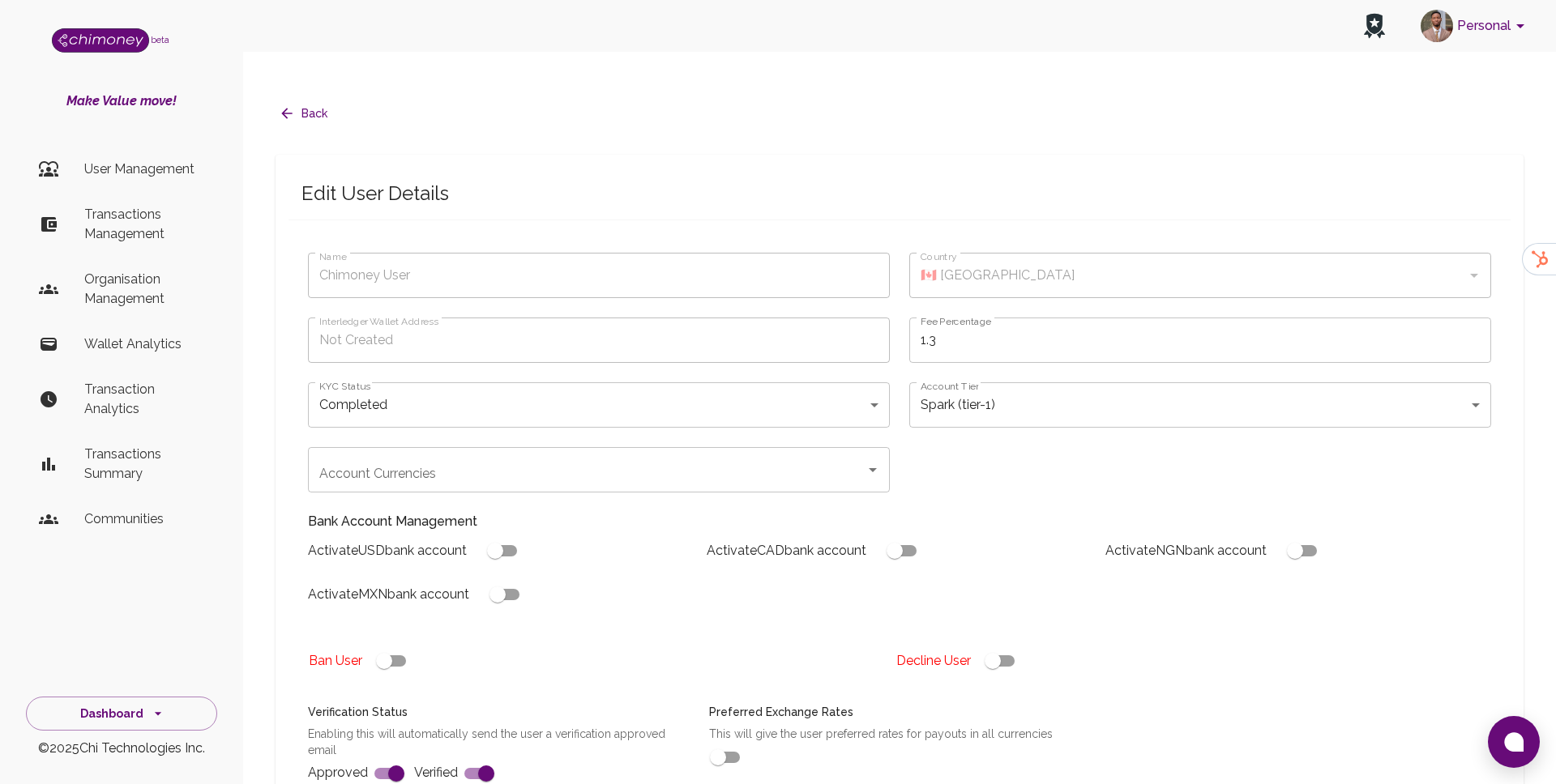
click at [551, 523] on div "Activate USD bank account" at bounding box center [495, 545] width 399 height 43
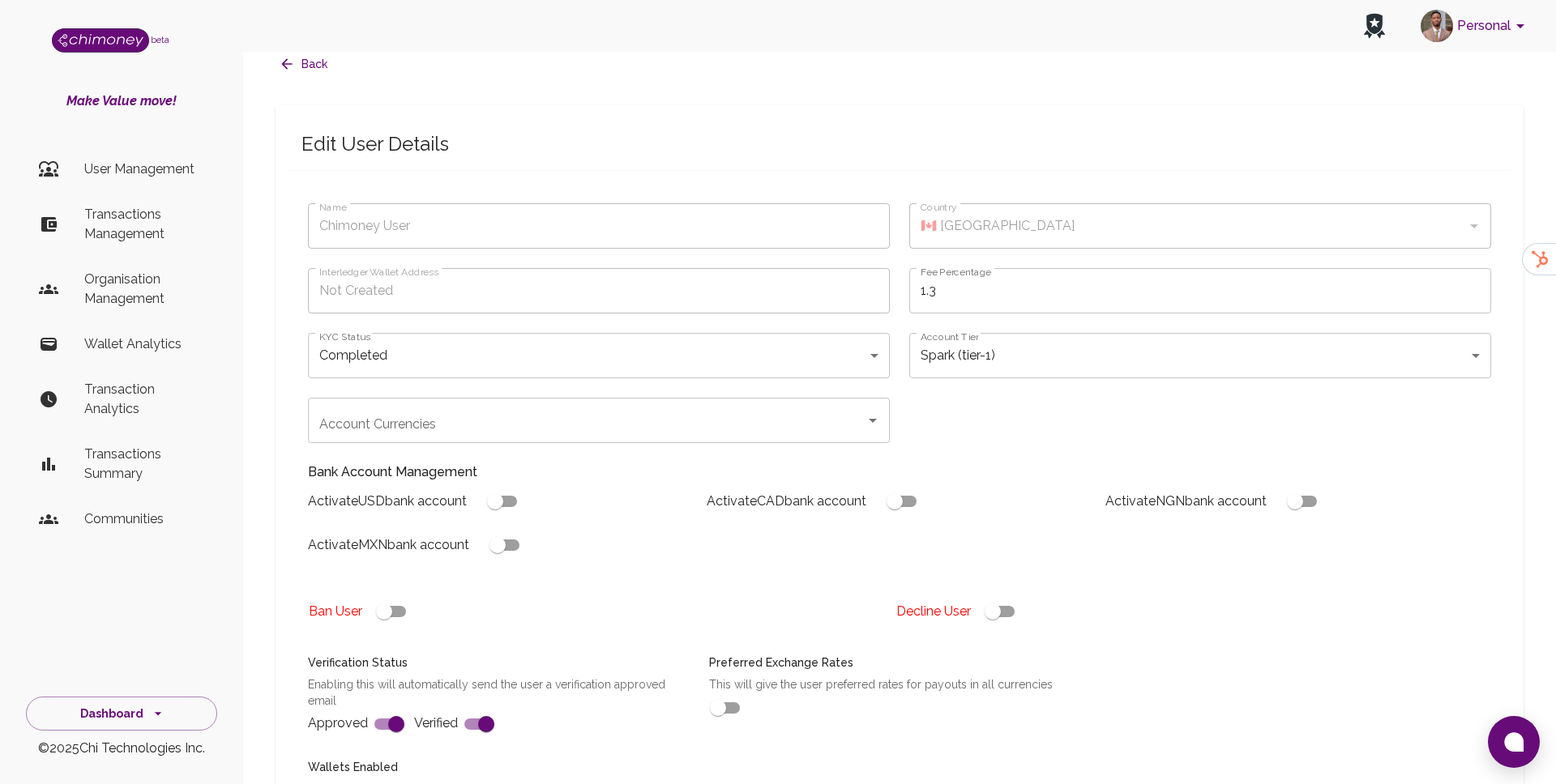
scroll to position [403, 0]
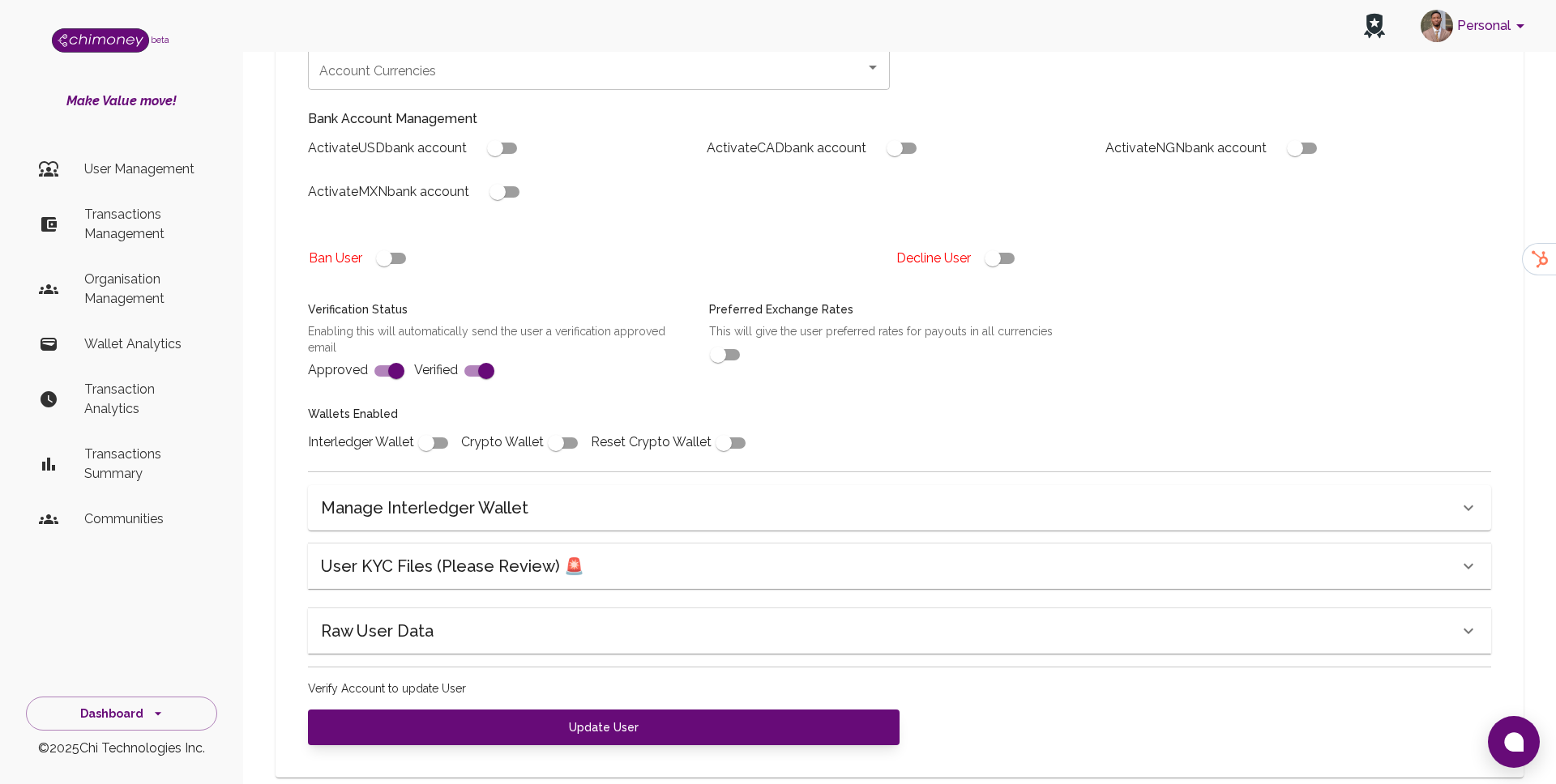
click at [424, 618] on h6 "Raw User Data" at bounding box center [377, 631] width 113 height 26
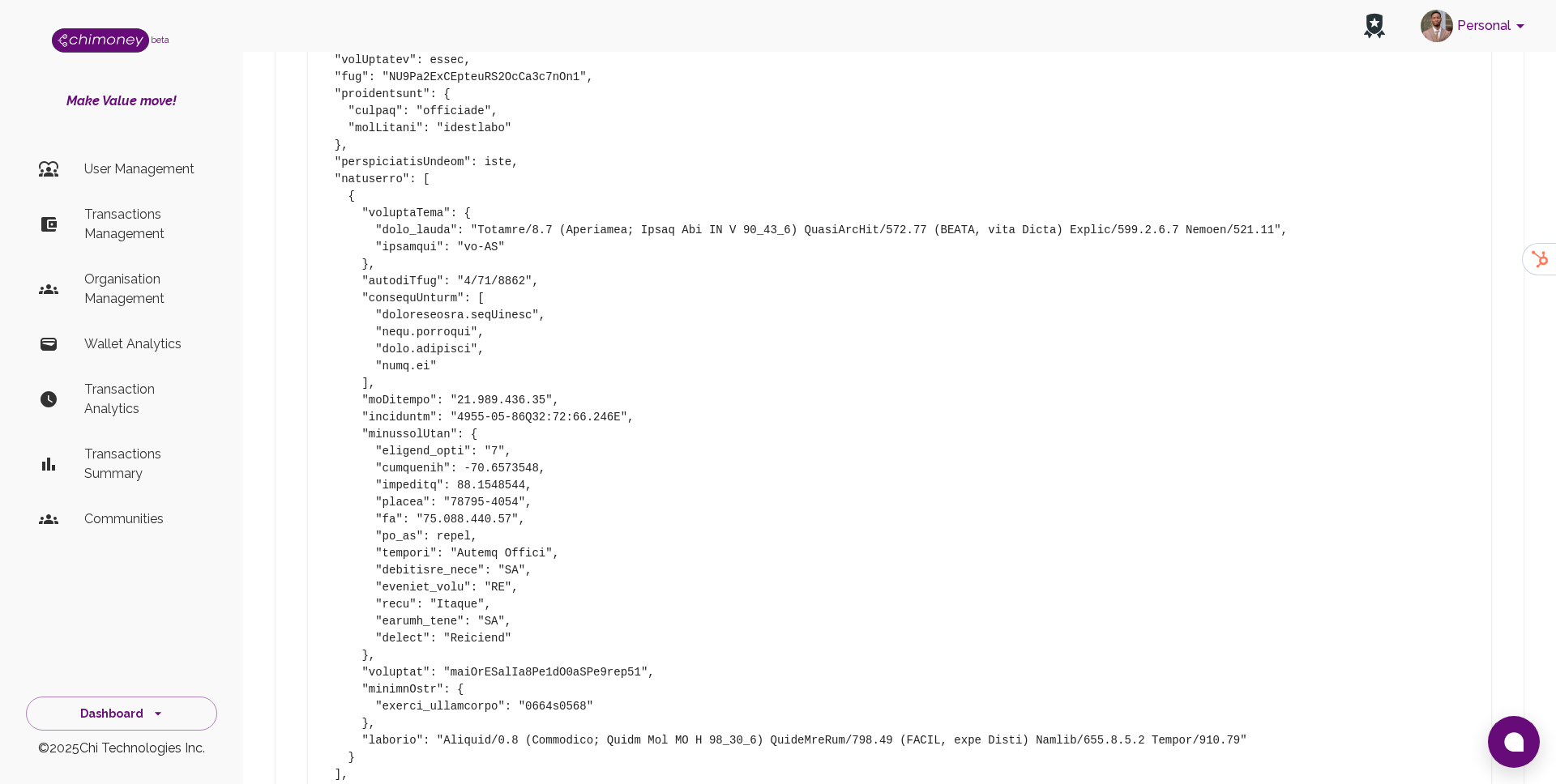
scroll to position [1469, 0]
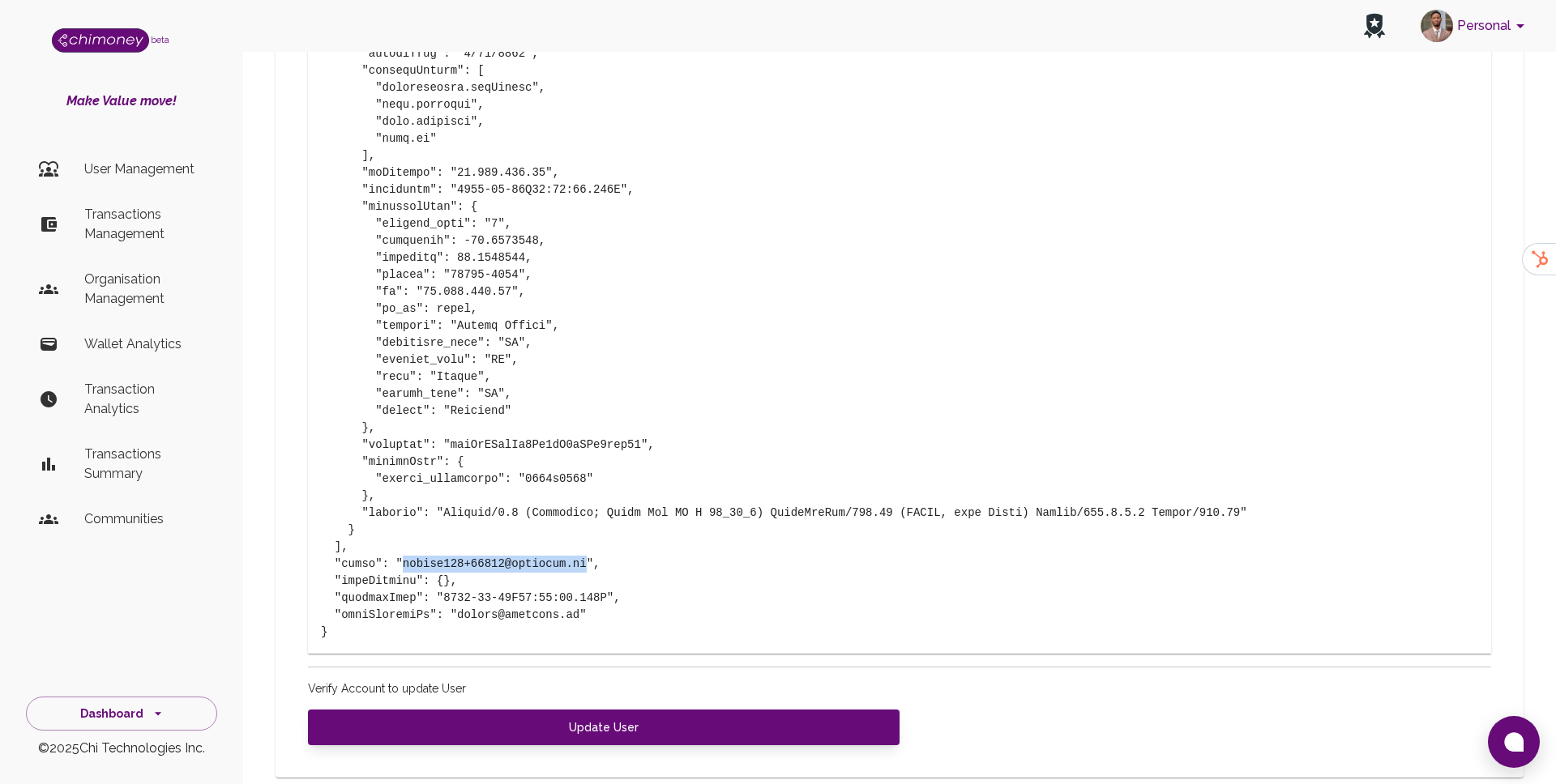
drag, startPoint x: 405, startPoint y: 535, endPoint x: 584, endPoint y: 529, distance: 179.1
click at [584, 529] on pre at bounding box center [899, 130] width 1157 height 1021
copy pre "[EMAIL_ADDRESS][DOMAIN_NAME]"
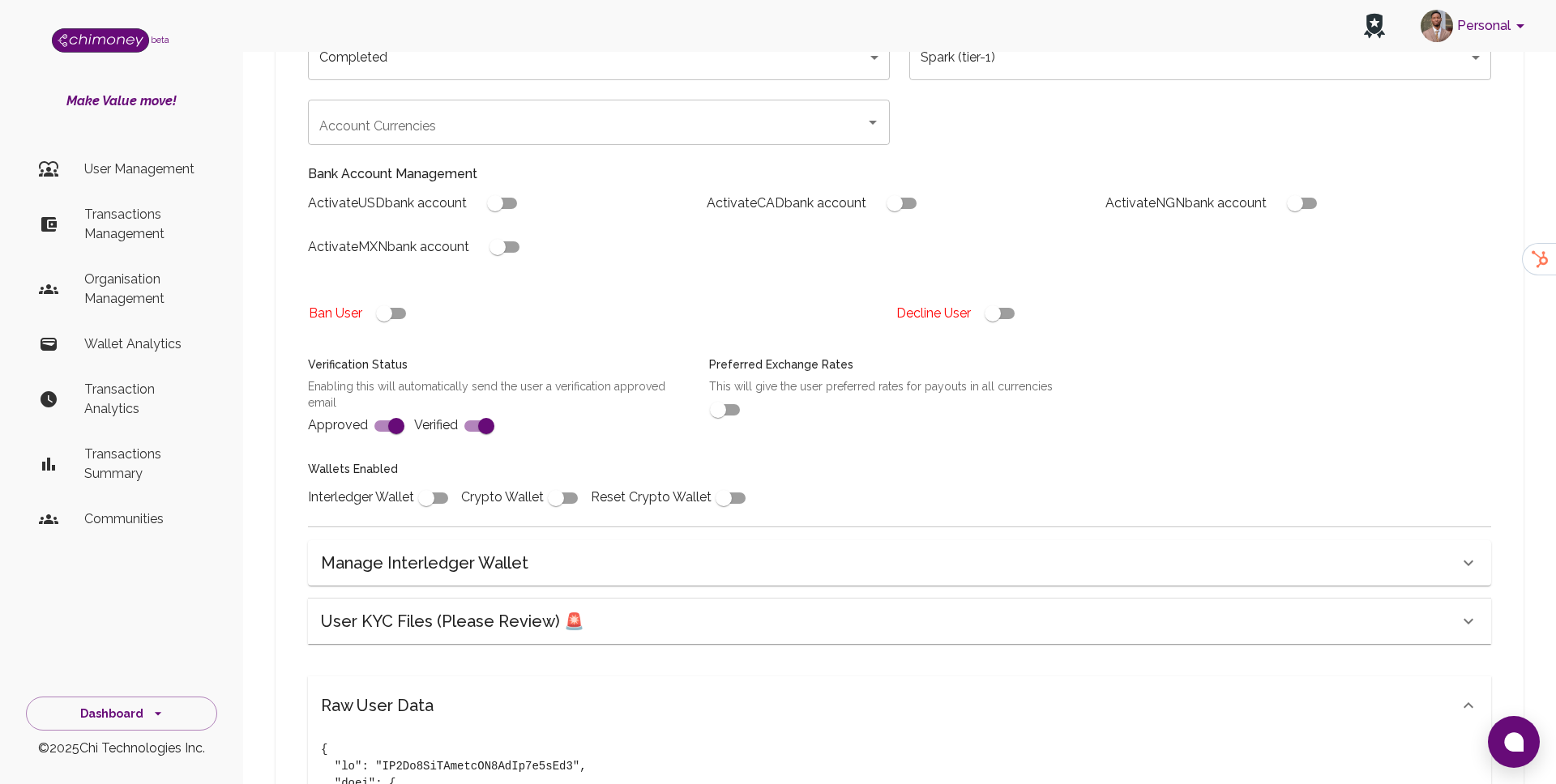
scroll to position [127, 0]
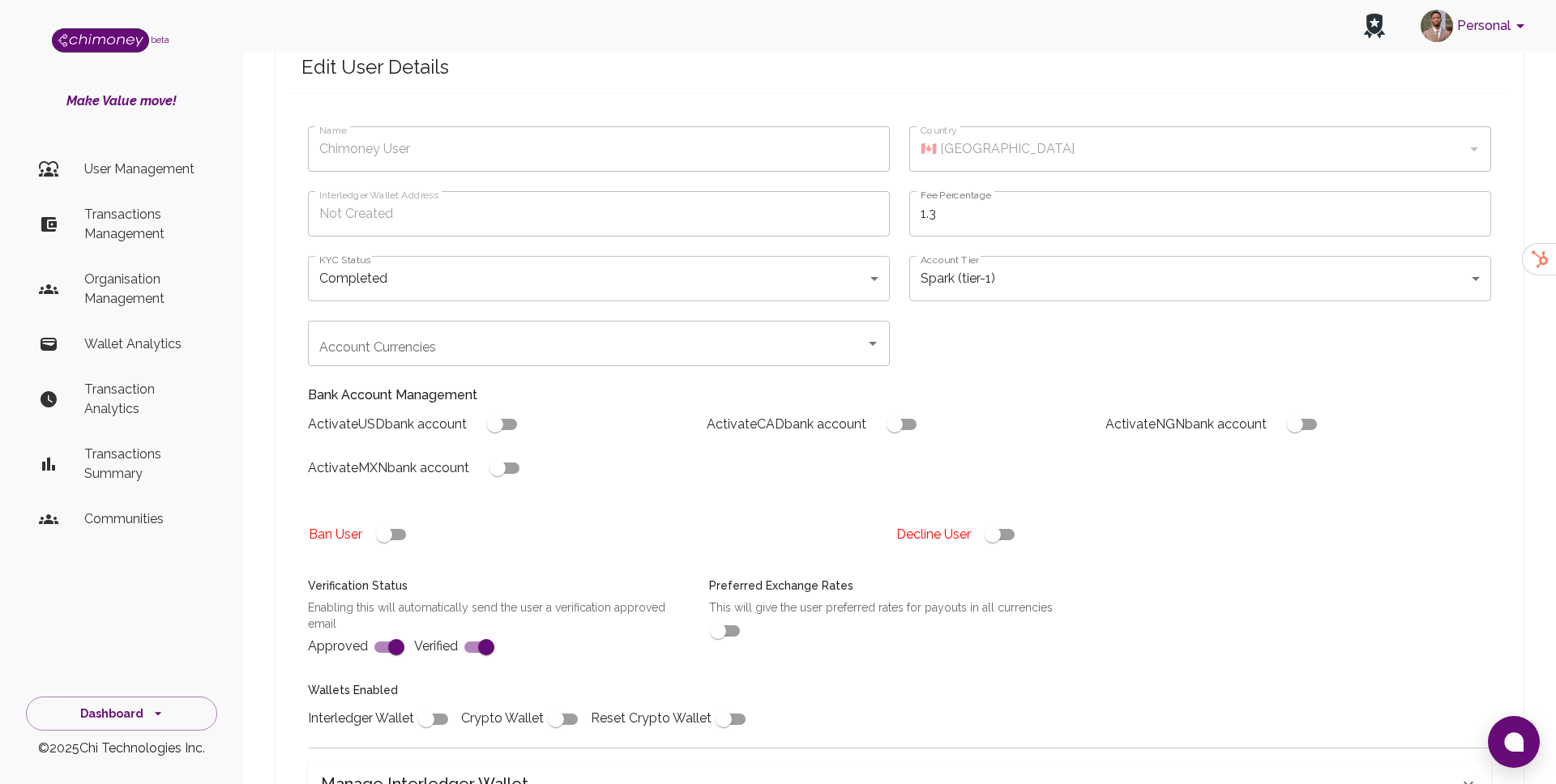
click at [133, 173] on p "User Management" at bounding box center [144, 168] width 120 height 19
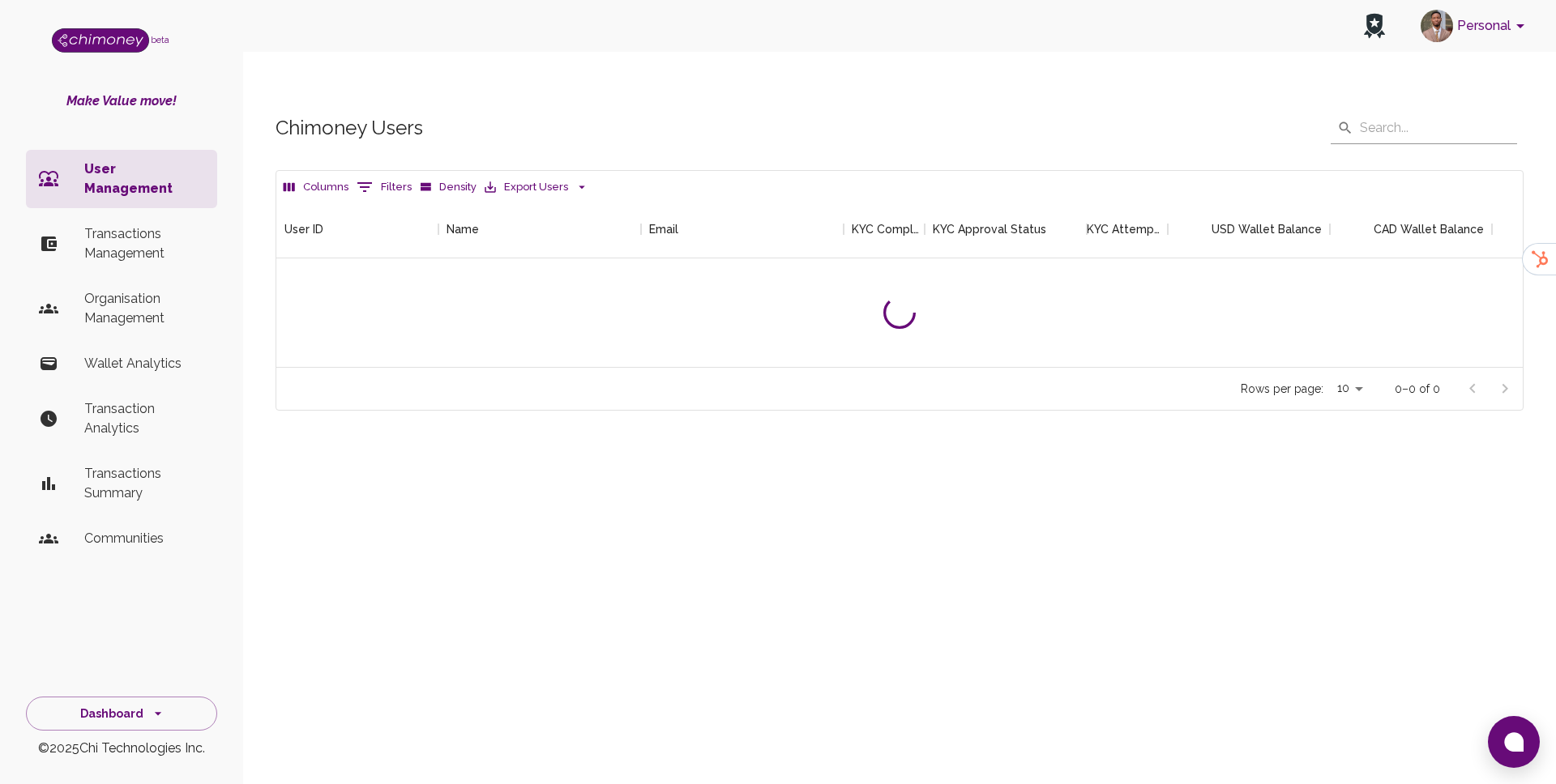
scroll to position [167, 1246]
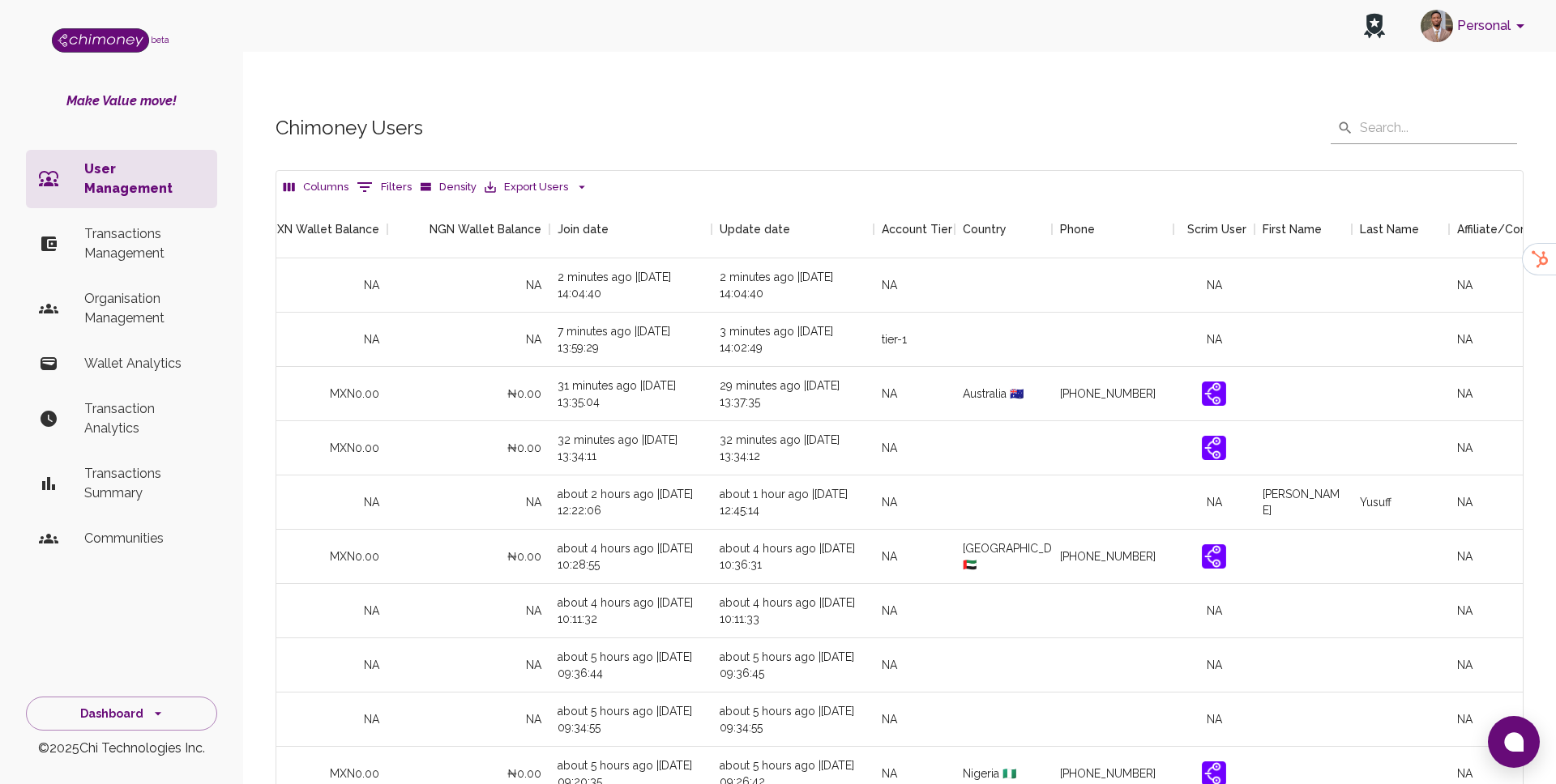
scroll to position [0, 1525]
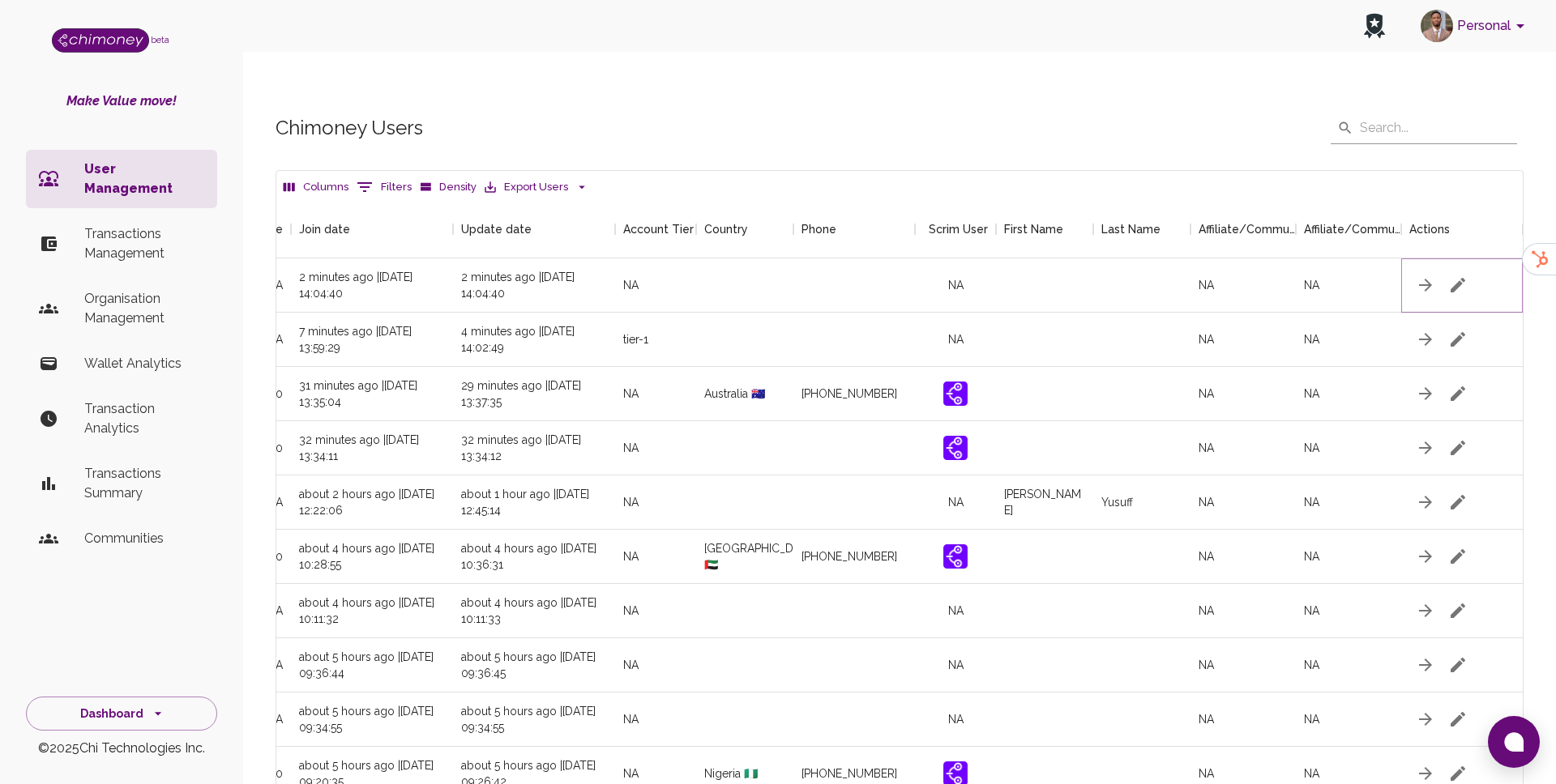
click at [1462, 275] on icon "button" at bounding box center [1458, 284] width 19 height 19
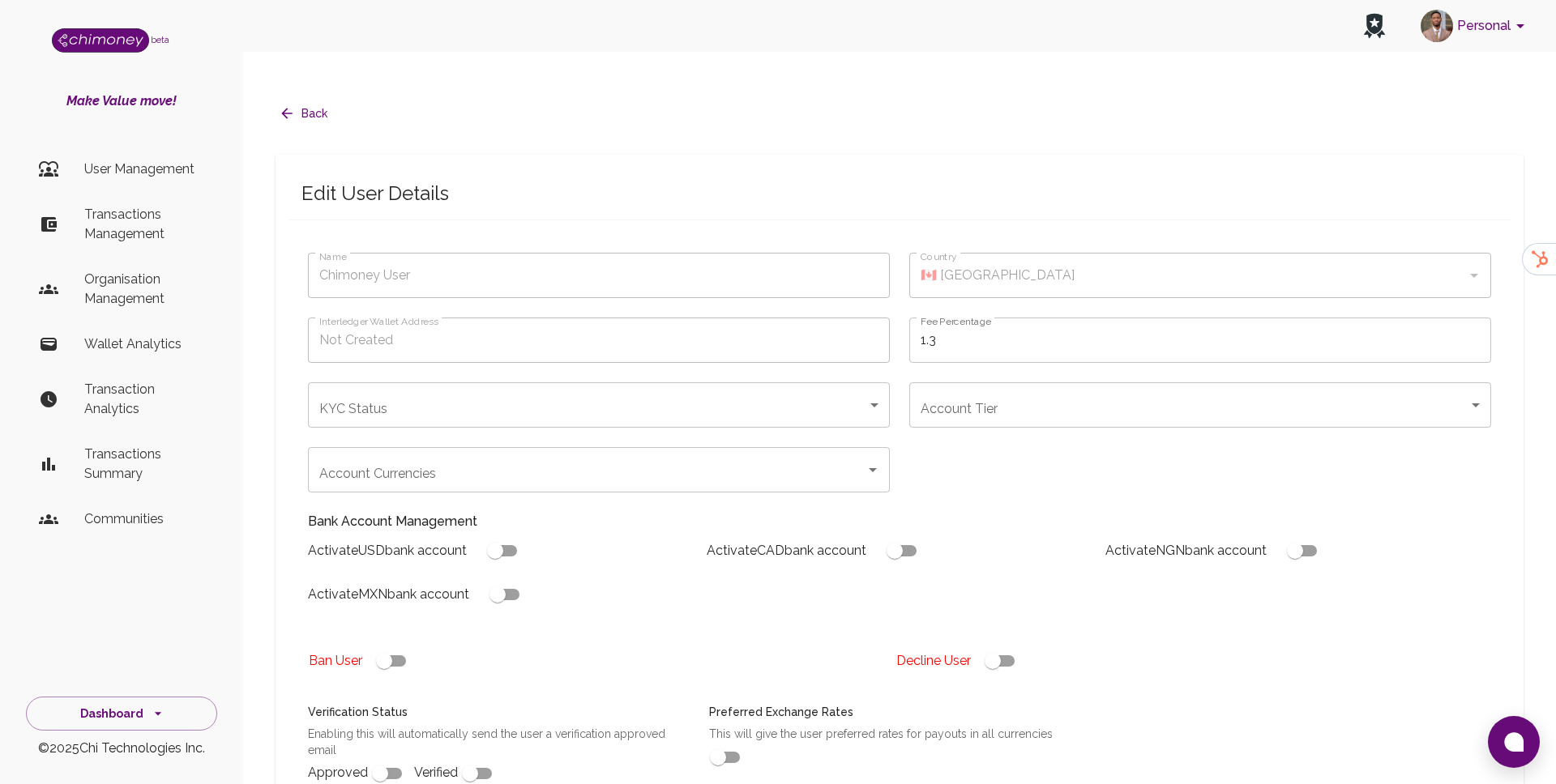
click at [108, 296] on p "Organisation Management" at bounding box center [144, 289] width 120 height 39
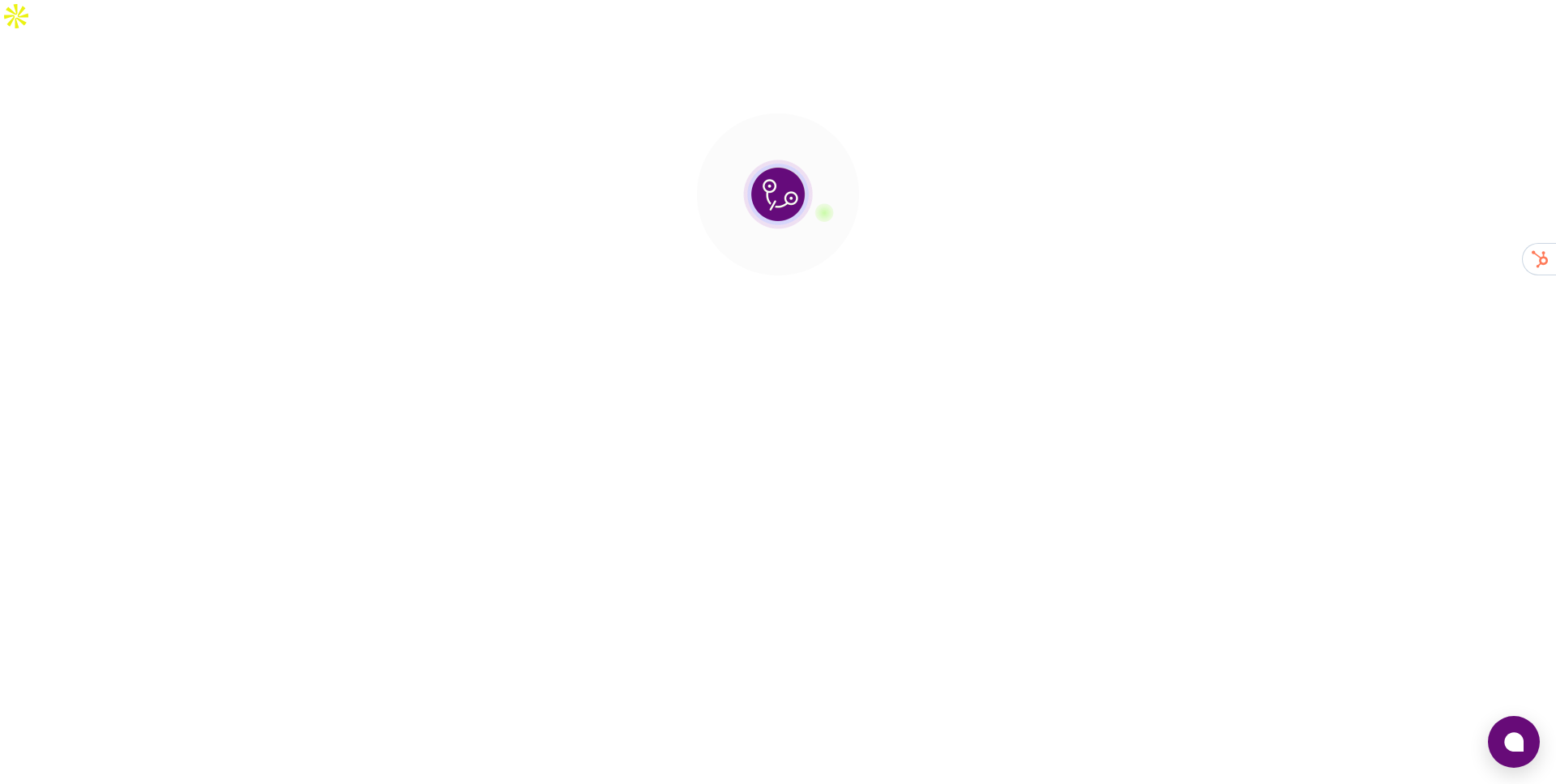
click at [130, 280] on section at bounding box center [778, 194] width 1556 height 324
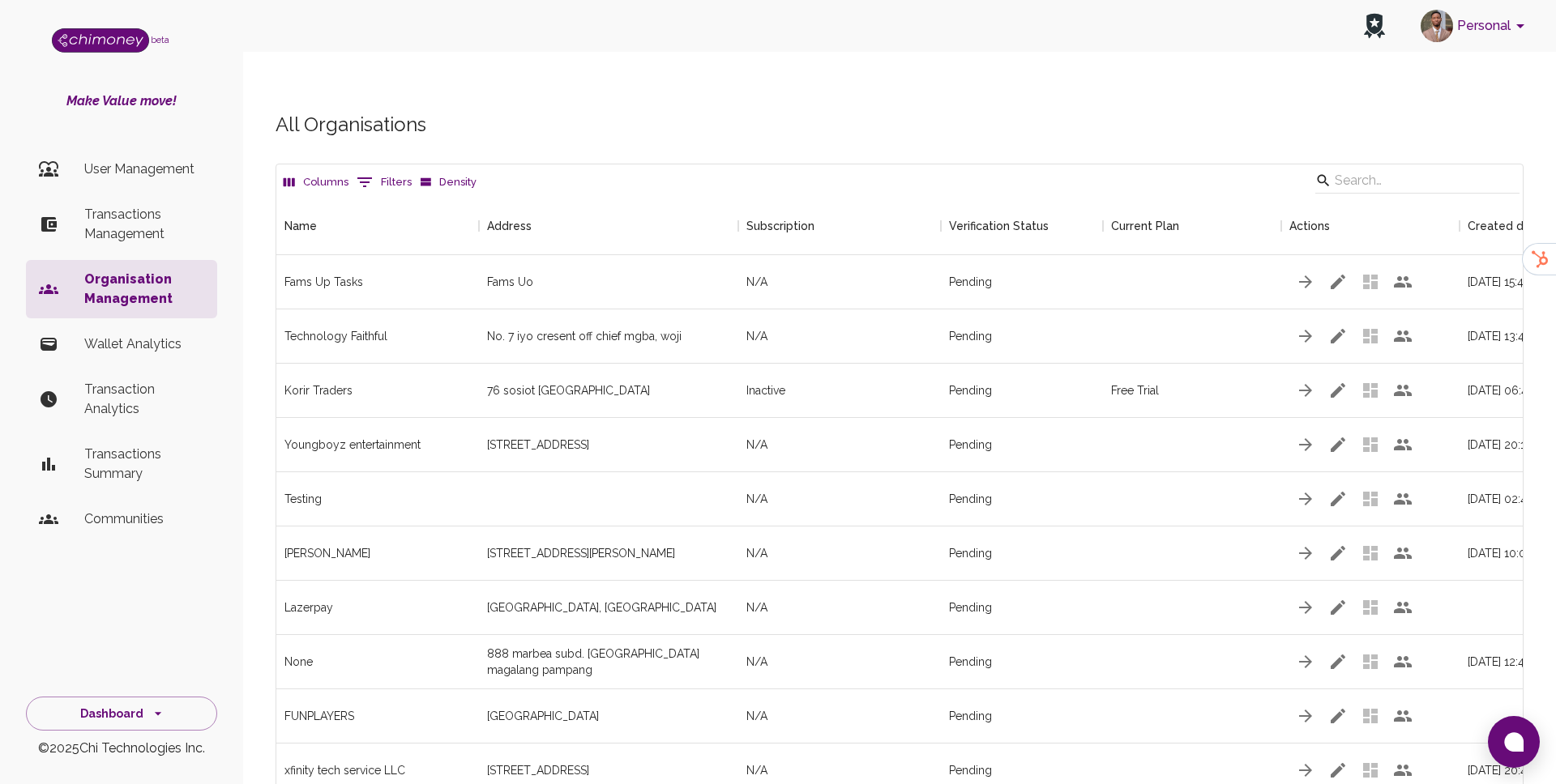
scroll to position [2772, 1246]
click at [1387, 168] on input "Search" at bounding box center [1415, 180] width 160 height 26
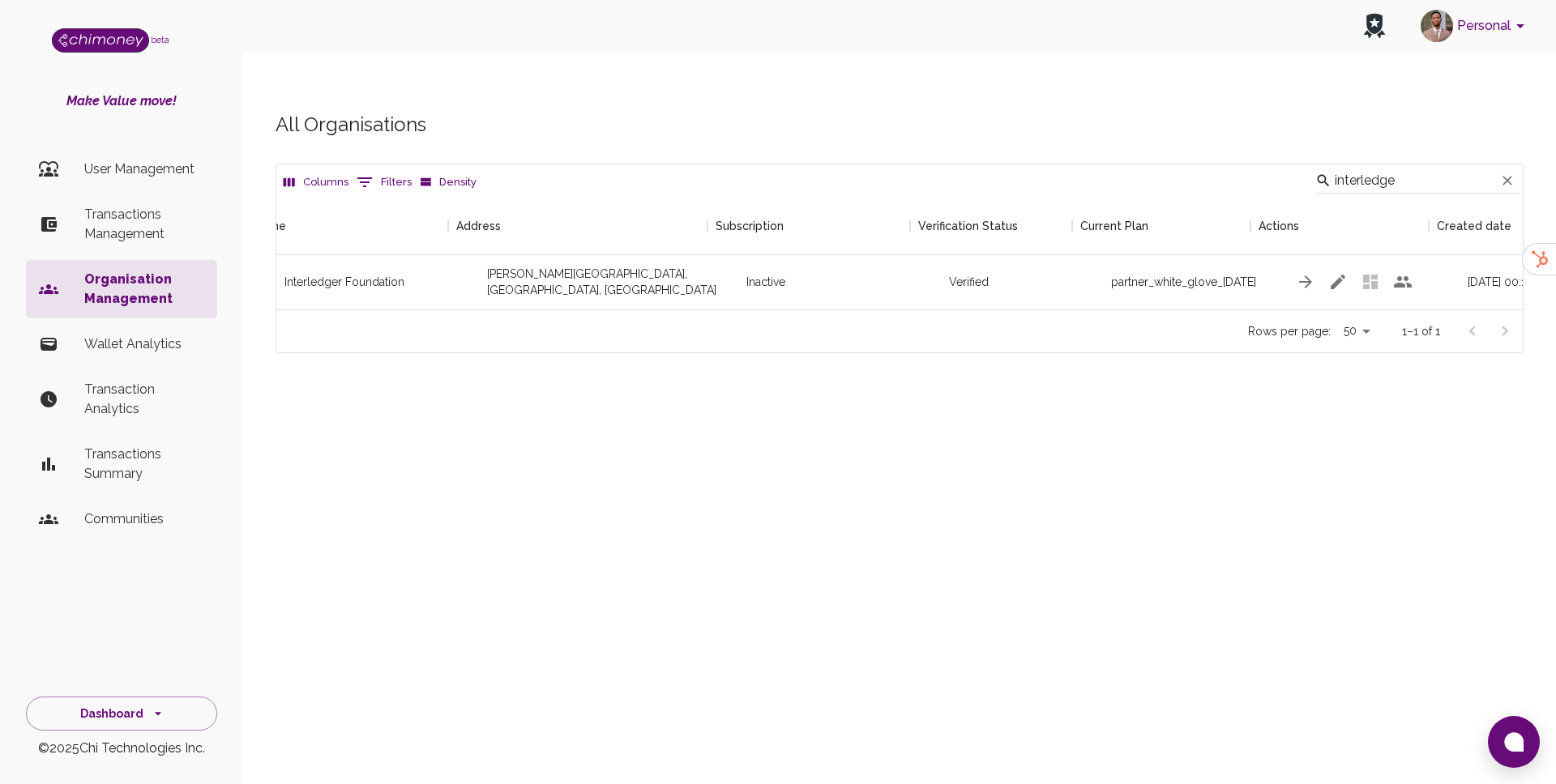
scroll to position [0, 180]
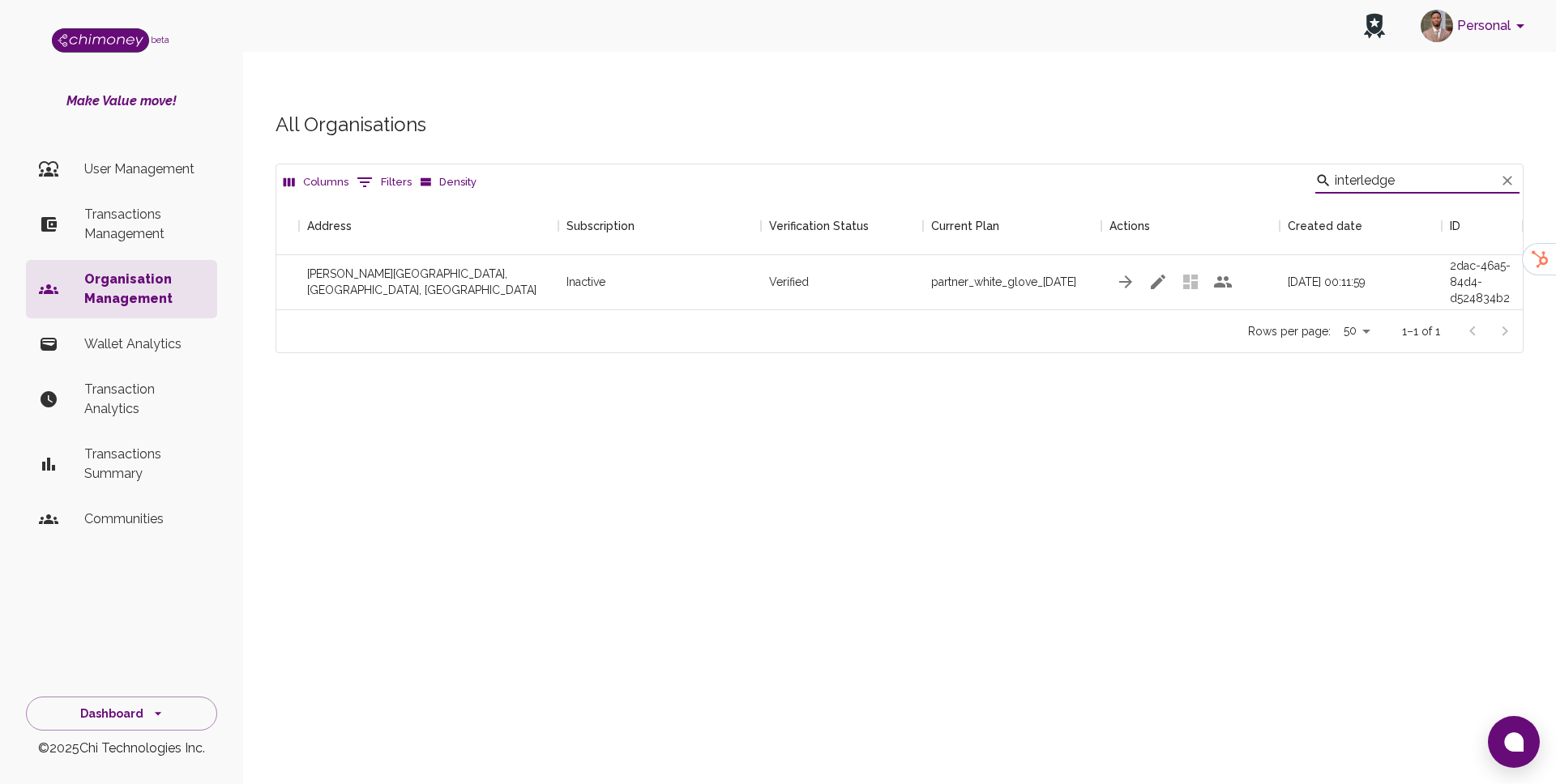
click at [1406, 168] on input "interledge" at bounding box center [1415, 180] width 160 height 26
type input "fynbos"
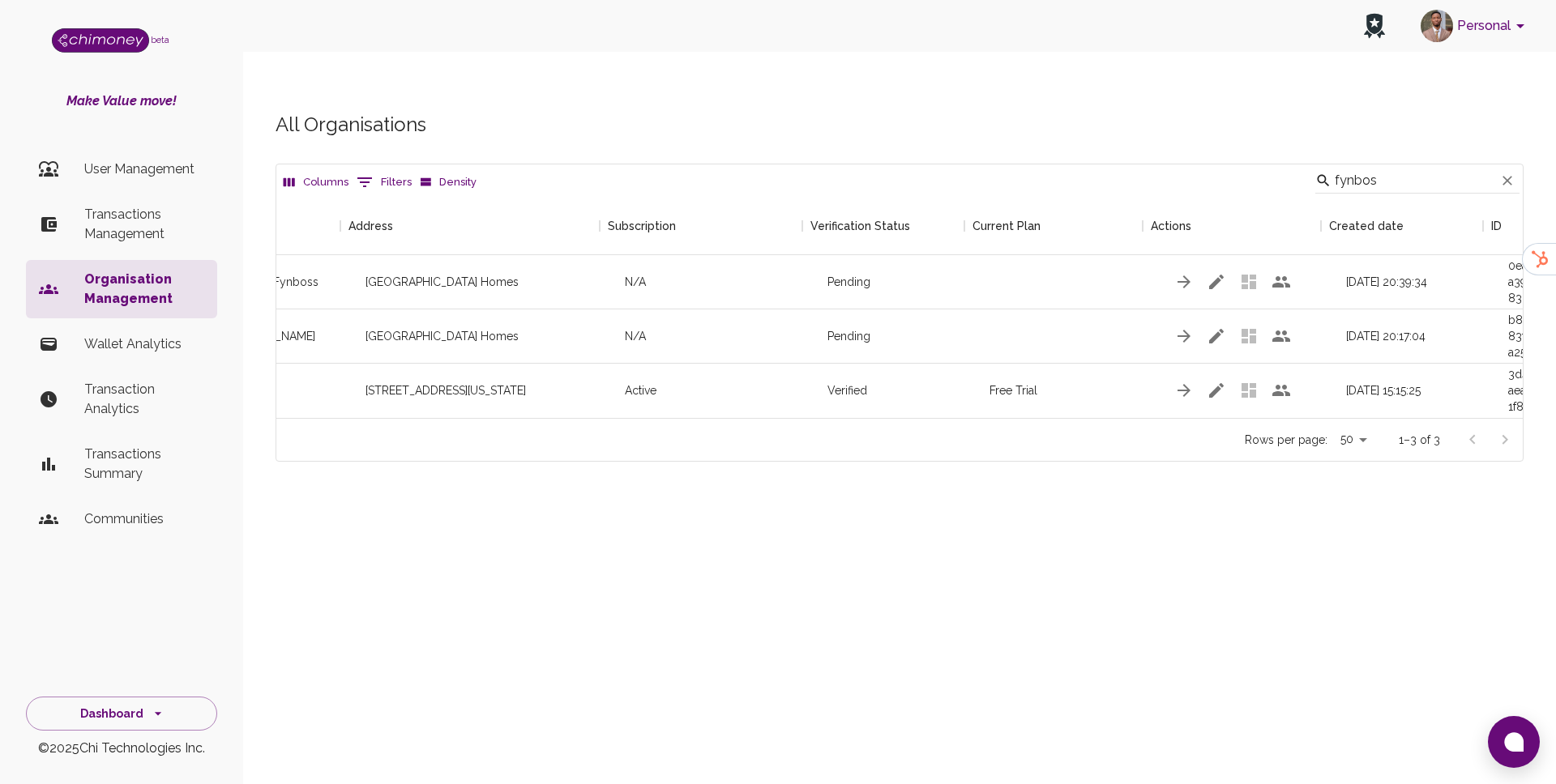
scroll to position [0, 112]
click at [1230, 384] on icon "button" at bounding box center [1226, 390] width 14 height 14
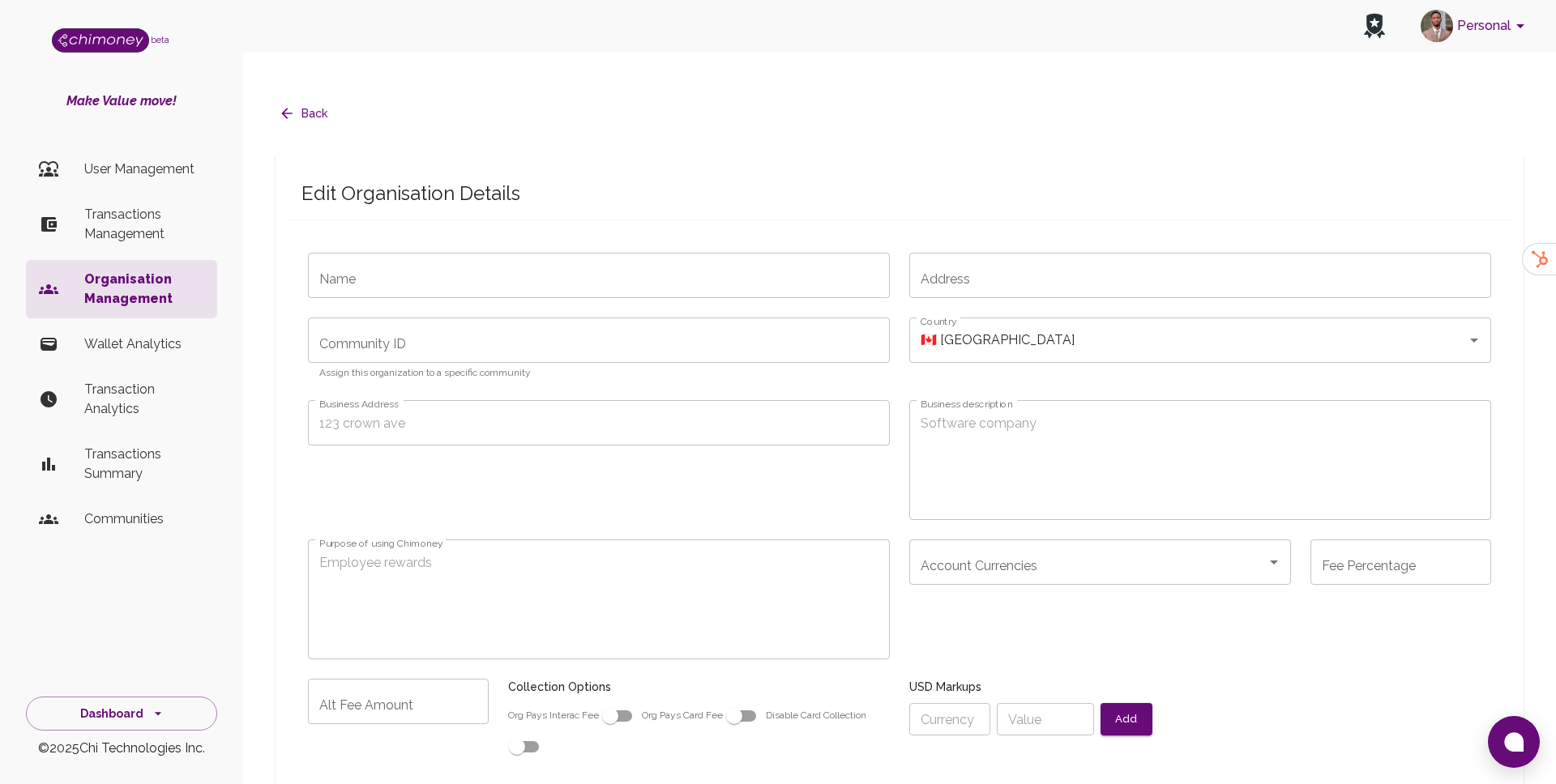
type input "Fynbos"
type input "[STREET_ADDRESS][US_STATE]"
type textarea "Developer of Interledger technology and services"
type textarea "White-label provider for Candian users to access the Interledger network"
type input "3.9"
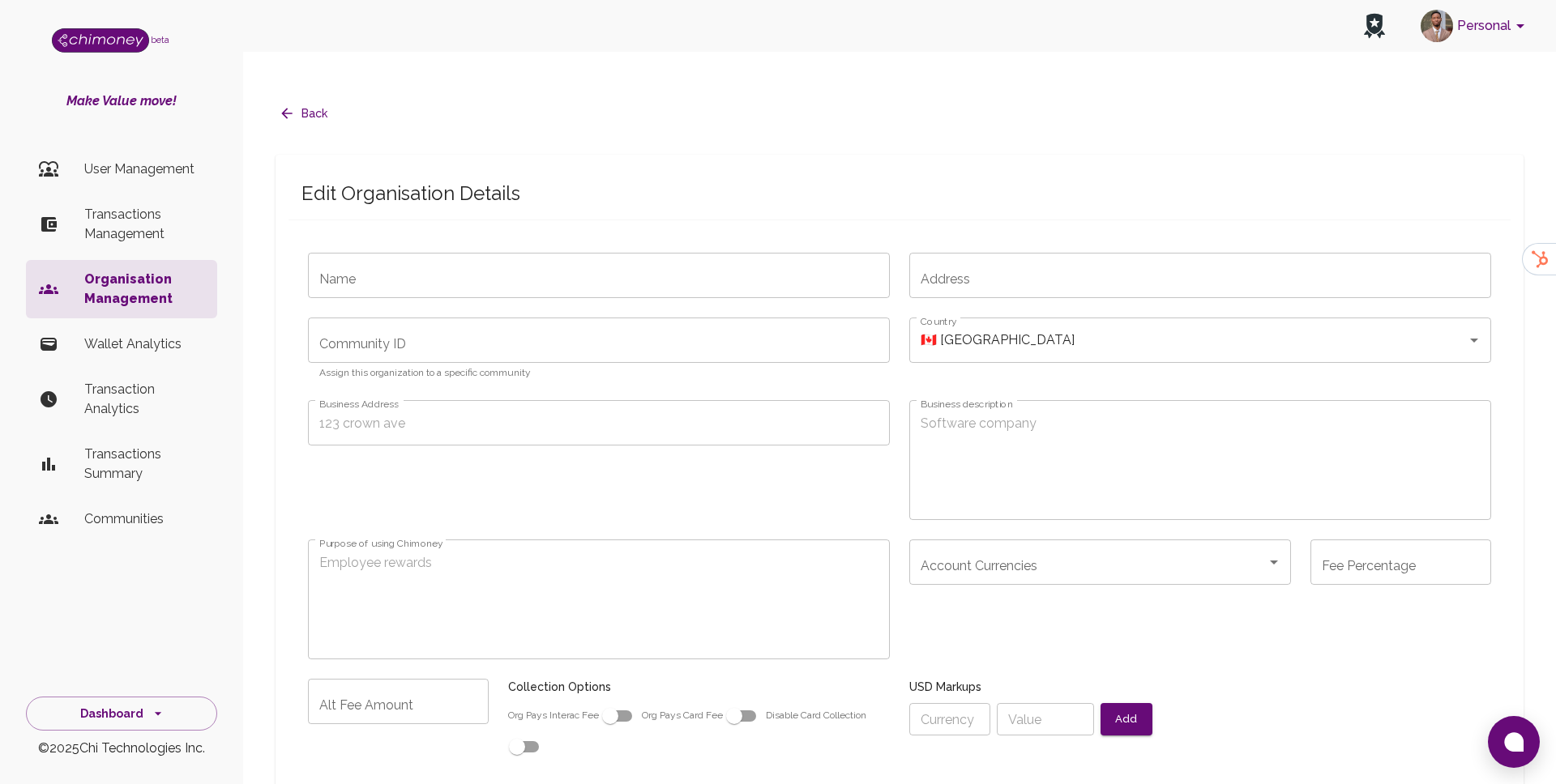
checkbox input "true"
type input "partner_business_[DATE]"
type input "sub_1PlNXmA6TBpqSfGxV0CAbP6D"
type input "cus_Qc9HlqiLxJuHqZ"
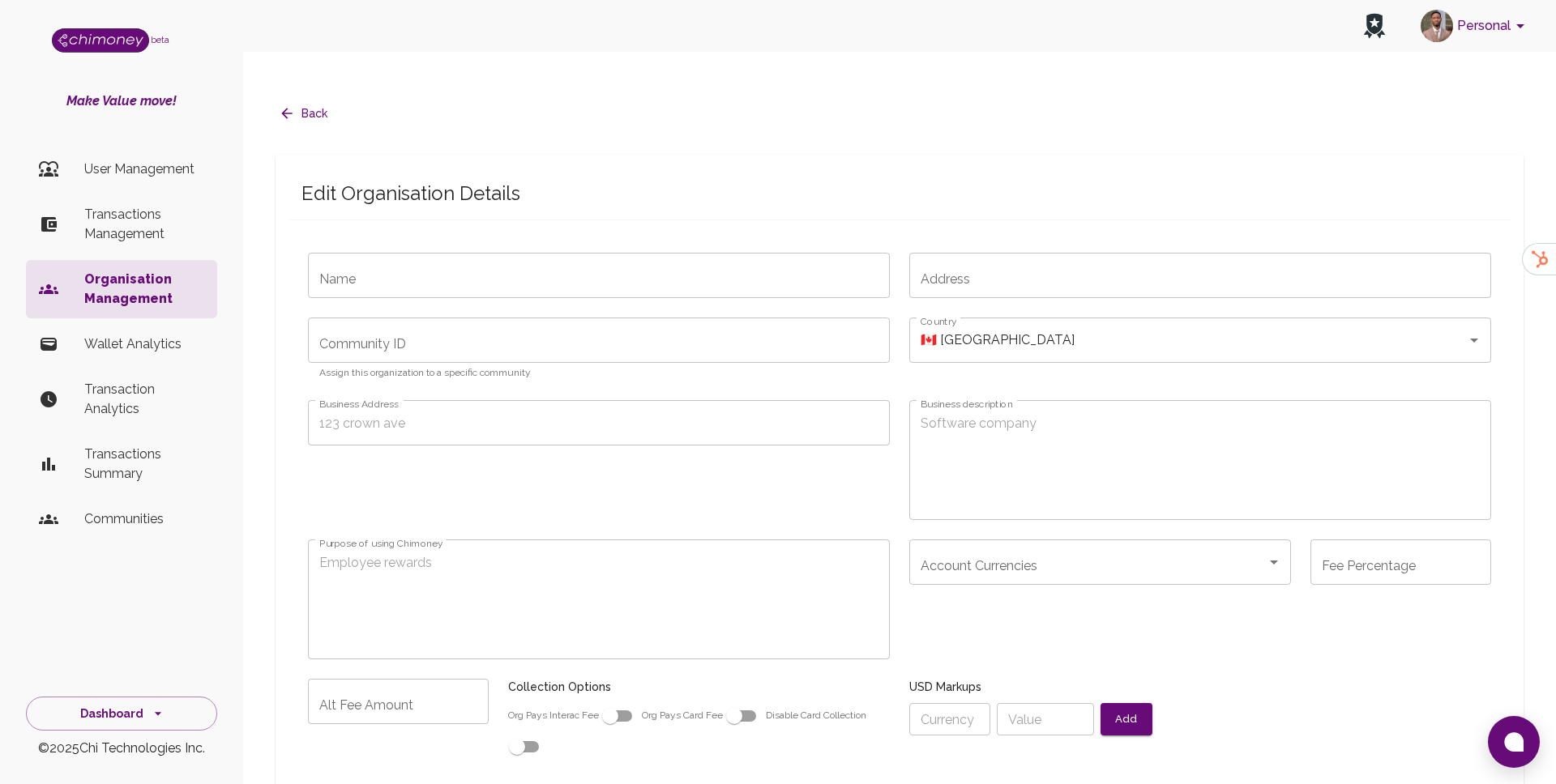
radio input "false"
checkbox input "true"
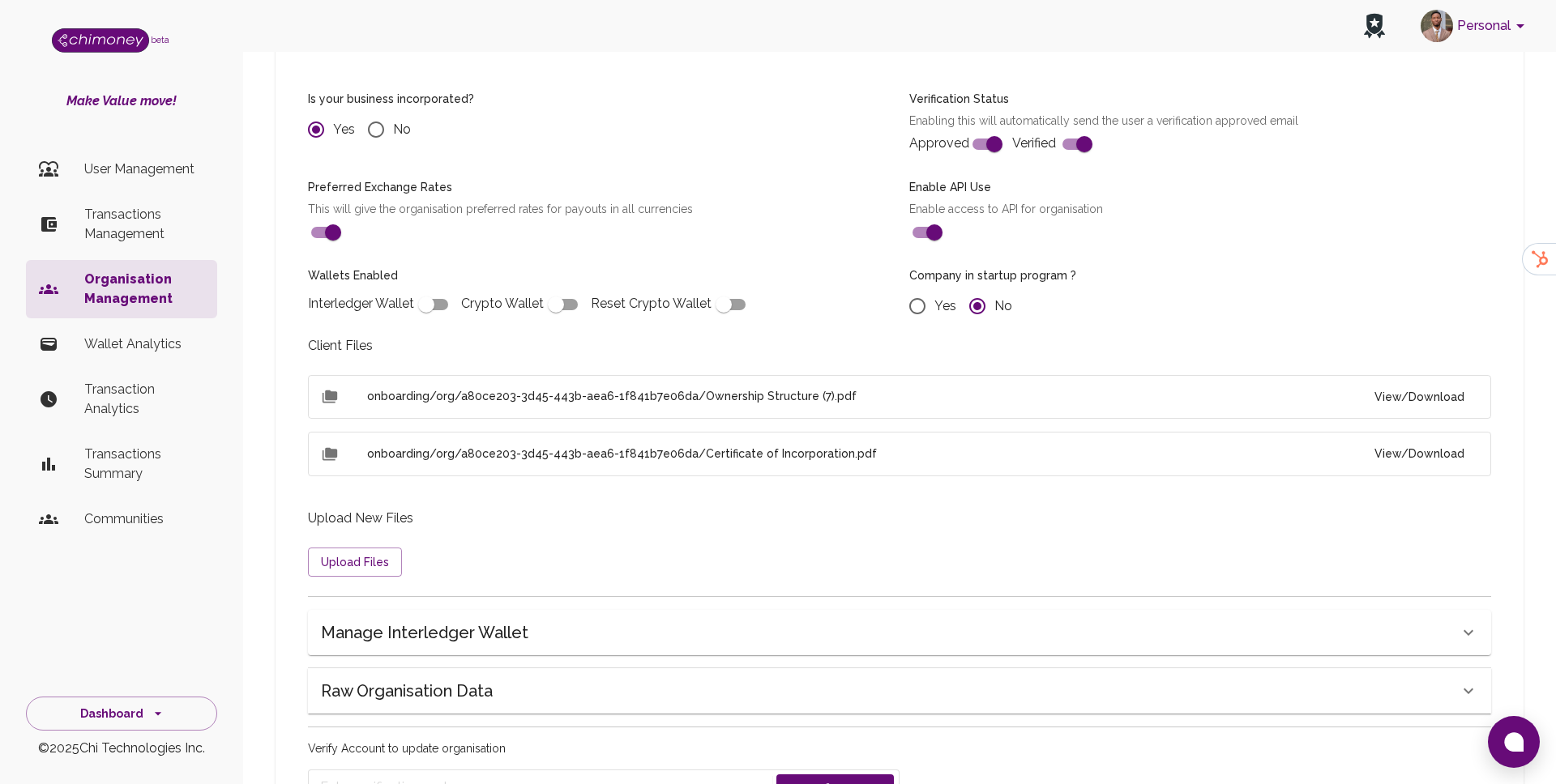
scroll to position [1189, 0]
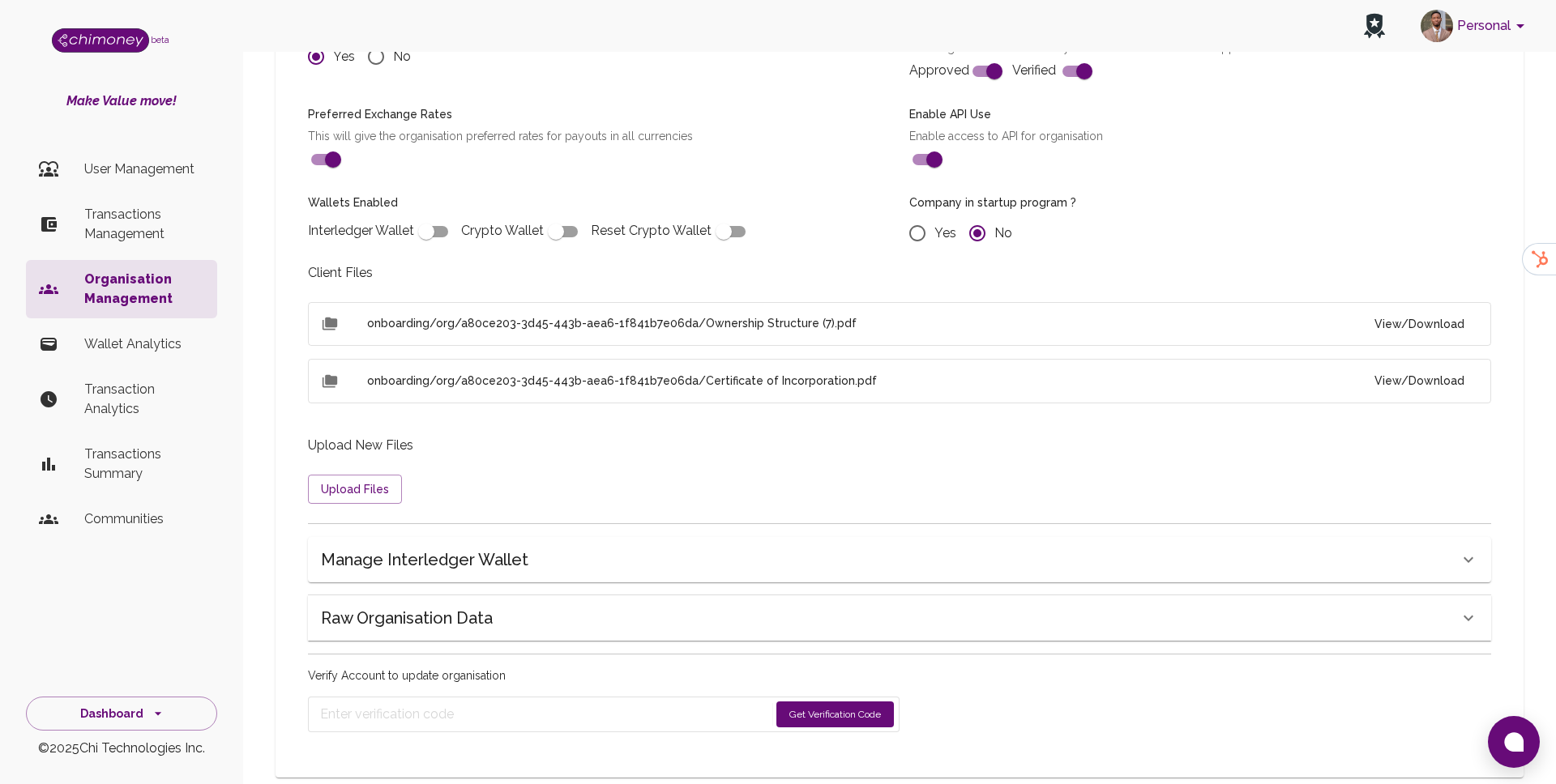
radio input "false"
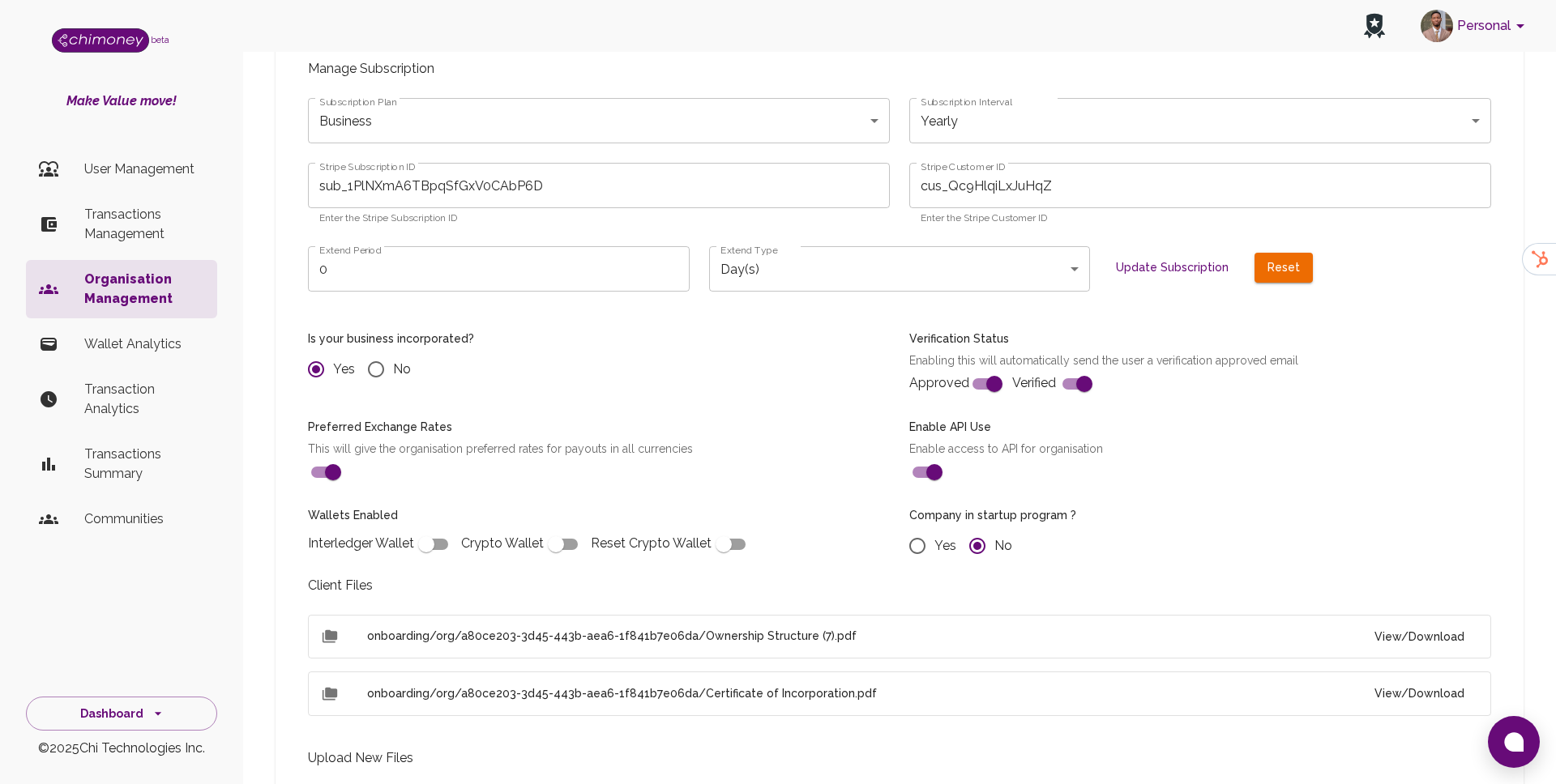
scroll to position [737, 0]
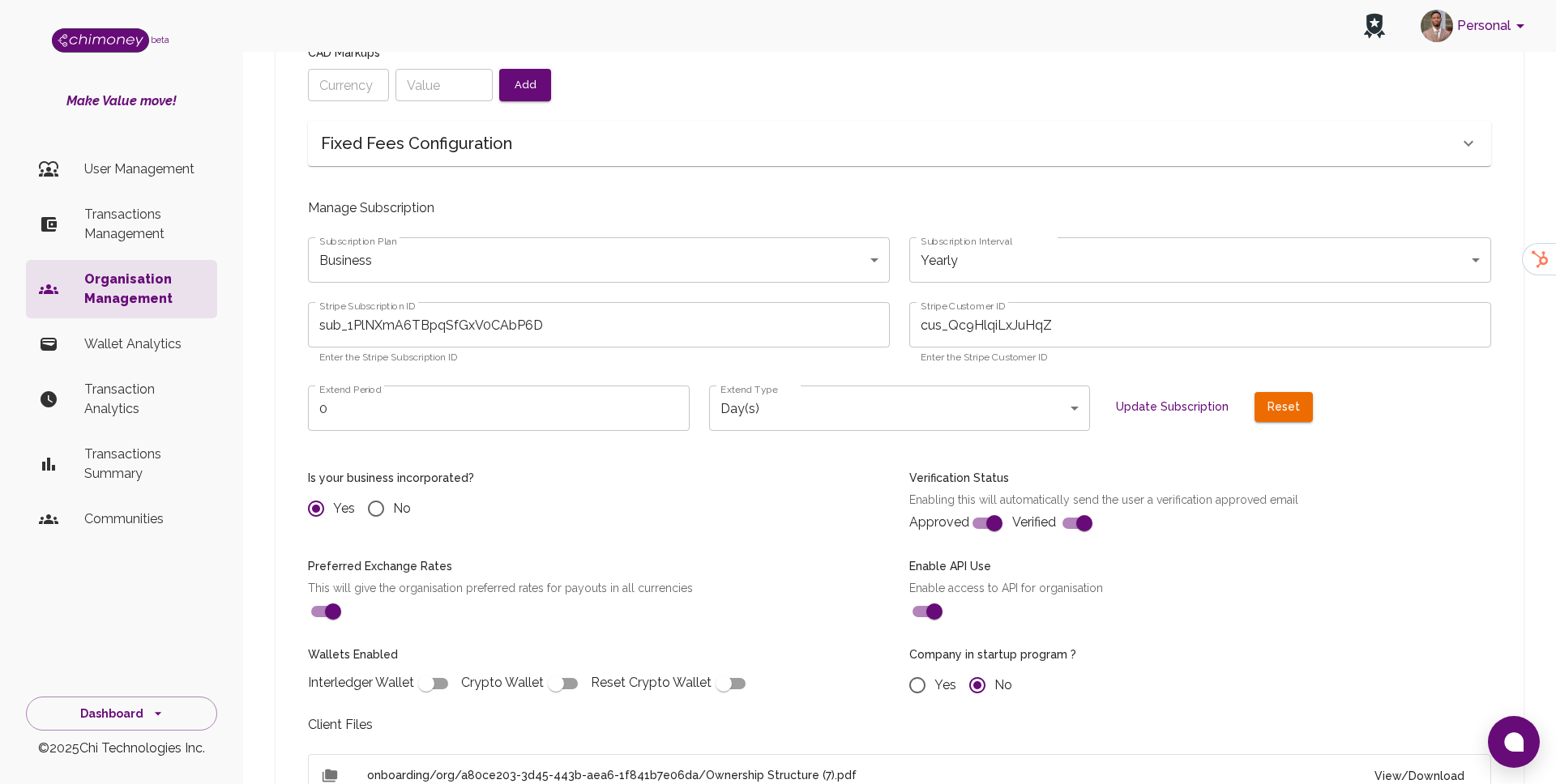
click at [155, 175] on p "User Management" at bounding box center [144, 168] width 120 height 19
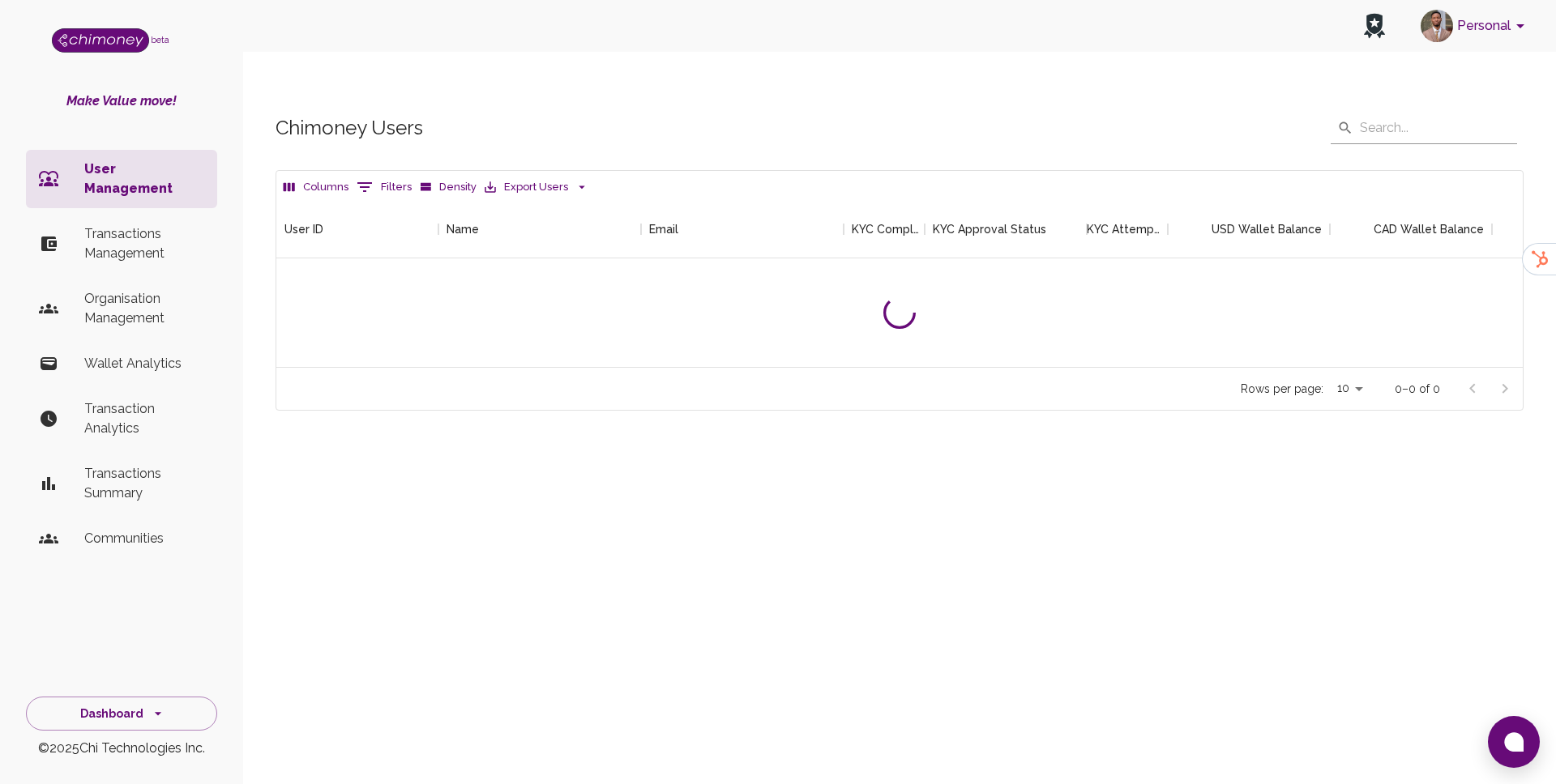
scroll to position [167, 1246]
click at [143, 224] on p "Transactions Management" at bounding box center [144, 244] width 120 height 39
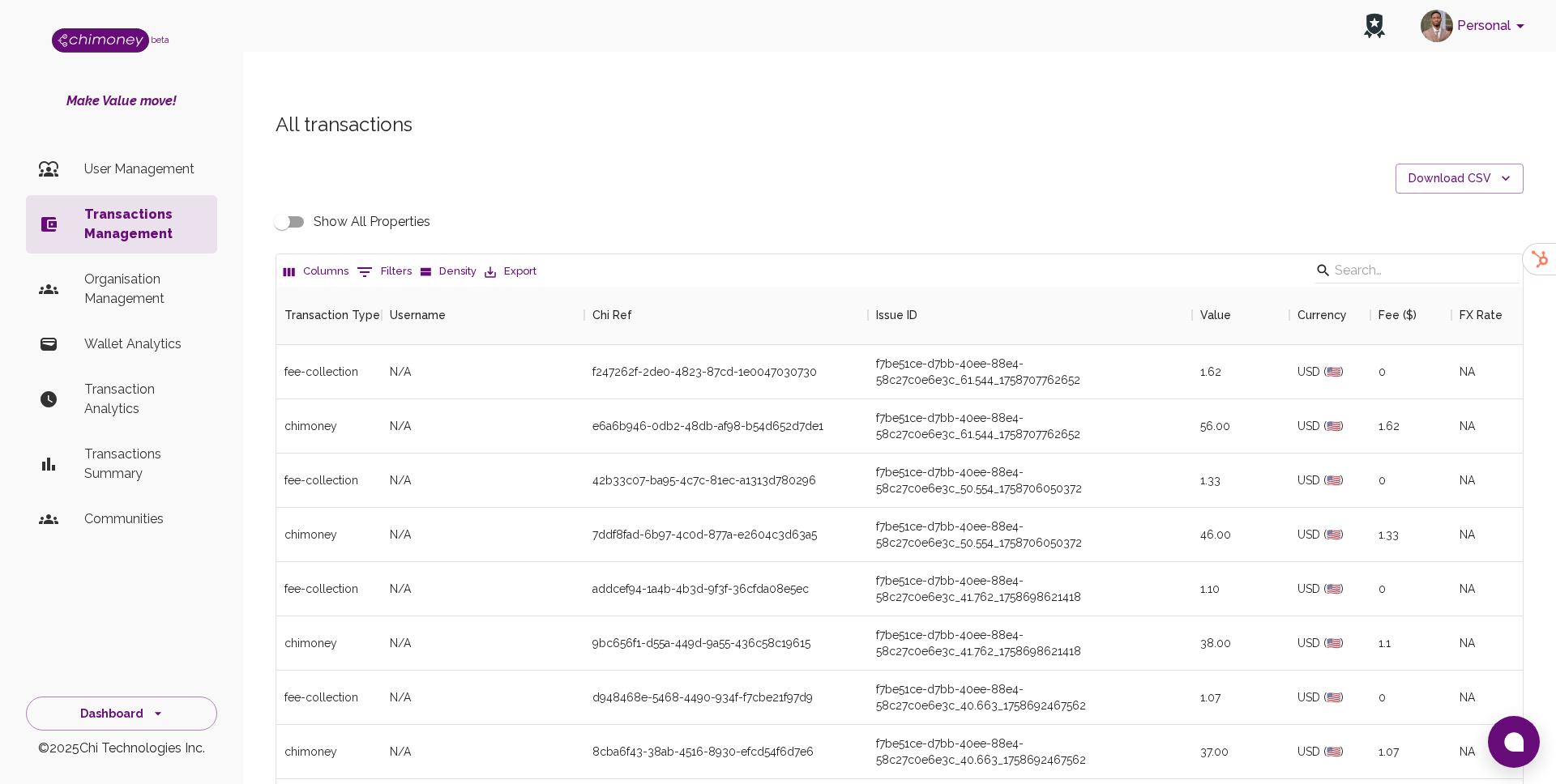
scroll to position [601, 1246]
click at [387, 254] on div "Columns 0 Filters Density Export" at bounding box center [899, 270] width 1246 height 33
click at [389, 259] on button "0 Filters" at bounding box center [385, 272] width 63 height 26
click at [363, 335] on select "Transaction Type Username Chi Ref Issue ID Value Amount Currency Fee ($) FX Rat…" at bounding box center [371, 344] width 122 height 26
select select "email"
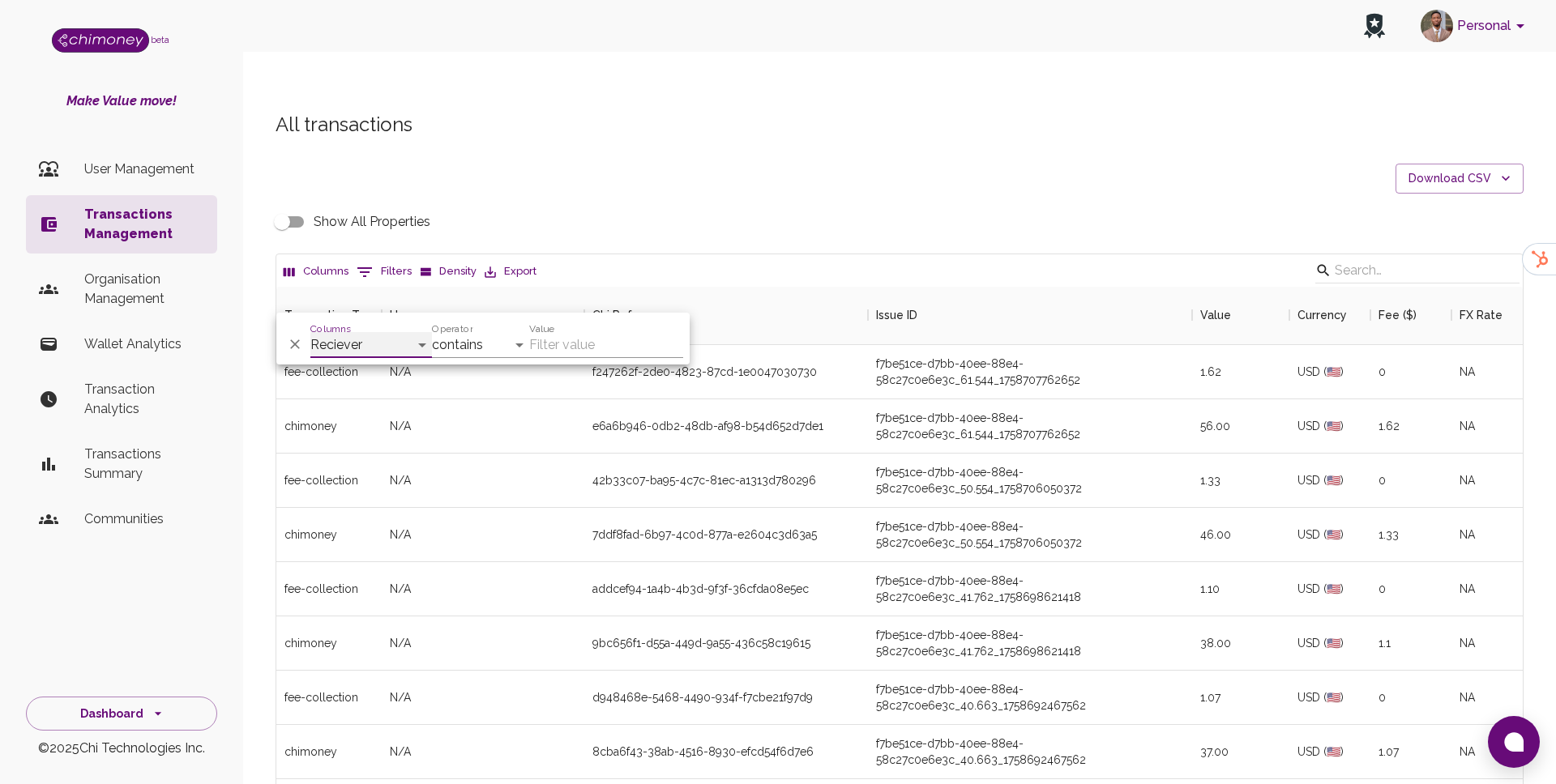
click at [310, 332] on select "Transaction Type Username Chi Ref Issue ID Value Amount Currency Fee ($) FX Rat…" at bounding box center [371, 344] width 122 height 26
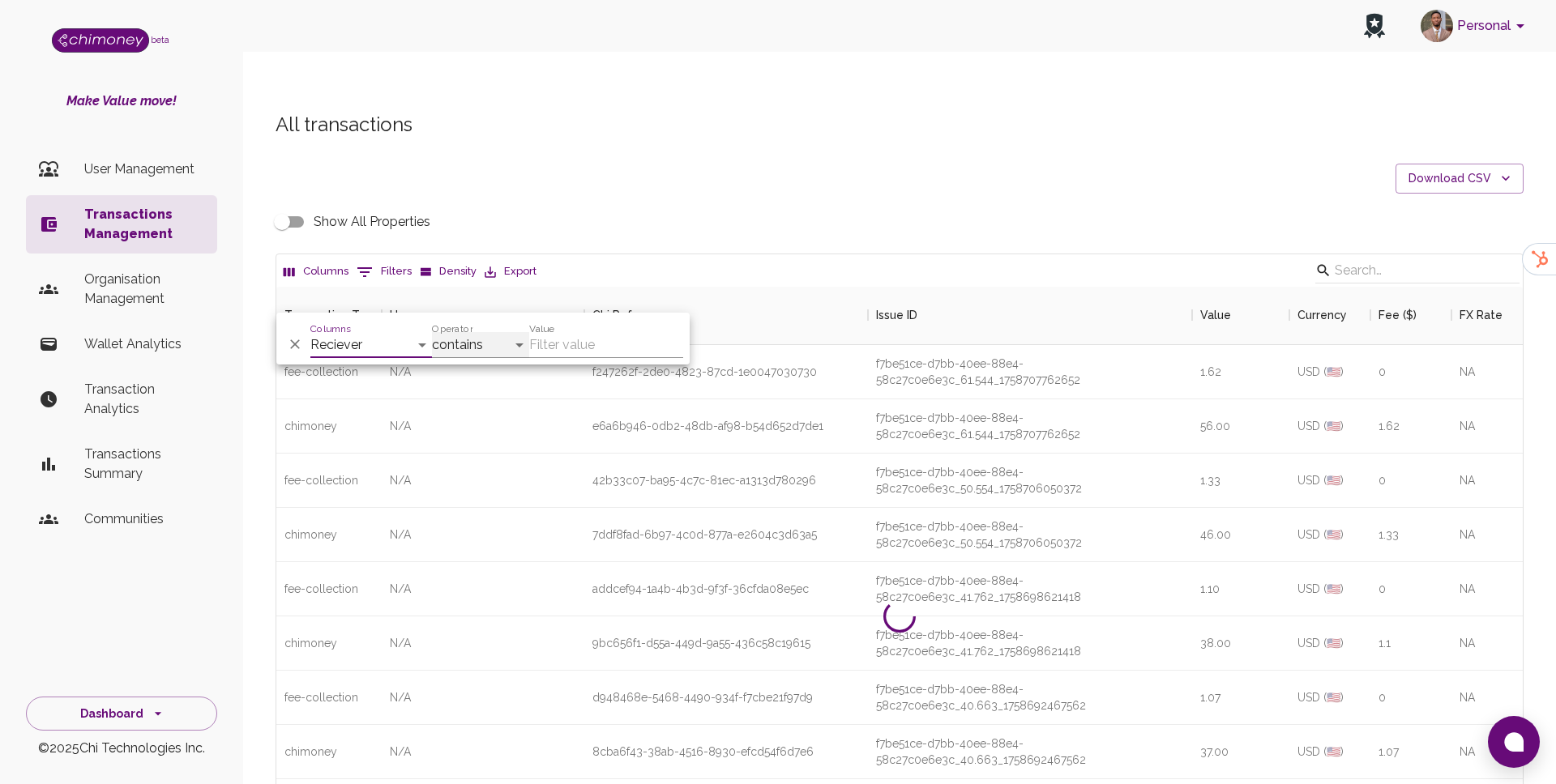
click at [509, 332] on select "contains equals starts with ends with is empty is not empty is any of" at bounding box center [481, 344] width 98 height 26
select select "equals"
click at [432, 332] on select "contains equals starts with ends with is empty is not empty is any of" at bounding box center [481, 344] width 98 height 26
click at [572, 335] on input "Value" at bounding box center [606, 344] width 154 height 26
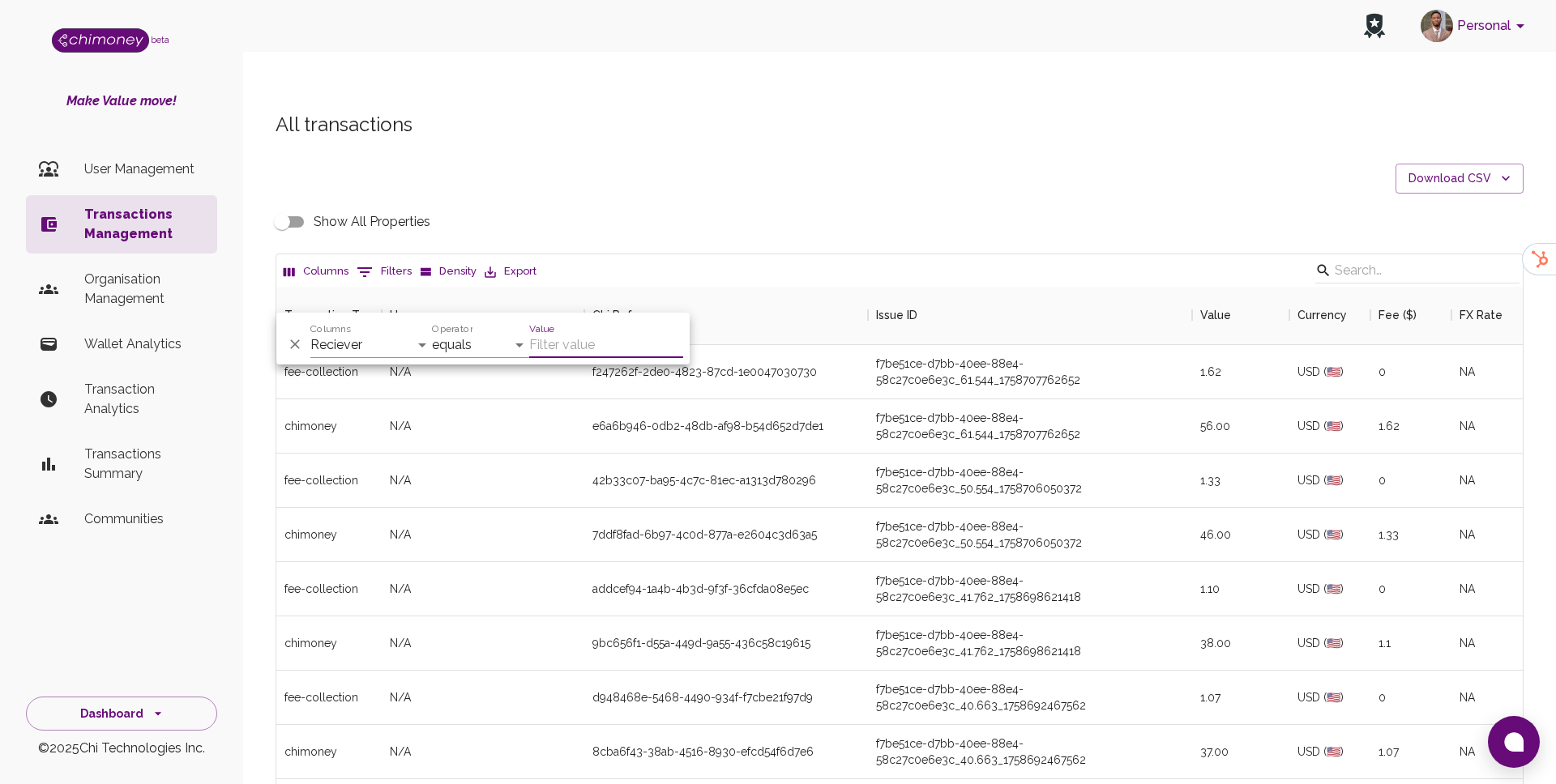
paste input "[EMAIL_ADDRESS][DOMAIN_NAME]"
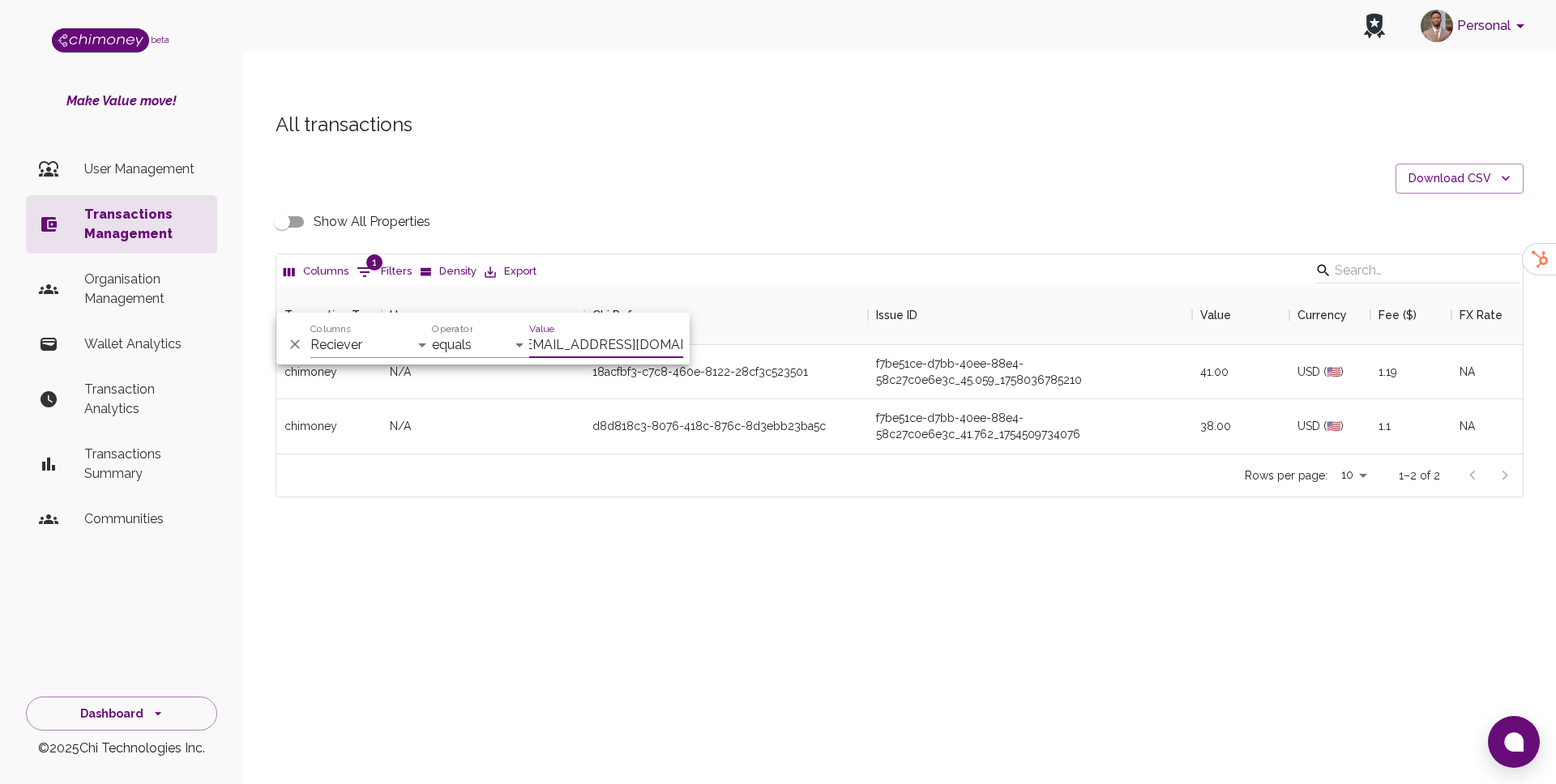
scroll to position [167, 1246]
type input "[EMAIL_ADDRESS][DOMAIN_NAME]"
click at [602, 513] on div "All transactions Download CSV Show All Properties Columns 1 Filters Density Exp…" at bounding box center [899, 332] width 1313 height 519
click at [301, 207] on input "Show All Properties" at bounding box center [282, 222] width 93 height 31
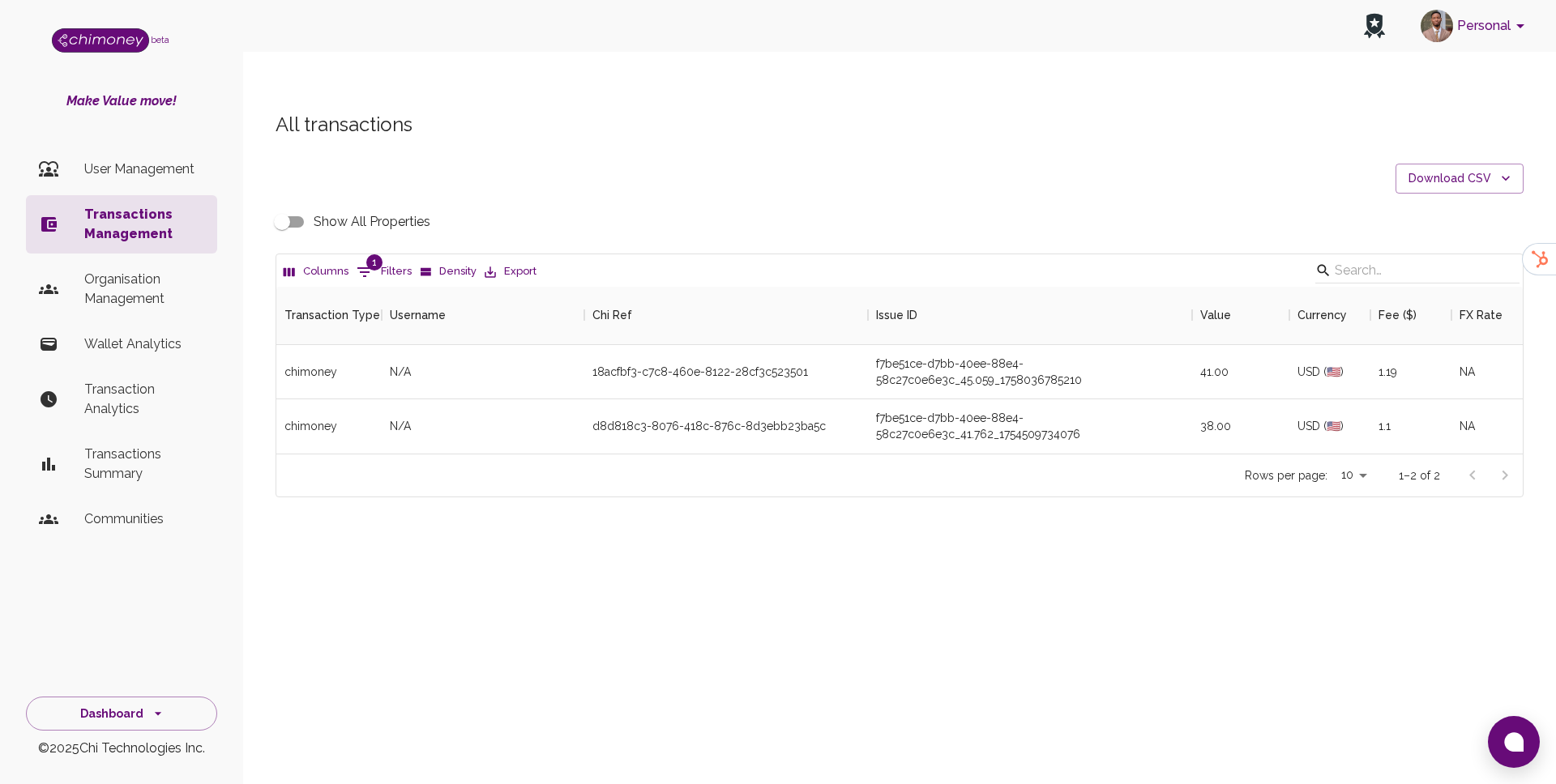
checkbox input "true"
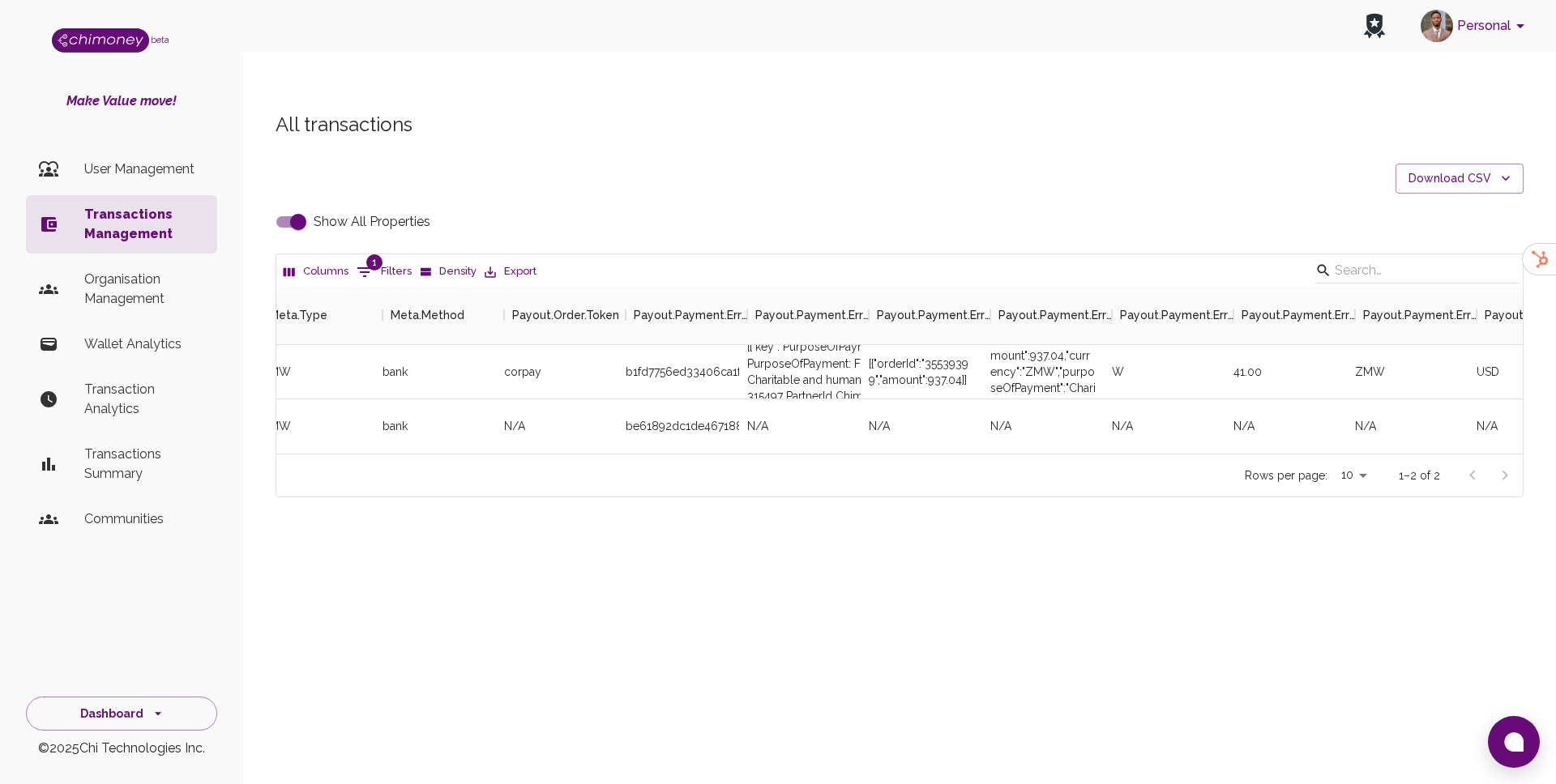
scroll to position [0, 3176]
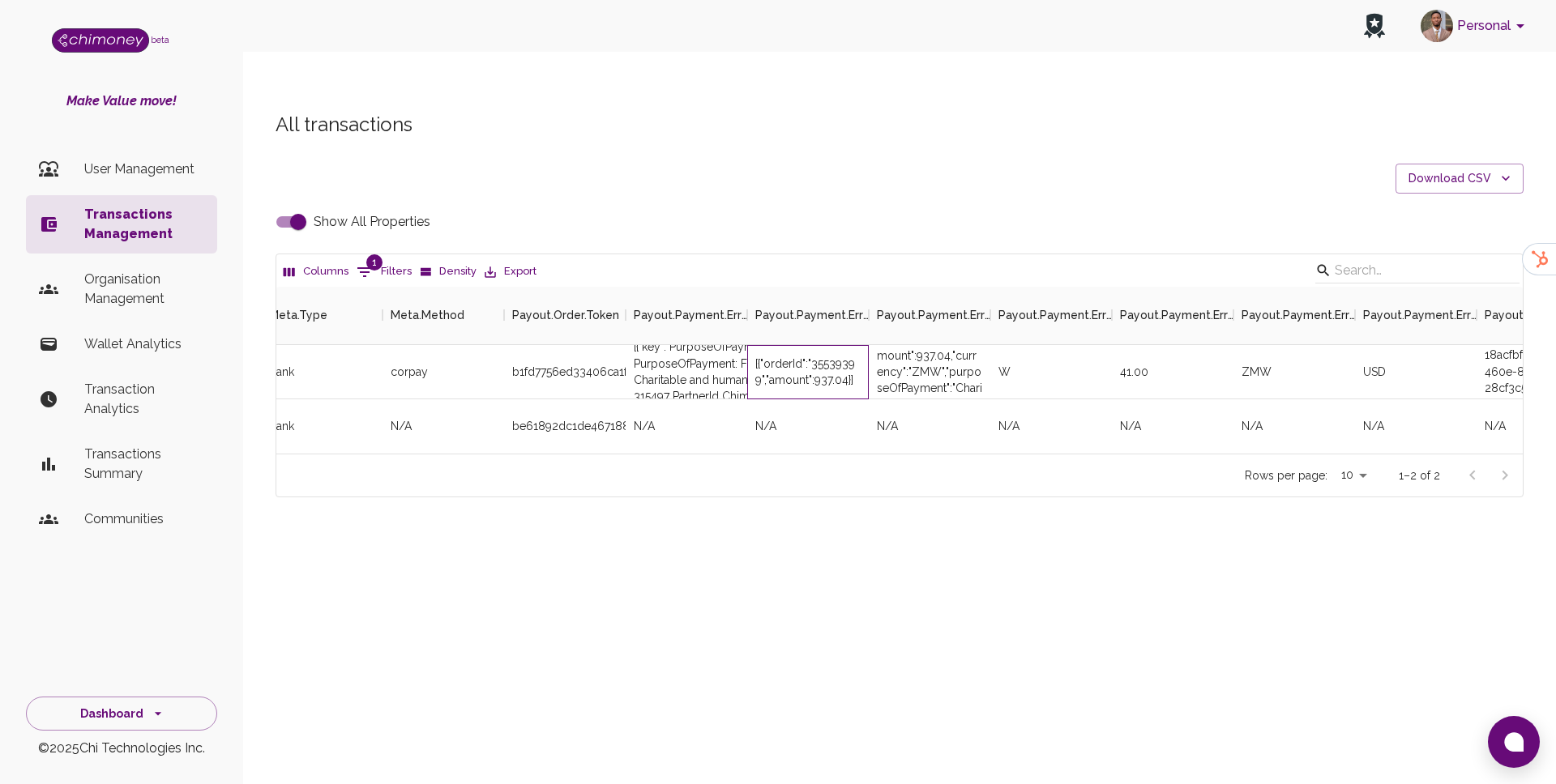
click at [830, 355] on div "[{"orderId":"35539399","amount":937.04}]" at bounding box center [808, 371] width 105 height 33
copy div "35539399"
